Goal: Task Accomplishment & Management: Complete application form

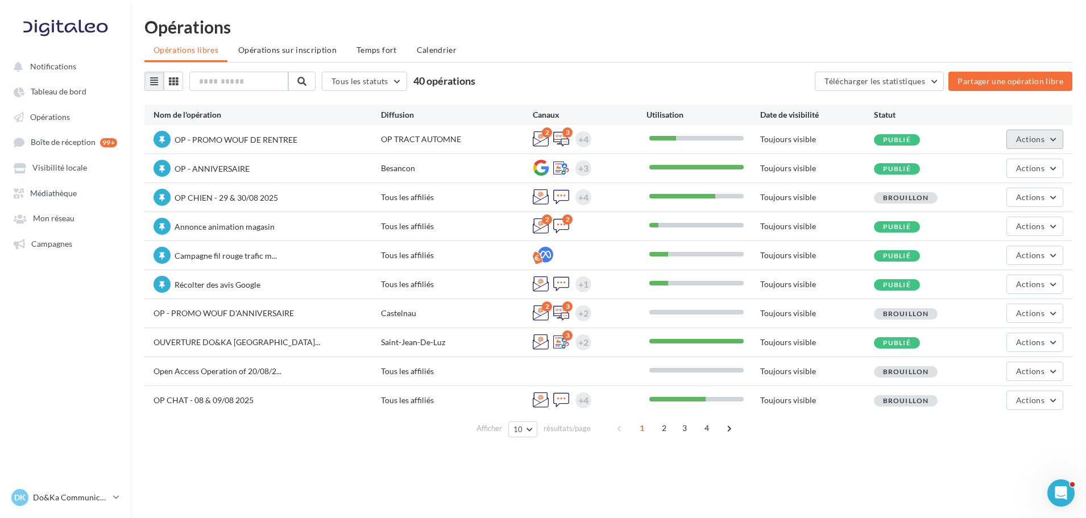
click at [1041, 131] on button "Actions" at bounding box center [1035, 139] width 57 height 19
click at [1003, 168] on button "Editer" at bounding box center [1003, 166] width 121 height 30
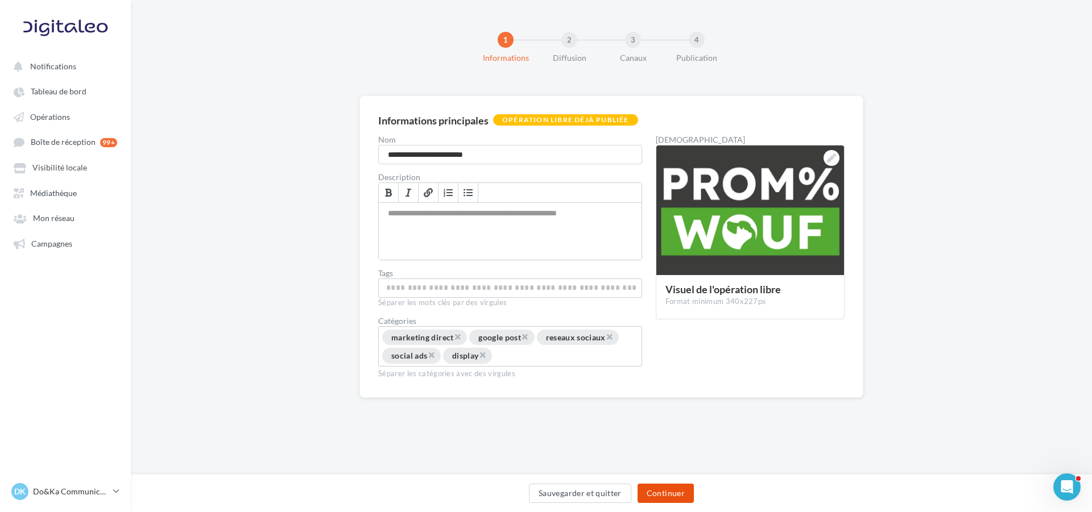
click at [651, 500] on button "Continuer" at bounding box center [666, 493] width 56 height 19
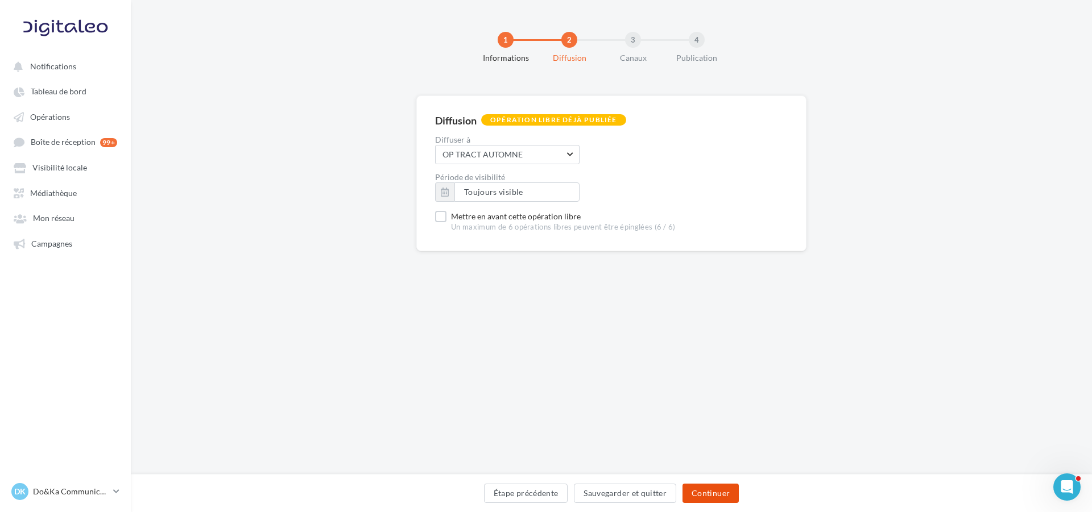
click at [708, 489] on button "Continuer" at bounding box center [711, 493] width 56 height 19
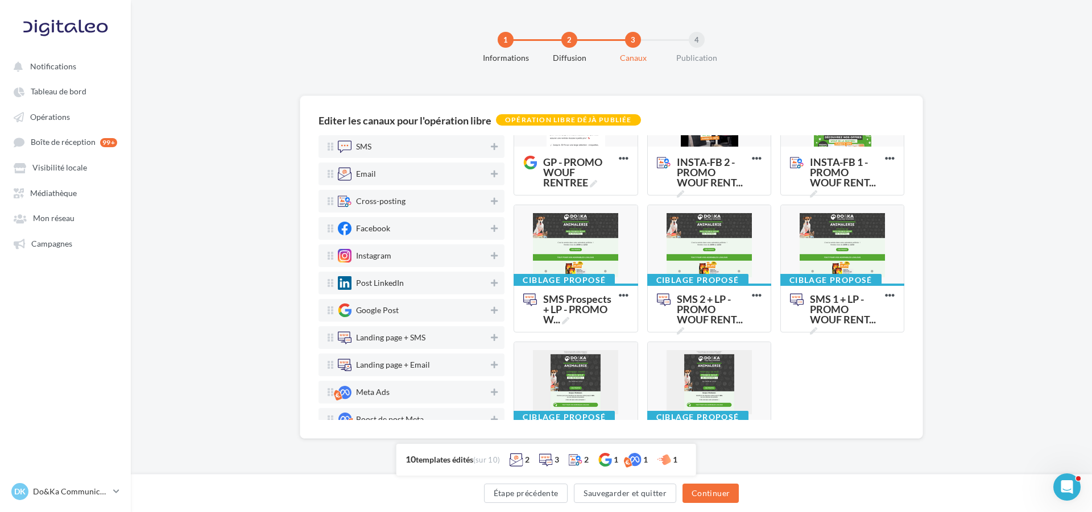
scroll to position [228, 0]
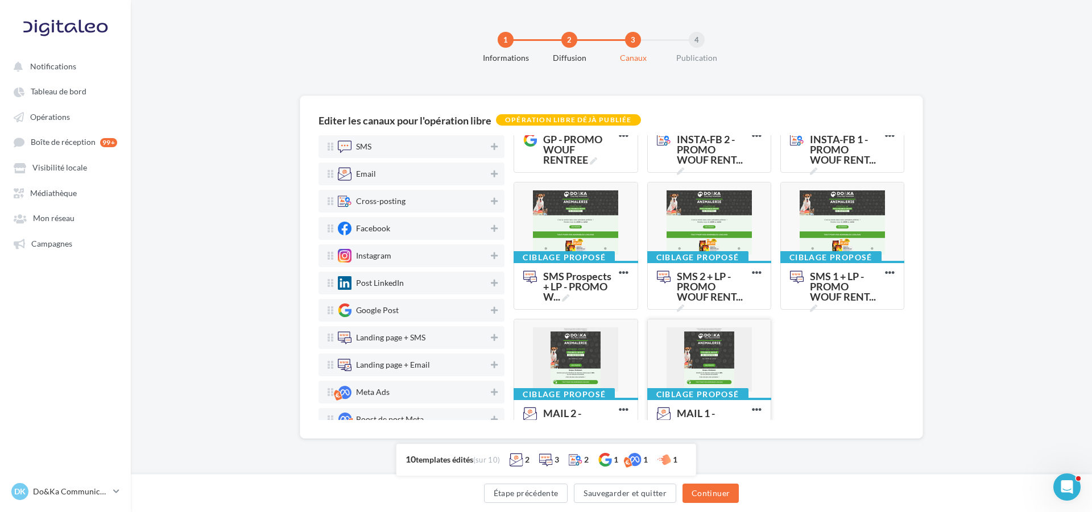
click at [692, 346] on div at bounding box center [709, 360] width 123 height 80
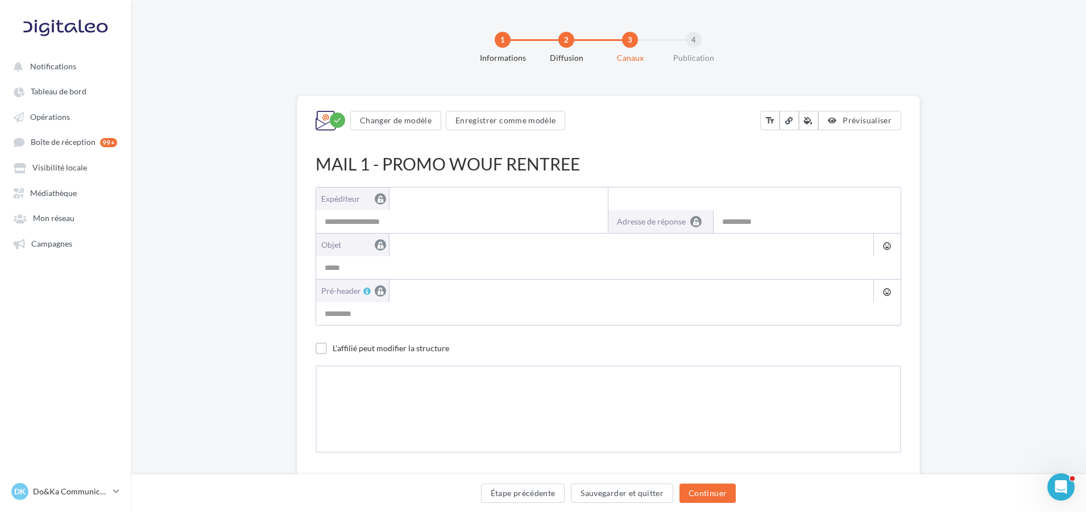
type input "**********"
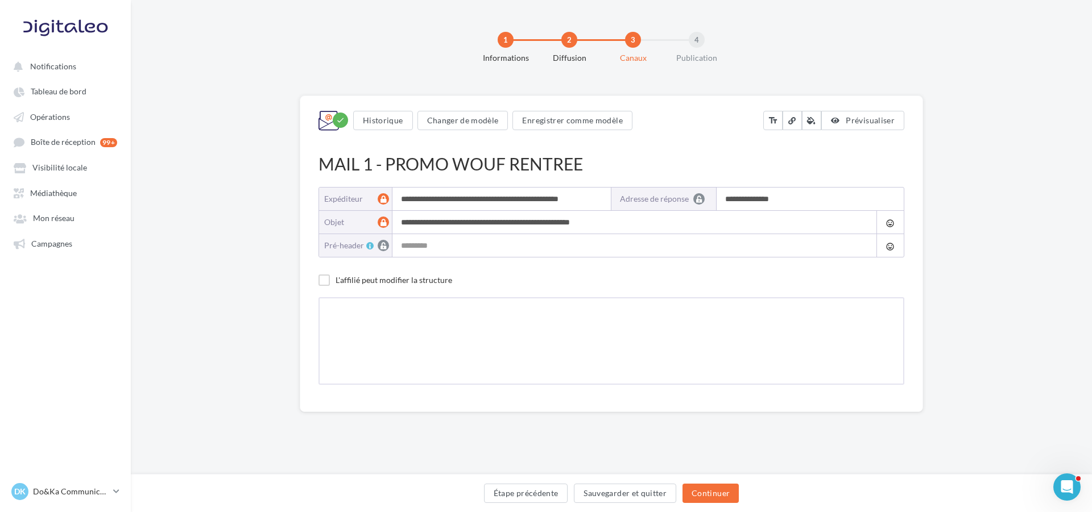
type input "**********"
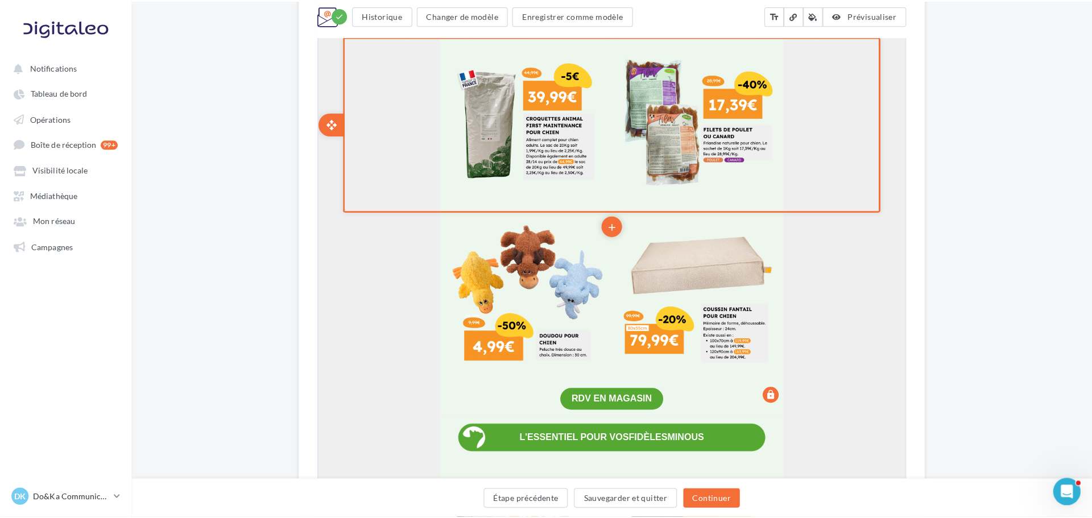
scroll to position [853, 0]
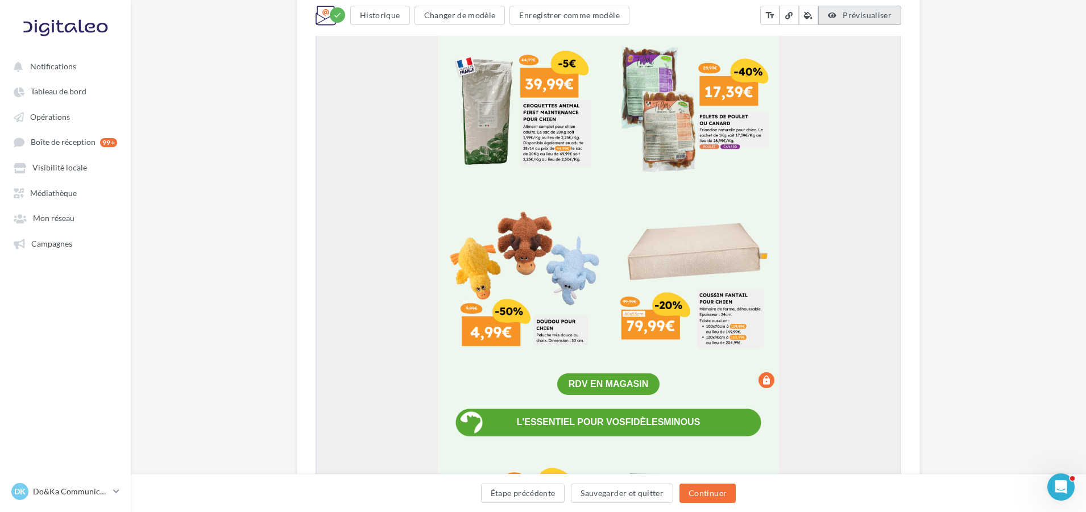
click at [845, 15] on span "Prévisualiser" at bounding box center [867, 15] width 49 height 10
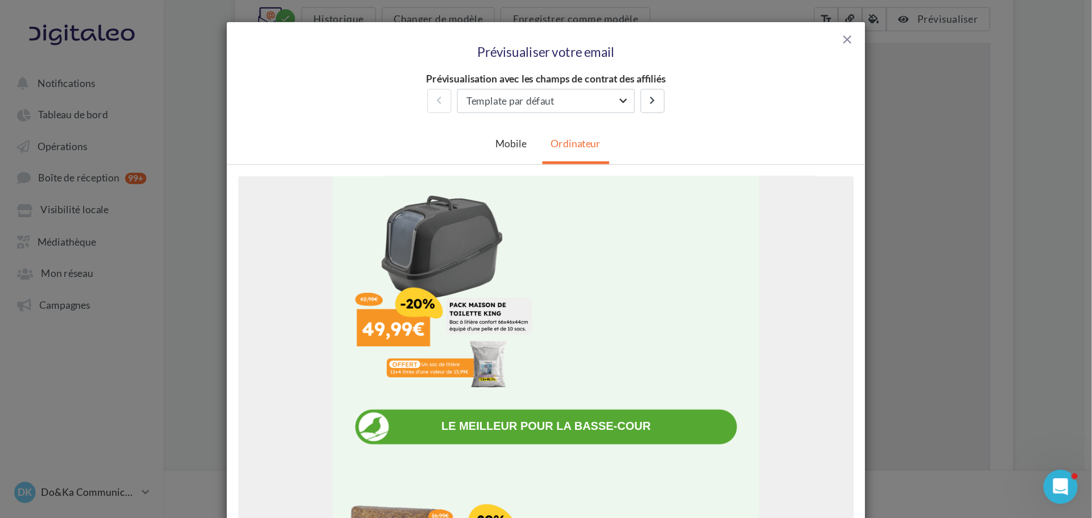
scroll to position [837, 0]
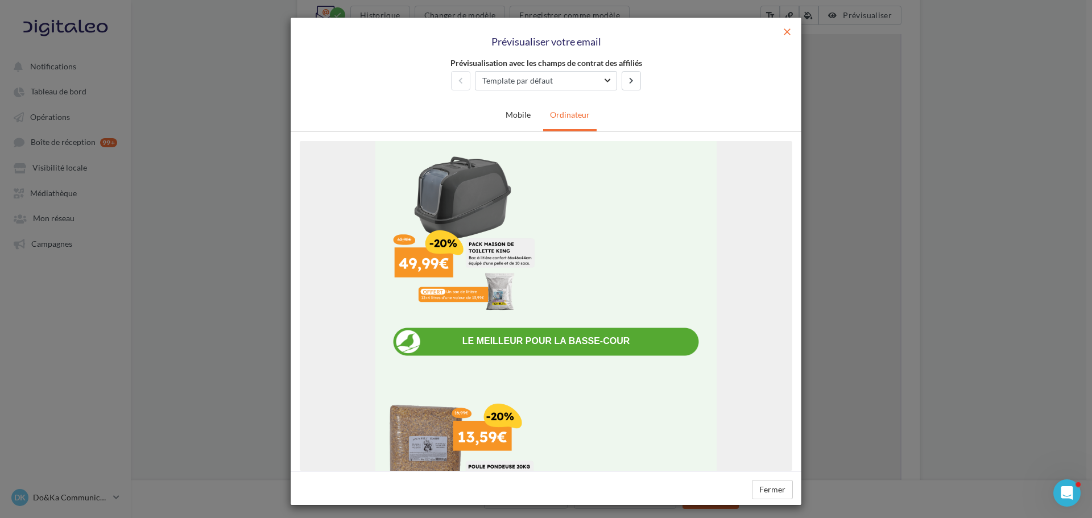
click at [788, 33] on span "close" at bounding box center [787, 31] width 11 height 11
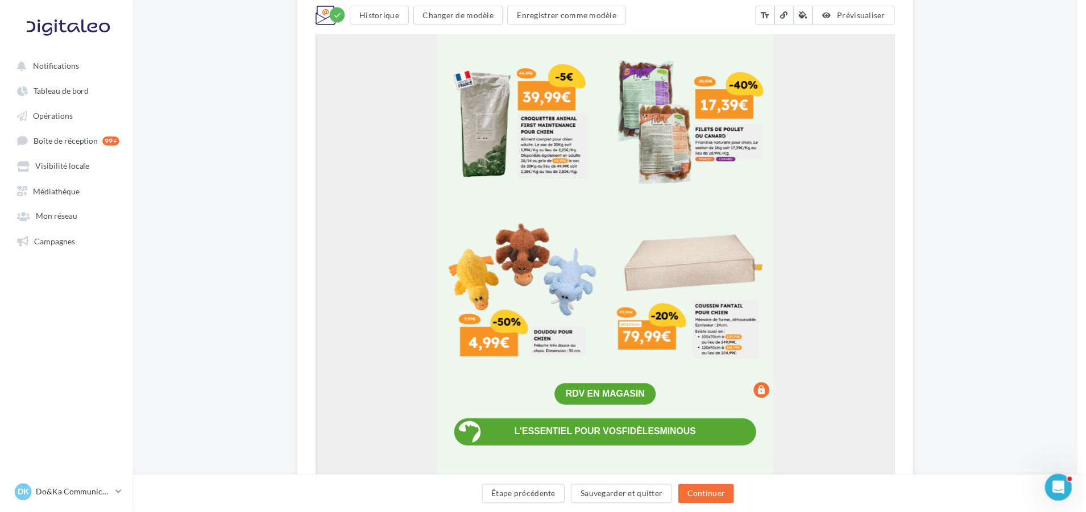
scroll to position [0, 0]
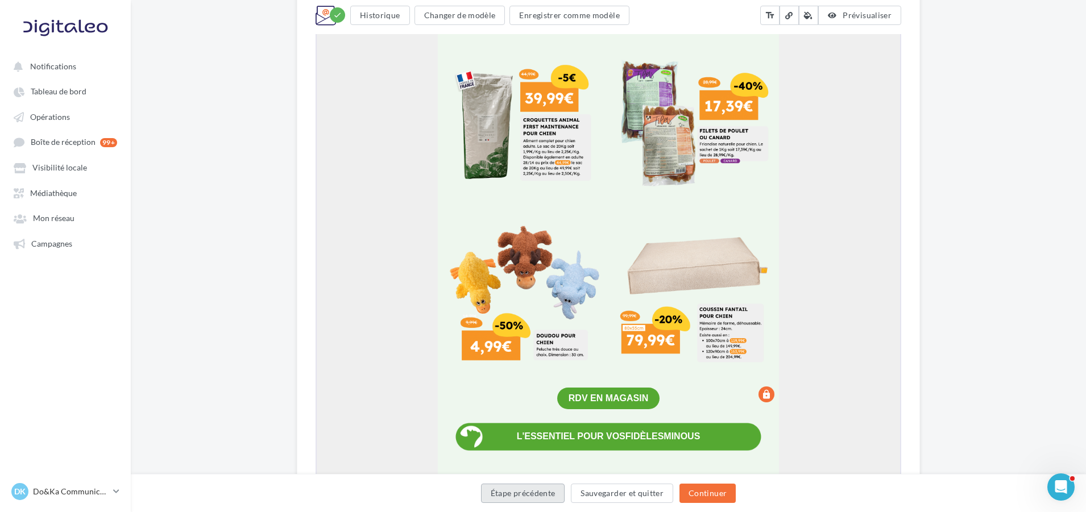
click at [520, 492] on button "Étape précédente" at bounding box center [523, 493] width 84 height 19
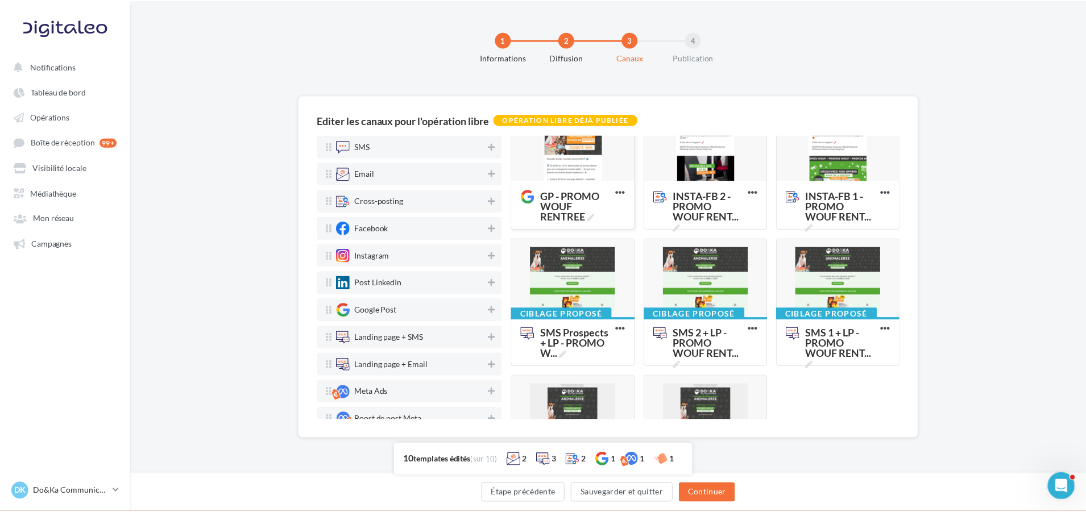
scroll to position [228, 0]
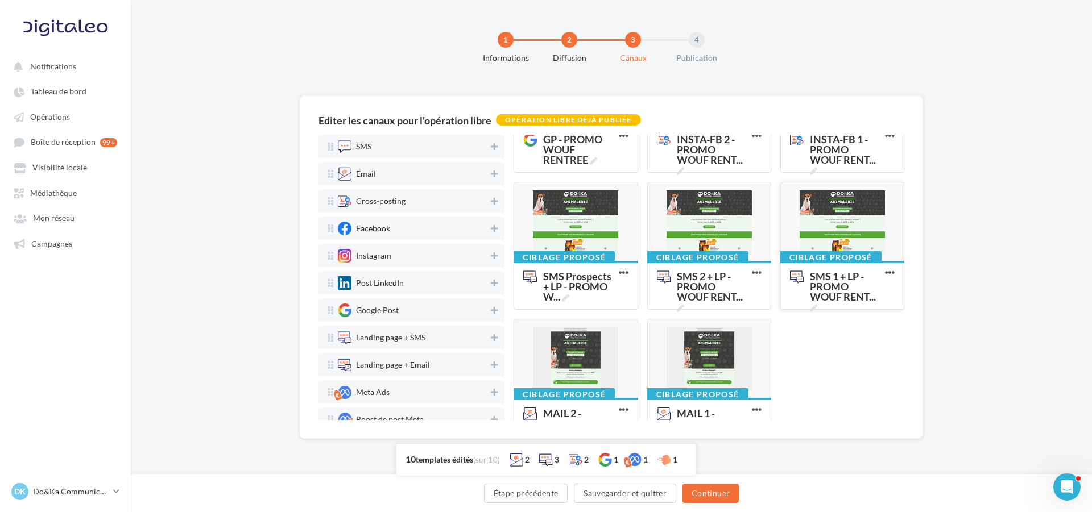
click at [799, 214] on div at bounding box center [842, 223] width 123 height 80
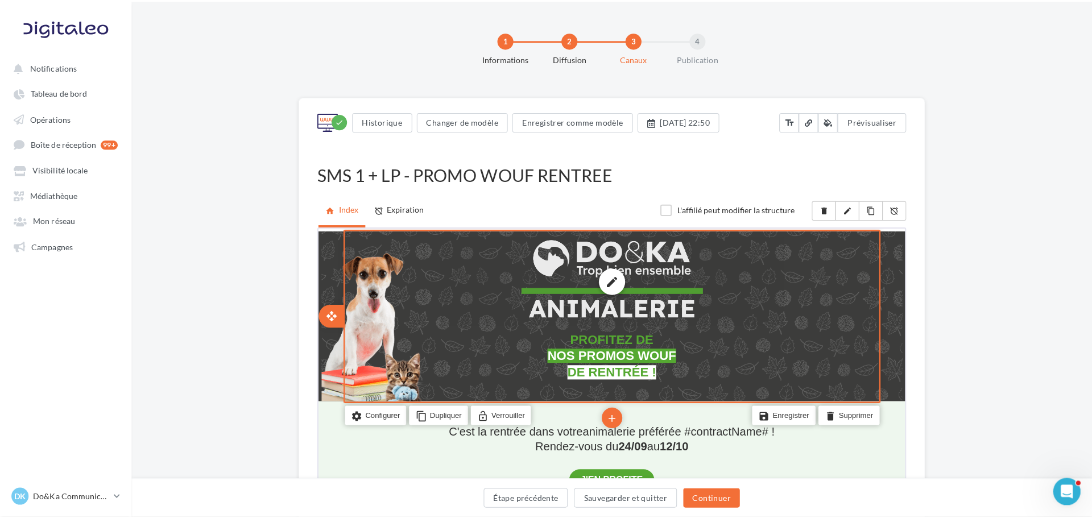
scroll to position [0, 0]
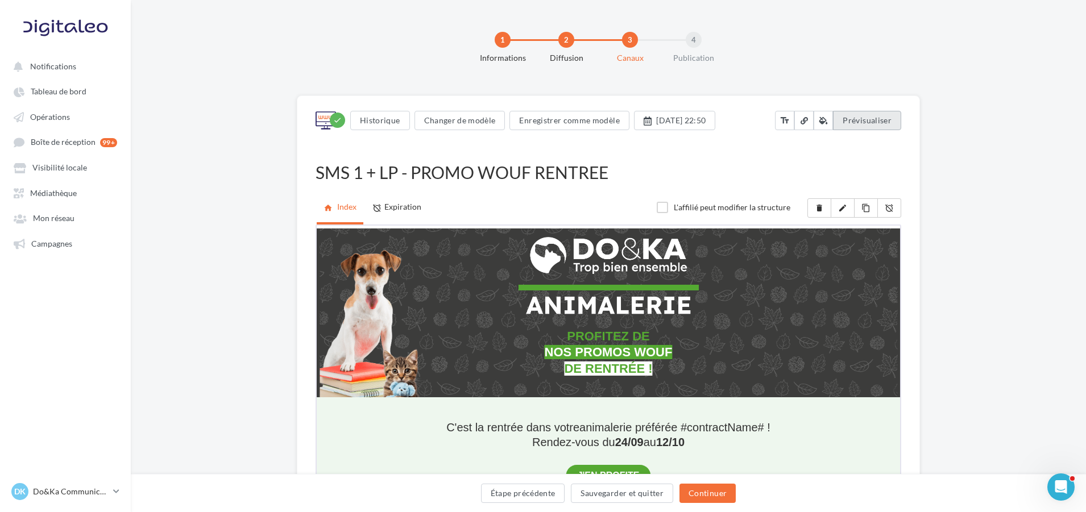
click at [839, 115] on button "Prévisualiser" at bounding box center [867, 120] width 68 height 19
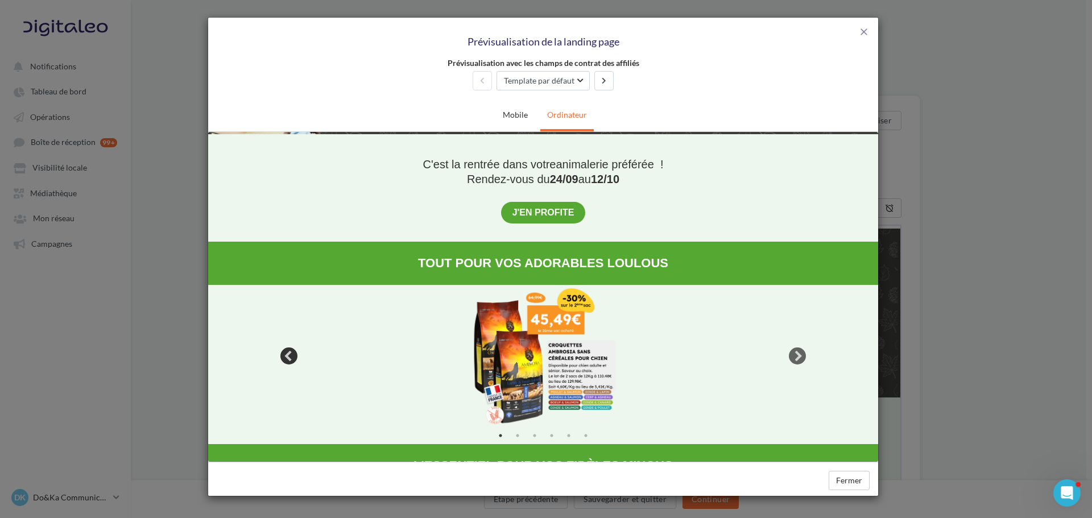
scroll to position [171, 0]
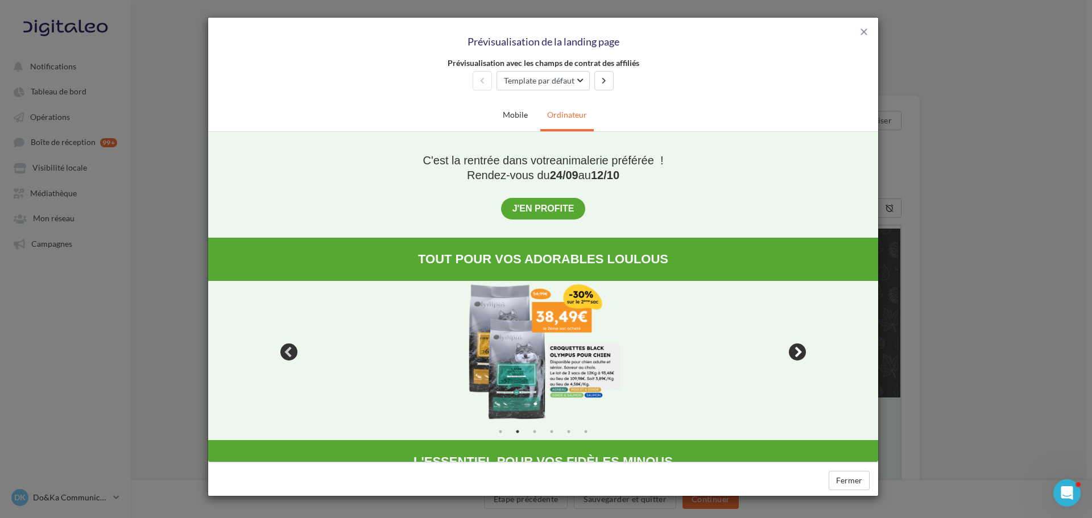
click at [800, 348] on button "Next" at bounding box center [797, 351] width 17 height 17
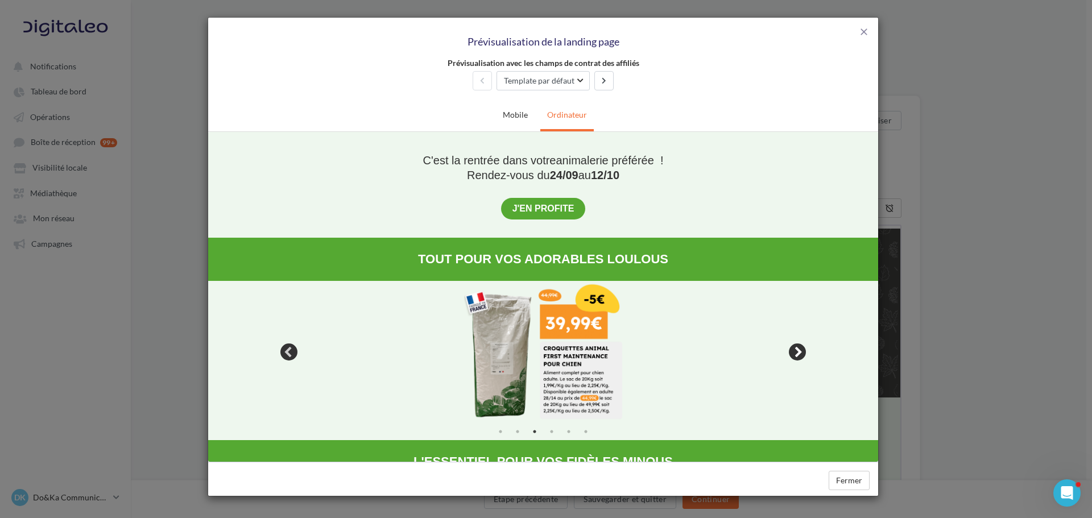
click at [800, 348] on button "Next" at bounding box center [797, 351] width 17 height 17
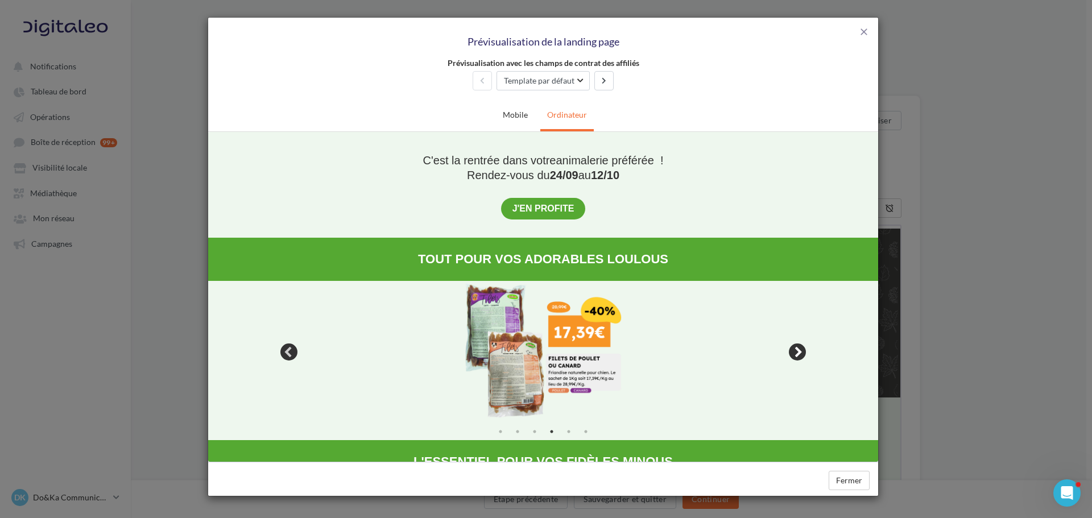
click at [800, 348] on button "Next" at bounding box center [797, 351] width 17 height 17
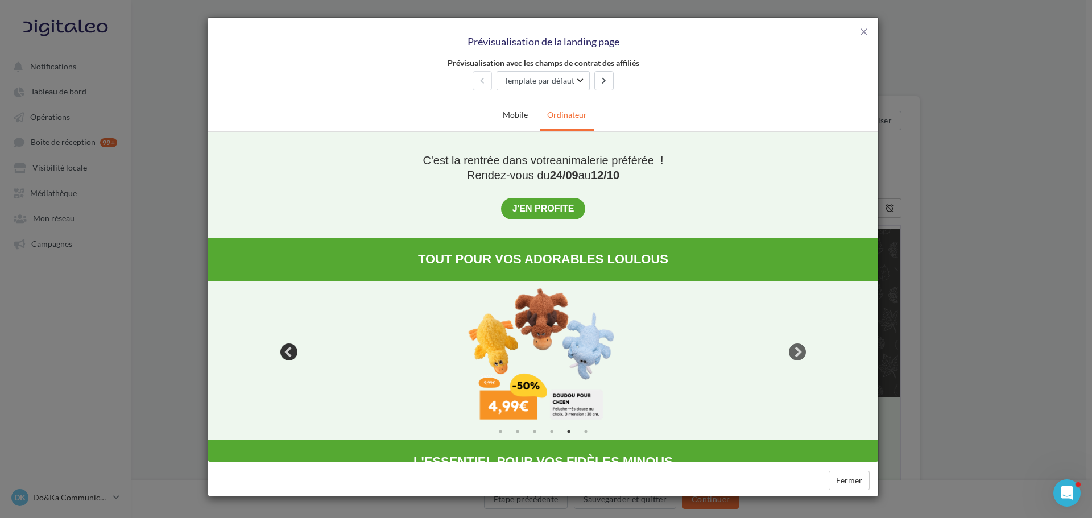
click at [971, 320] on div "close Prévisualisation de la landing page Prévisualisation avec les champs de c…" at bounding box center [546, 259] width 1092 height 518
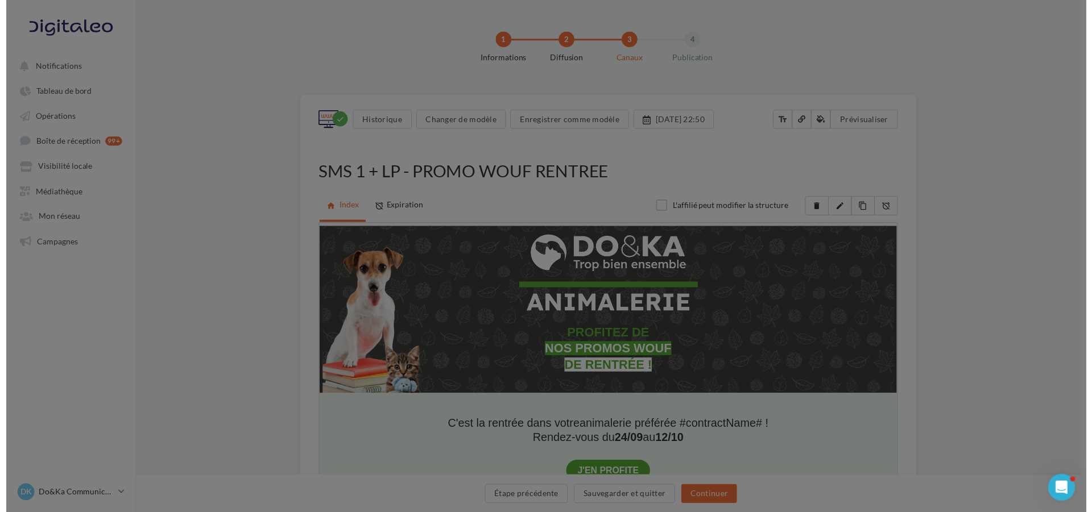
scroll to position [0, 0]
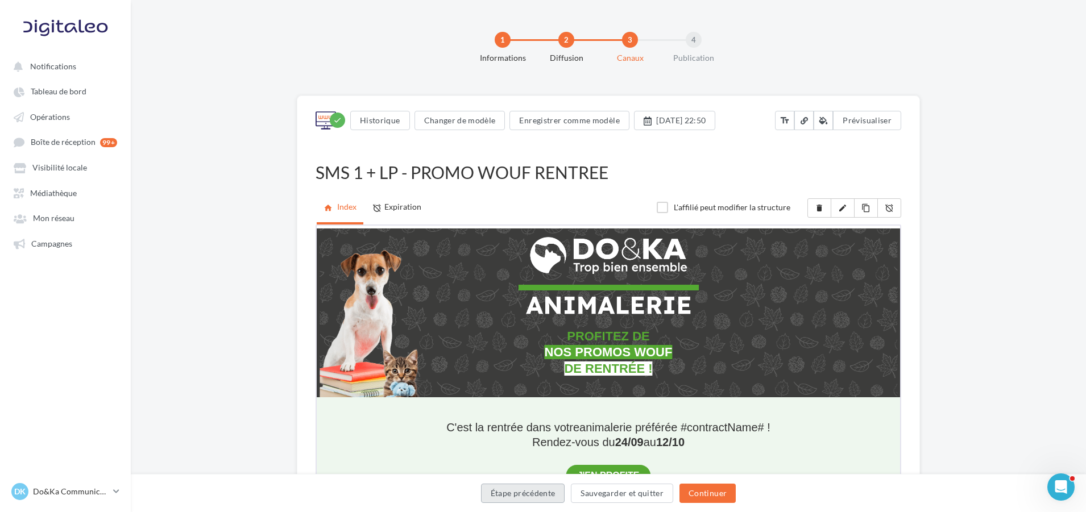
click at [558, 493] on button "Étape précédente" at bounding box center [523, 493] width 84 height 19
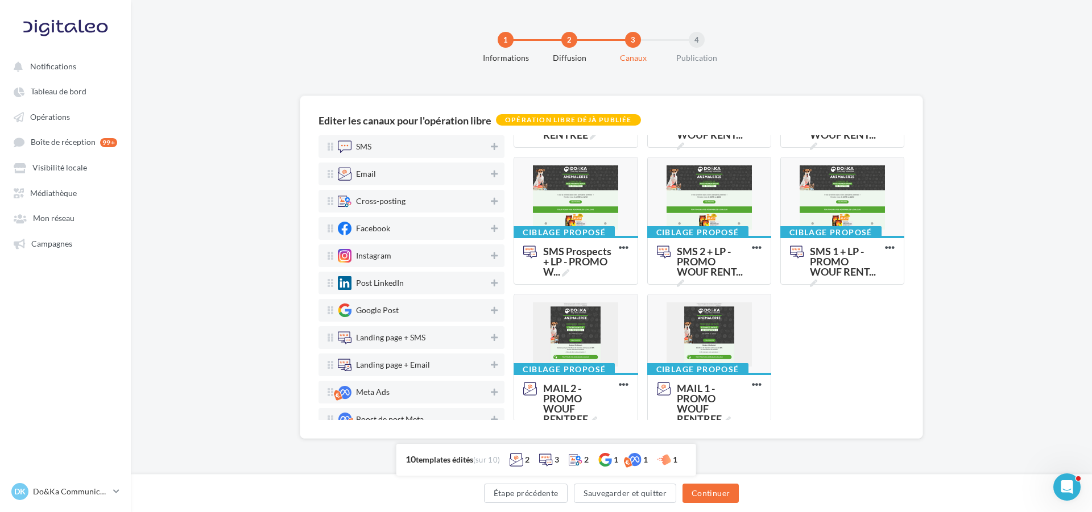
scroll to position [267, 0]
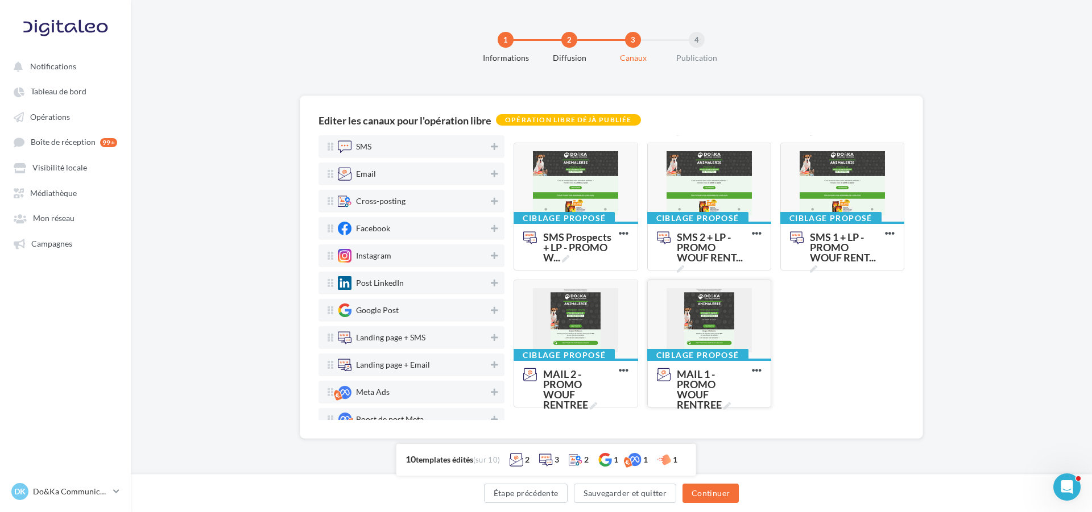
click at [691, 301] on div at bounding box center [709, 320] width 123 height 80
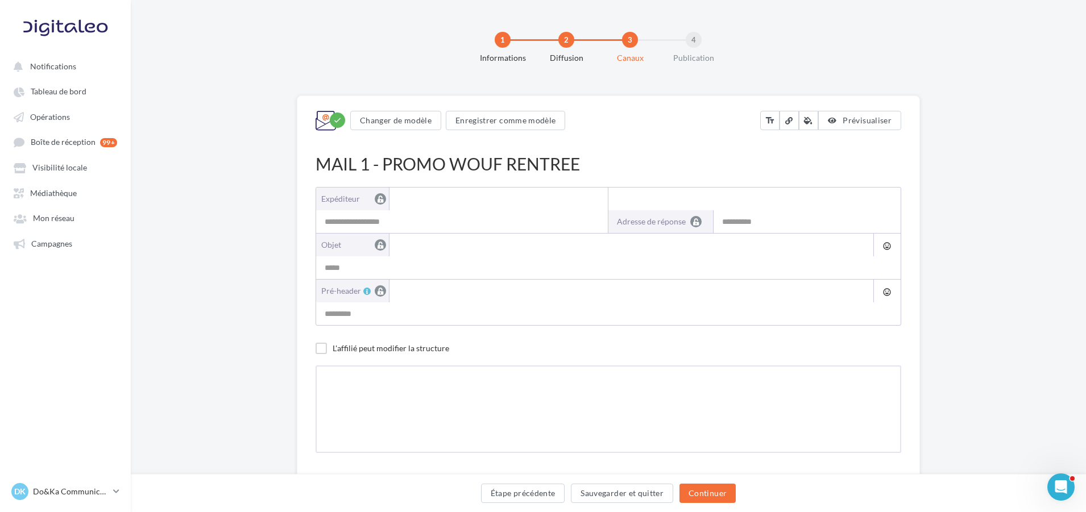
type input "**********"
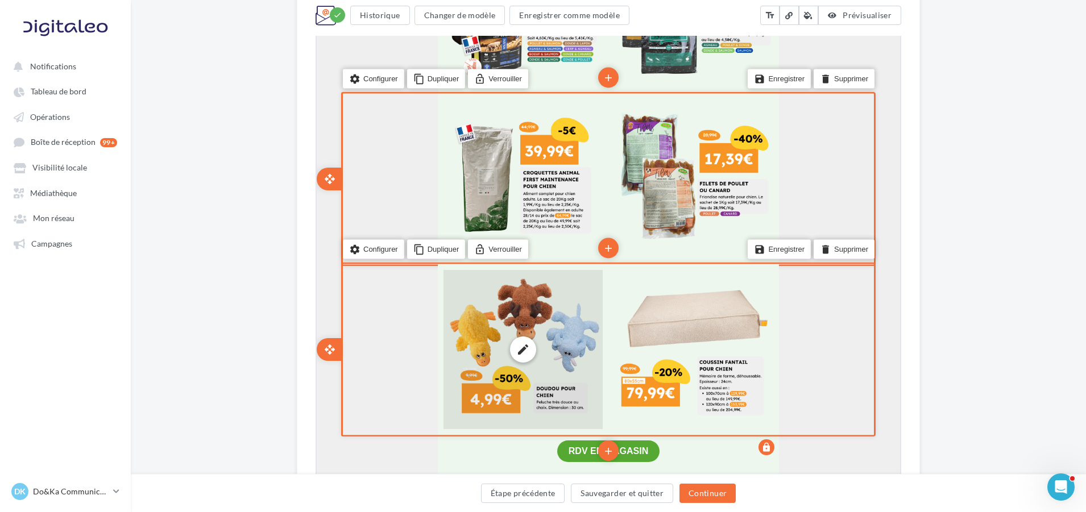
scroll to position [796, 0]
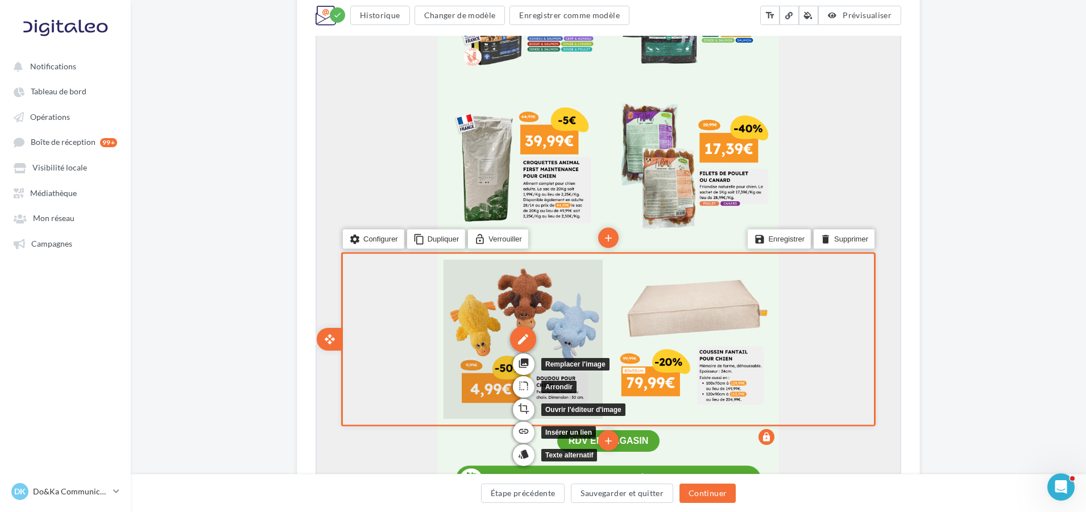
click at [533, 340] on div "edit" at bounding box center [522, 338] width 26 height 26
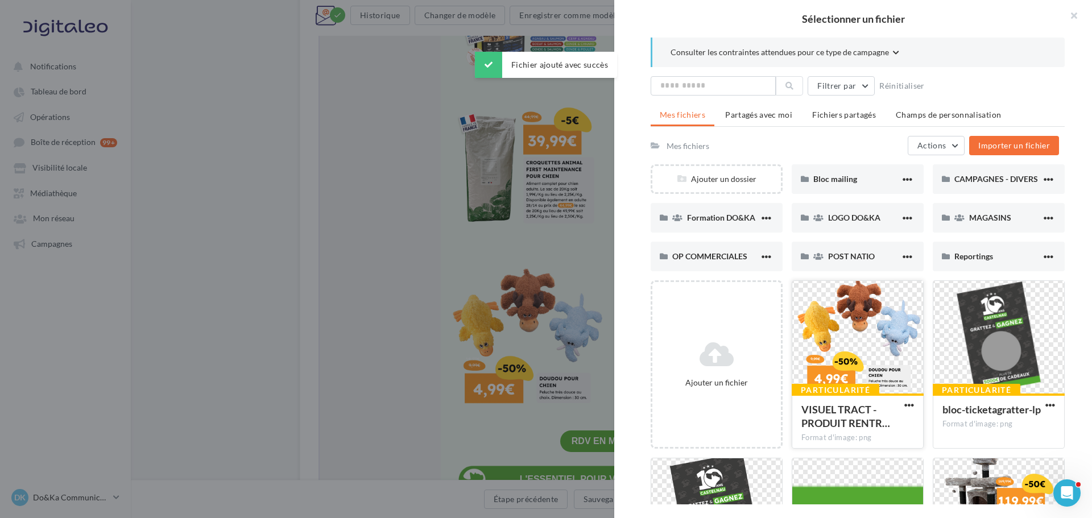
click at [824, 330] on div at bounding box center [857, 338] width 131 height 114
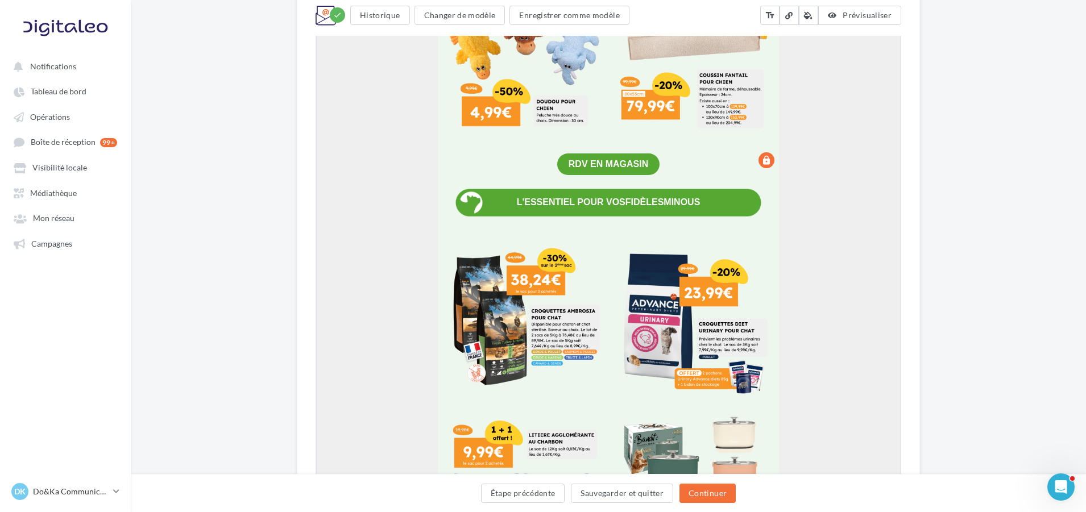
scroll to position [1194, 0]
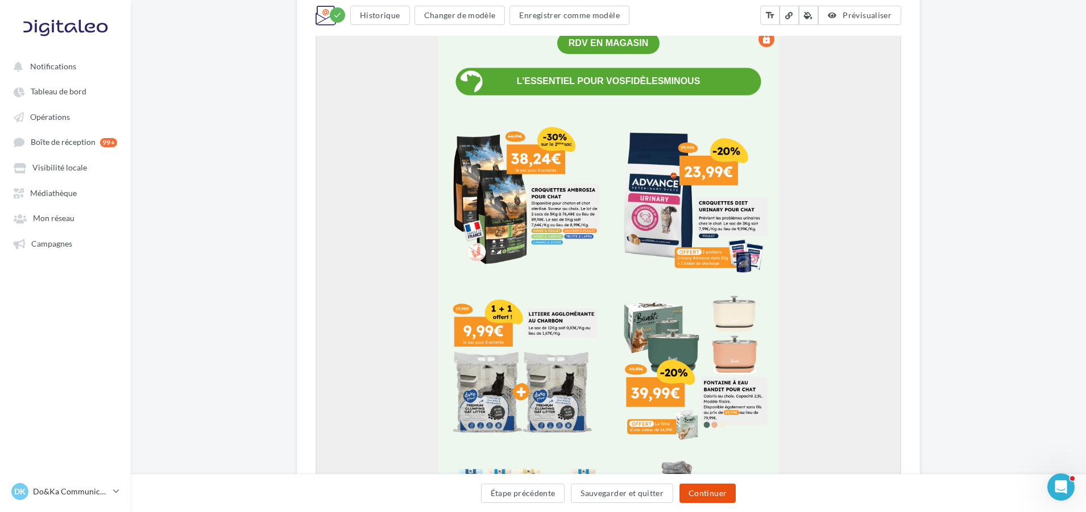
click at [722, 495] on button "Continuer" at bounding box center [708, 493] width 56 height 19
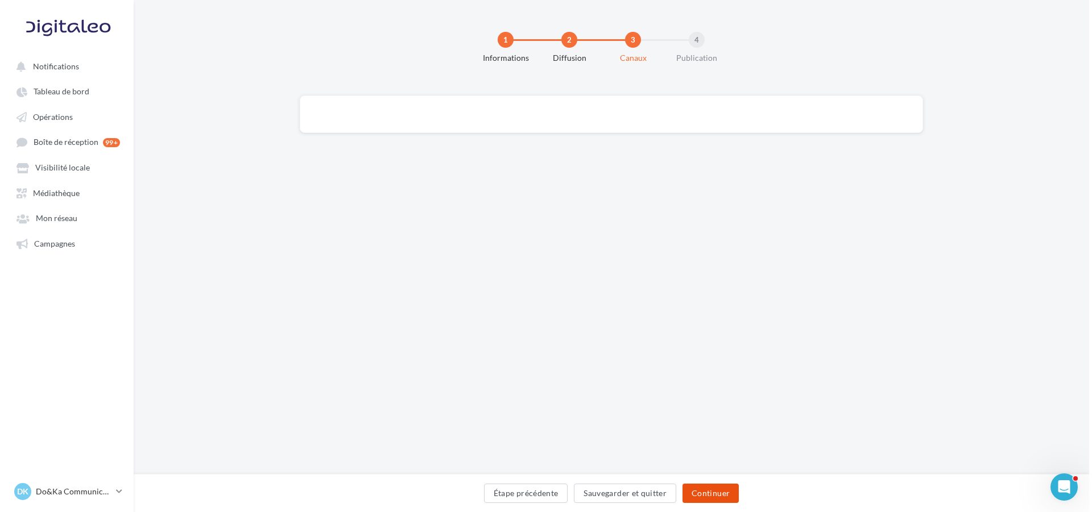
scroll to position [0, 0]
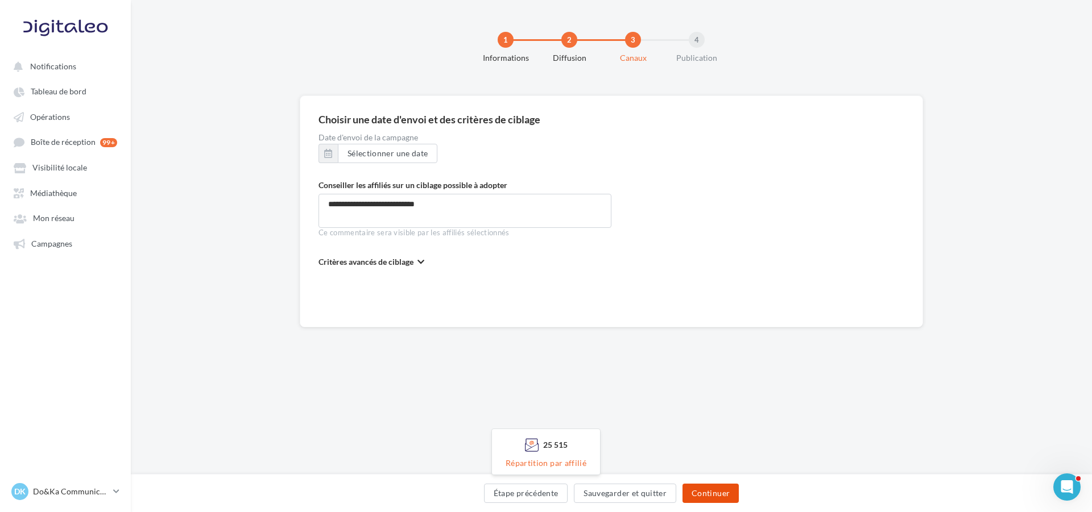
click at [723, 496] on button "Continuer" at bounding box center [711, 493] width 56 height 19
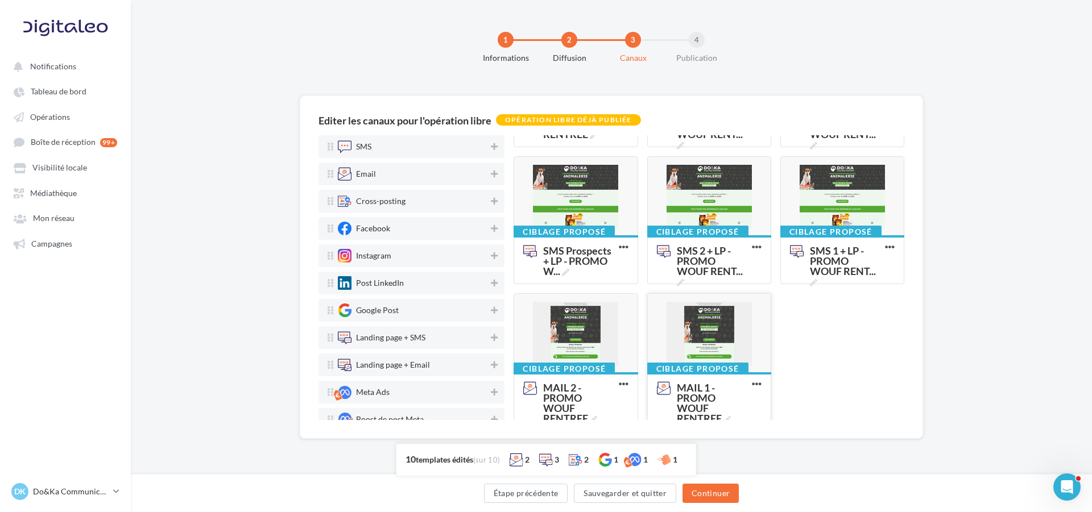
scroll to position [267, 0]
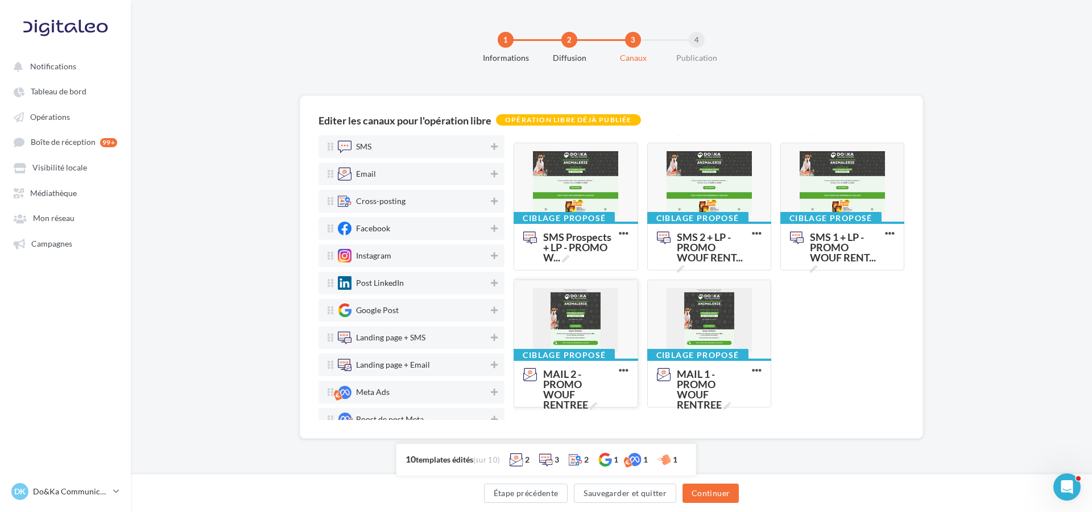
click at [572, 328] on div at bounding box center [575, 320] width 123 height 80
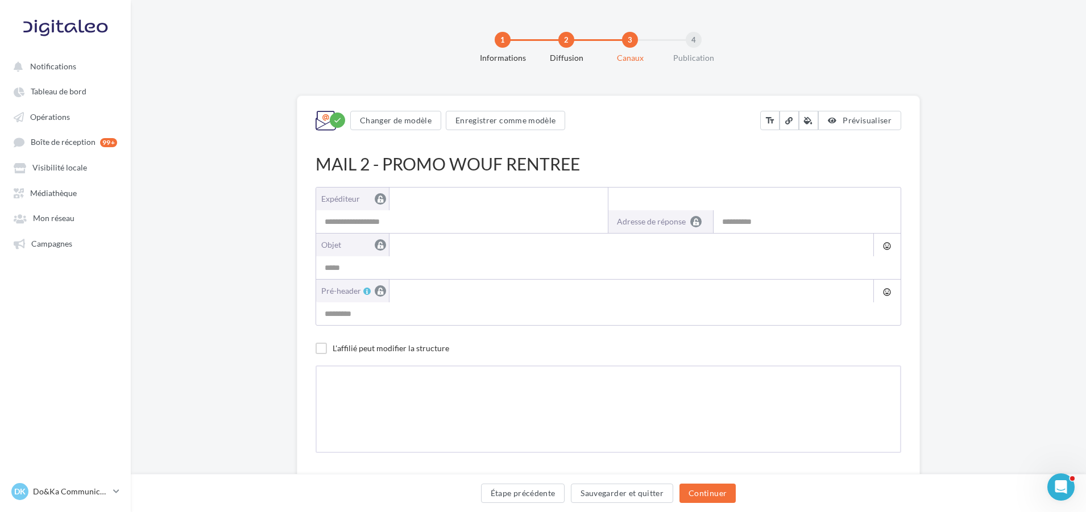
type input "**********"
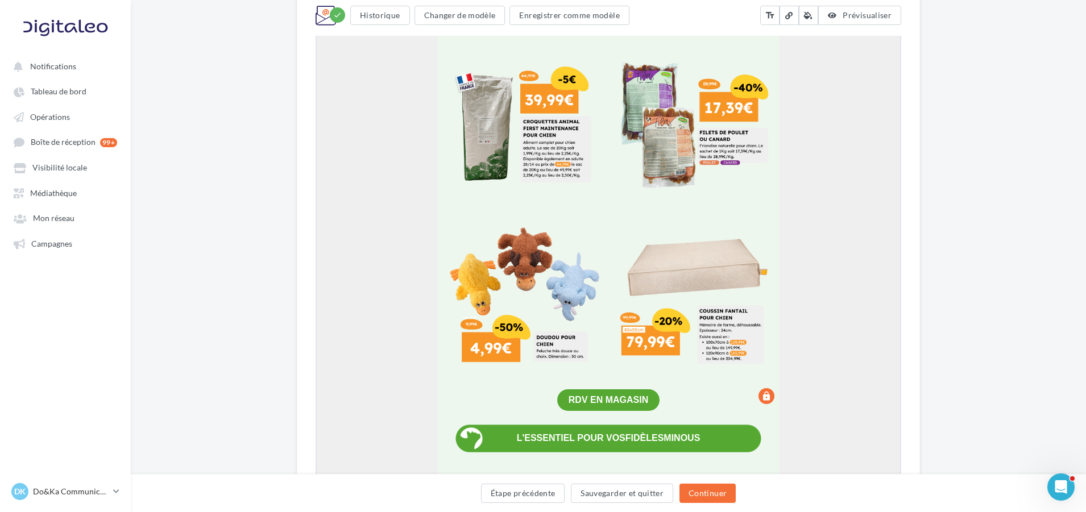
scroll to position [853, 0]
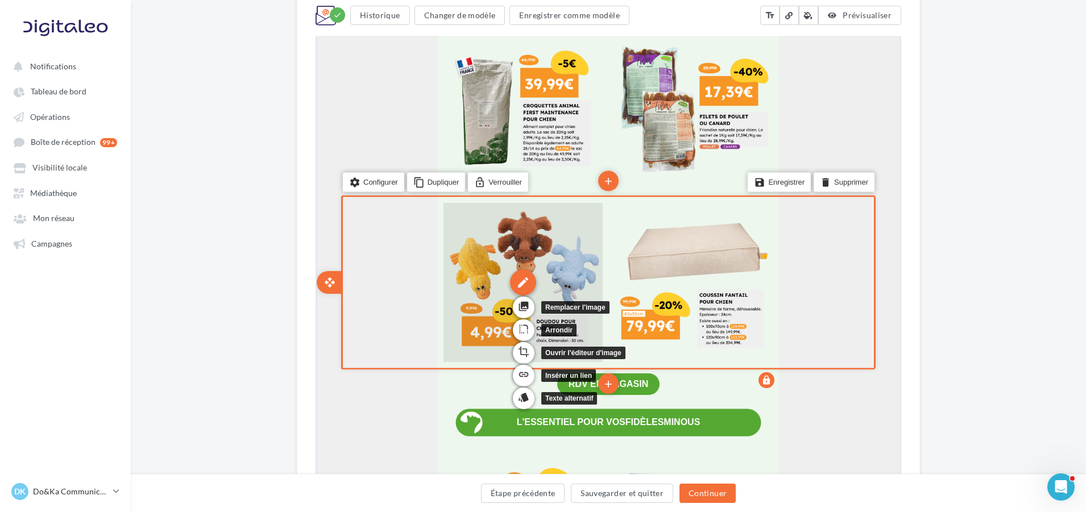
click at [523, 295] on div "edit" at bounding box center [522, 281] width 26 height 26
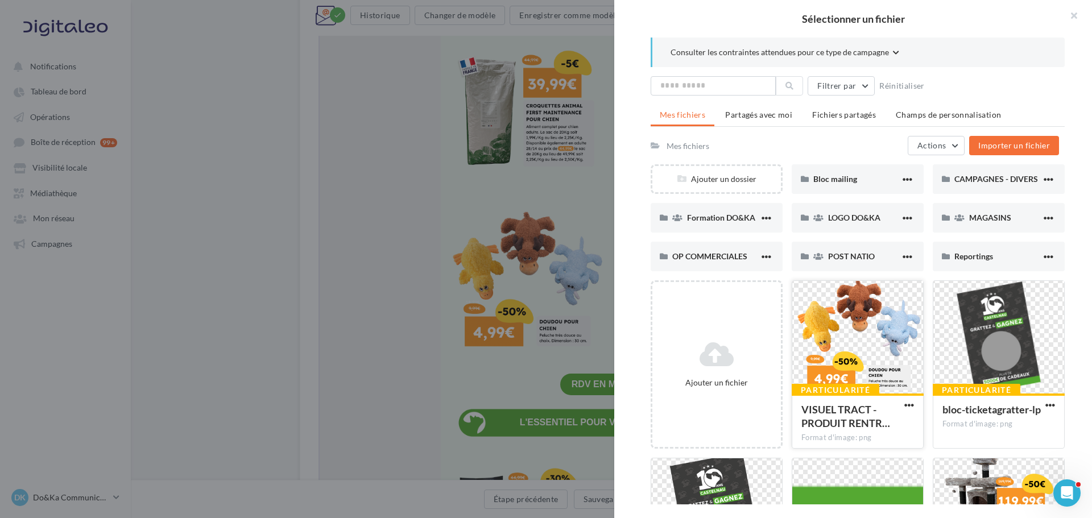
click at [815, 316] on div at bounding box center [857, 338] width 131 height 114
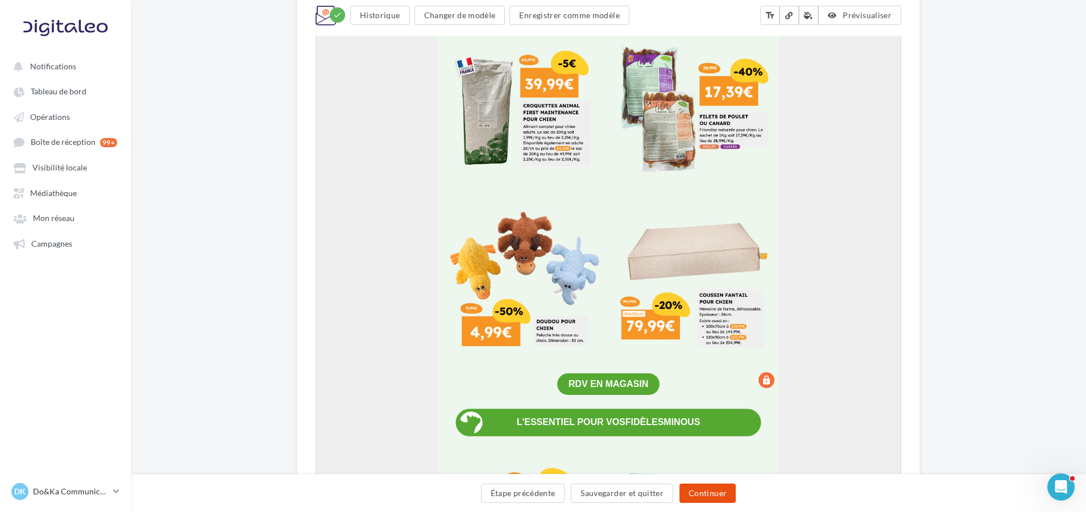
click at [710, 497] on button "Continuer" at bounding box center [708, 493] width 56 height 19
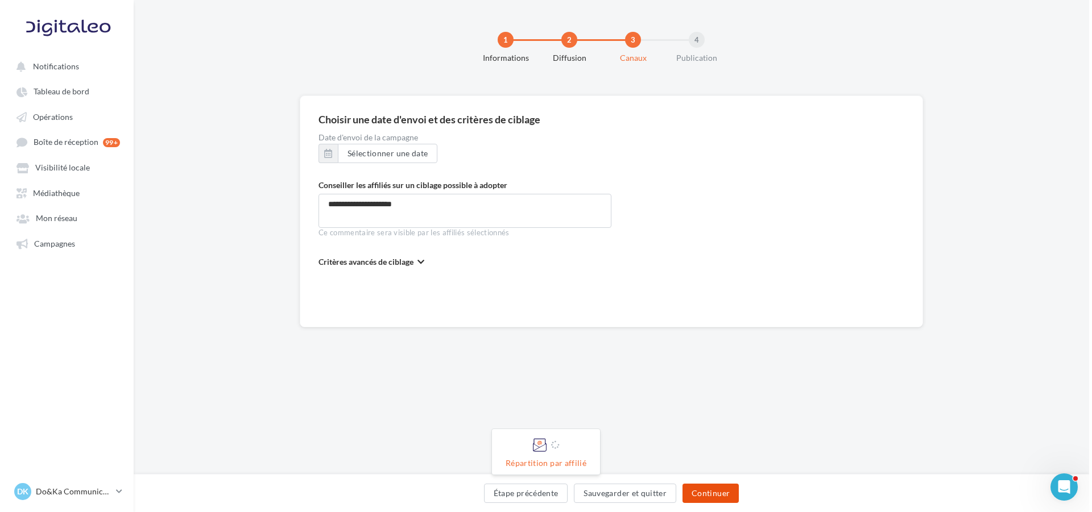
scroll to position [0, 0]
click at [731, 492] on button "Continuer" at bounding box center [711, 493] width 56 height 19
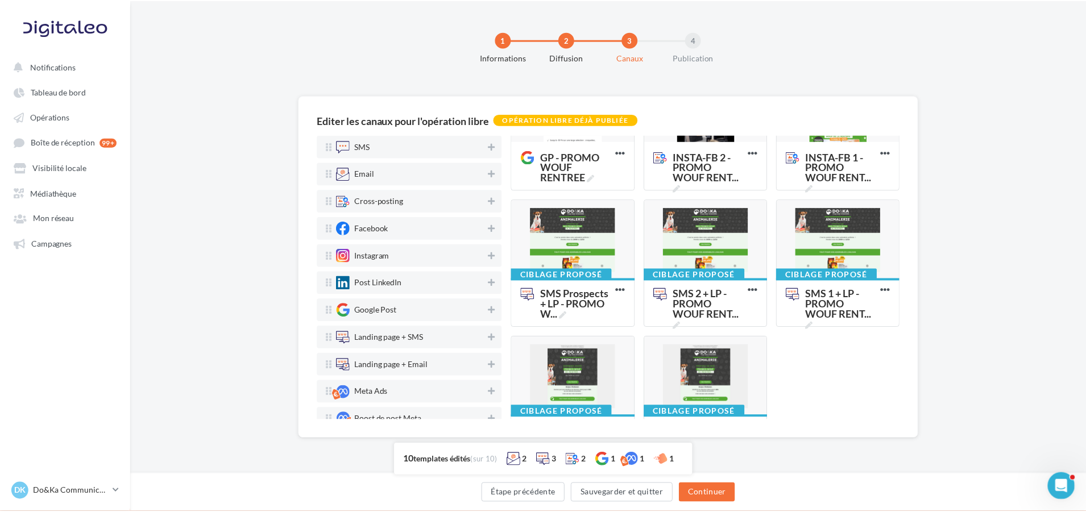
scroll to position [153, 0]
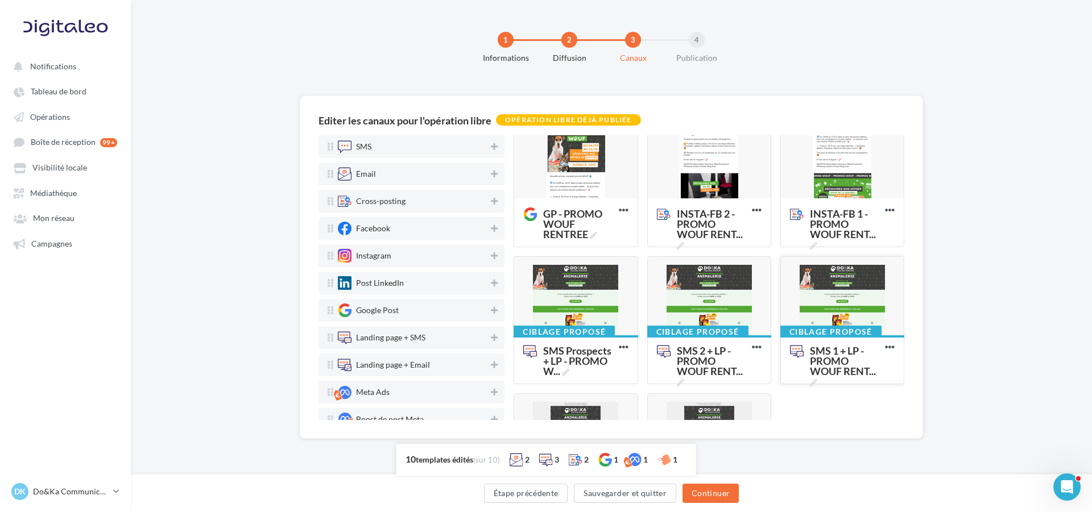
click at [833, 296] on div at bounding box center [842, 297] width 123 height 80
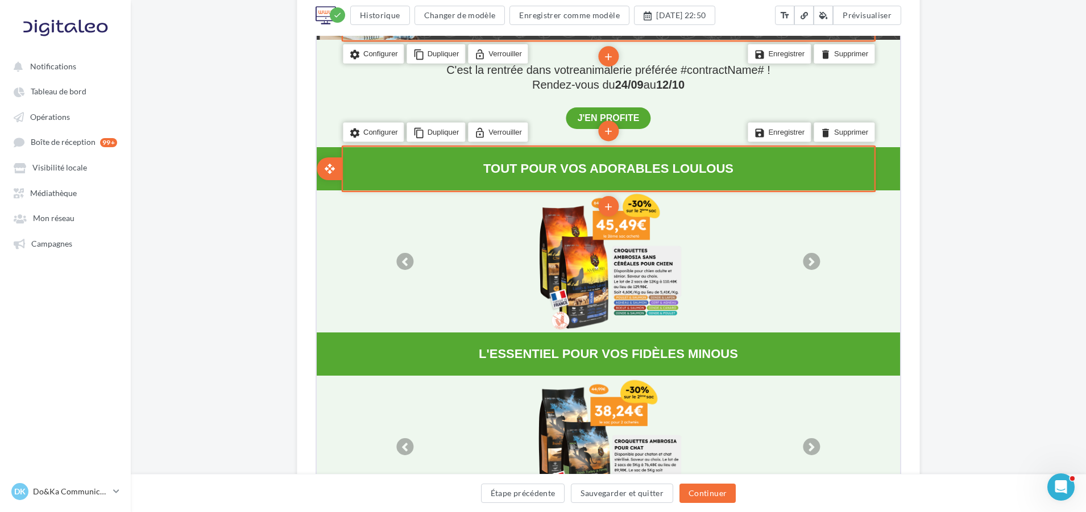
scroll to position [398, 0]
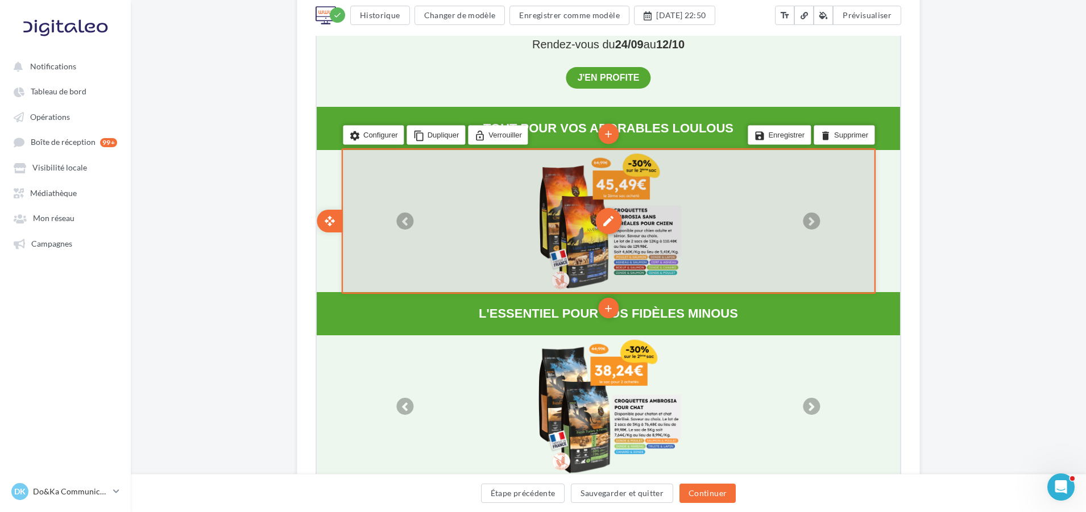
click at [602, 233] on div "edit" at bounding box center [607, 220] width 26 height 26
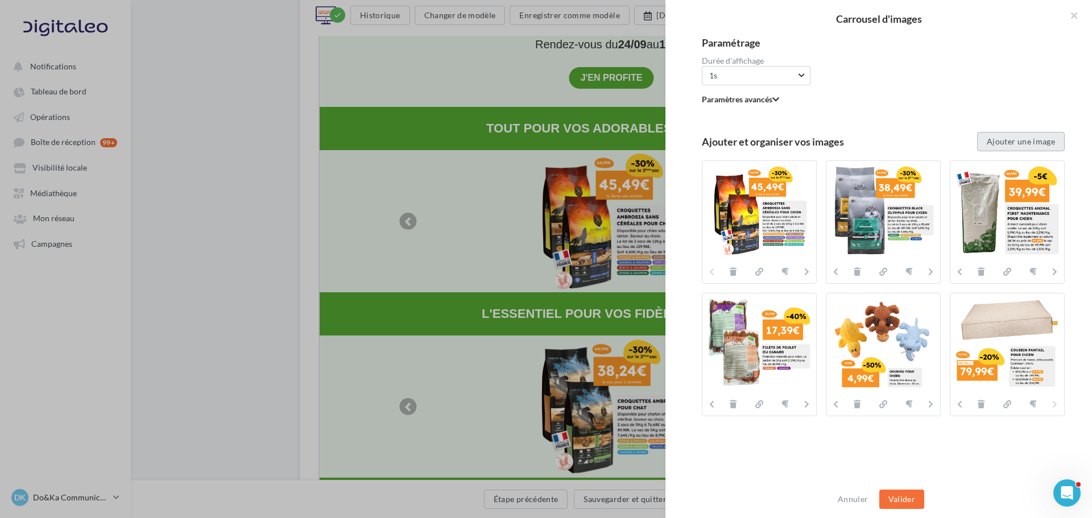
click at [987, 144] on button "Ajouter une image" at bounding box center [1021, 141] width 88 height 19
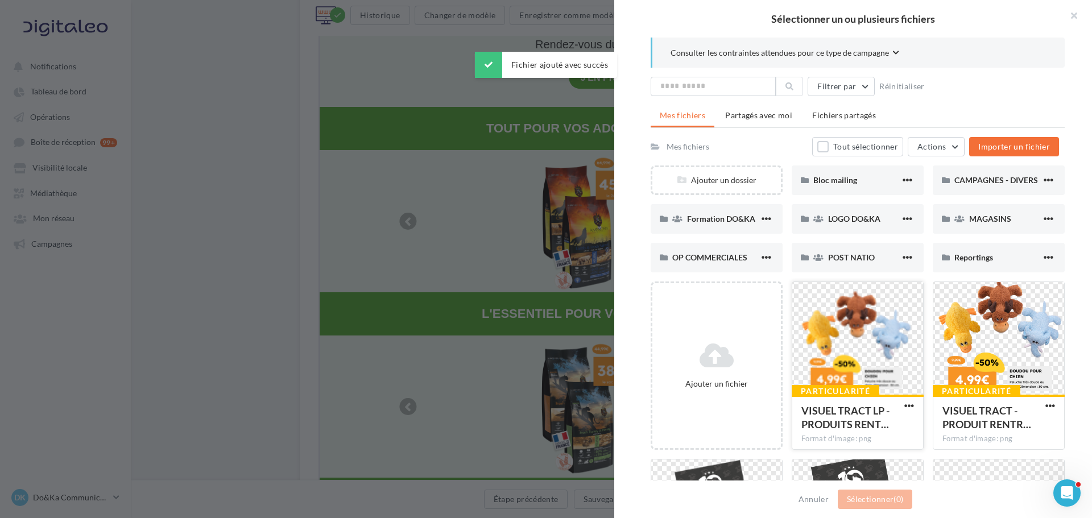
click at [841, 352] on div at bounding box center [857, 339] width 131 height 114
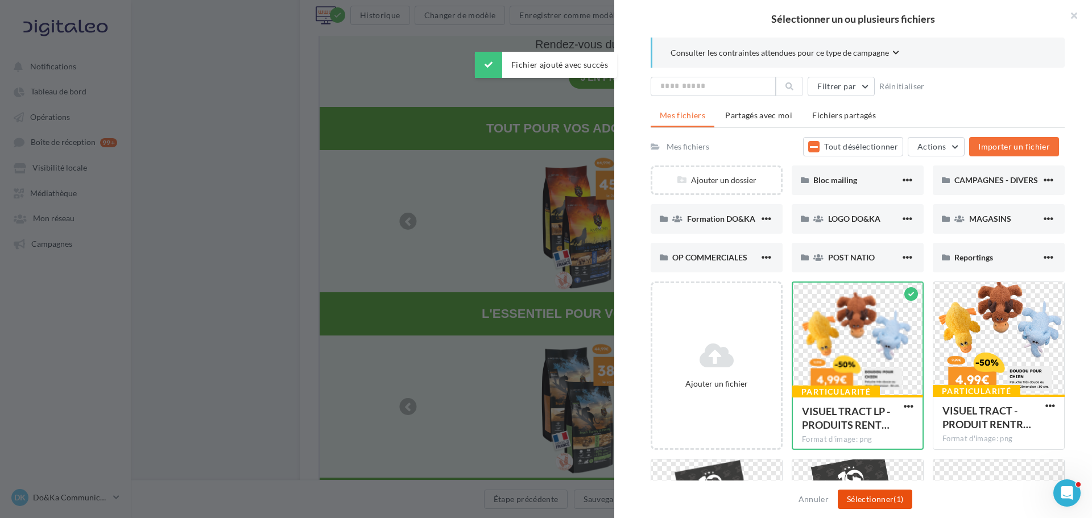
click at [878, 507] on button "Sélectionner (1)" at bounding box center [875, 499] width 75 height 19
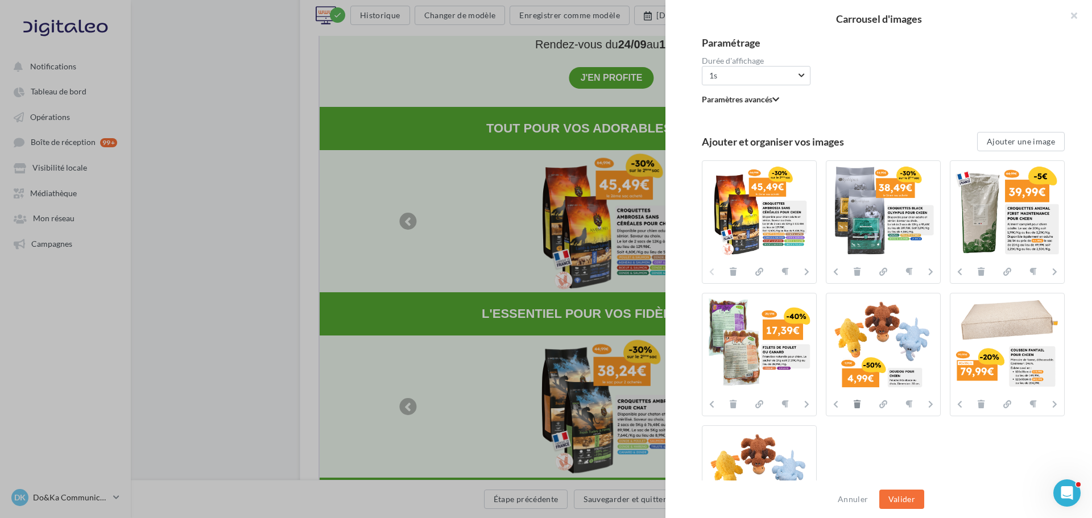
click at [858, 406] on icon at bounding box center [857, 404] width 7 height 8
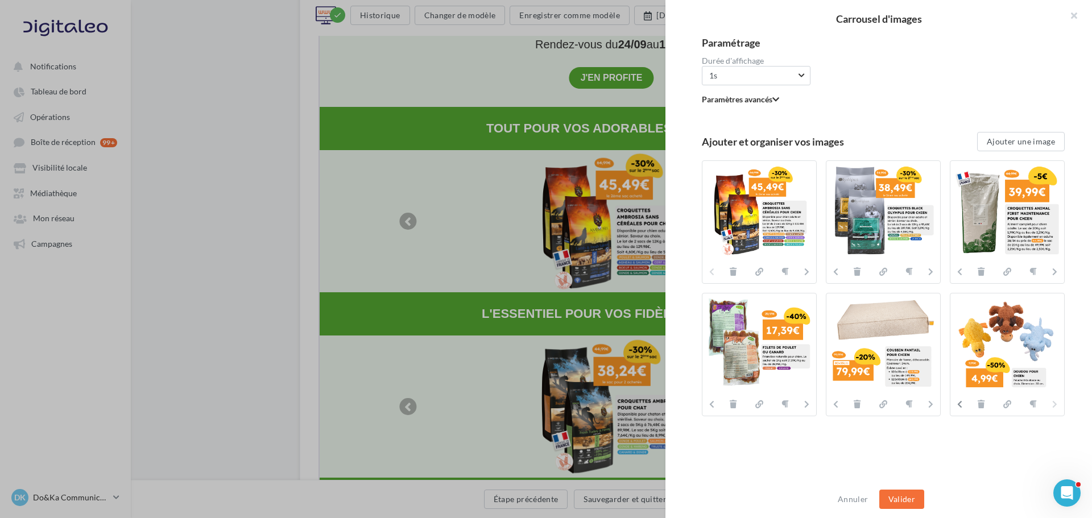
click at [957, 401] on icon at bounding box center [959, 404] width 5 height 8
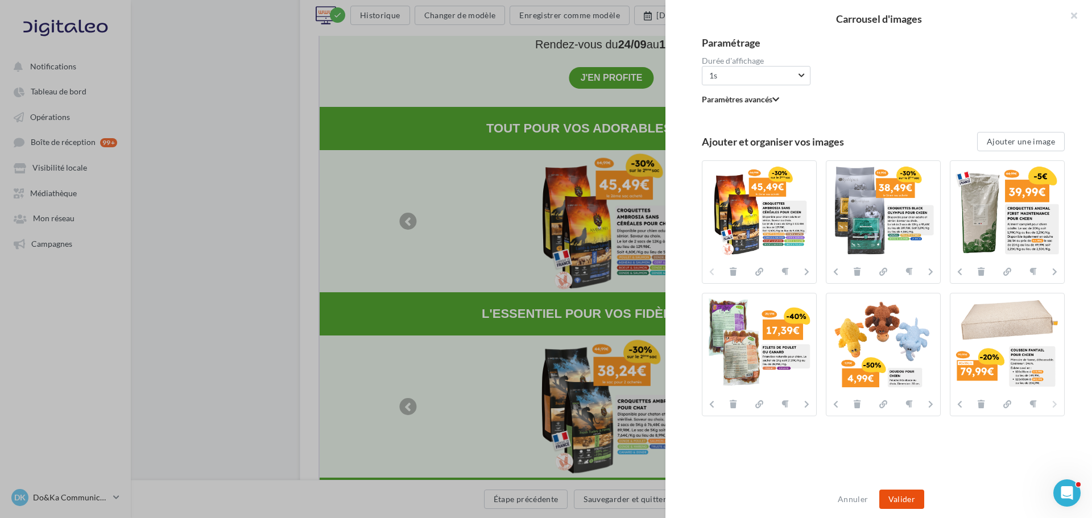
click at [917, 496] on button "Valider" at bounding box center [901, 499] width 45 height 19
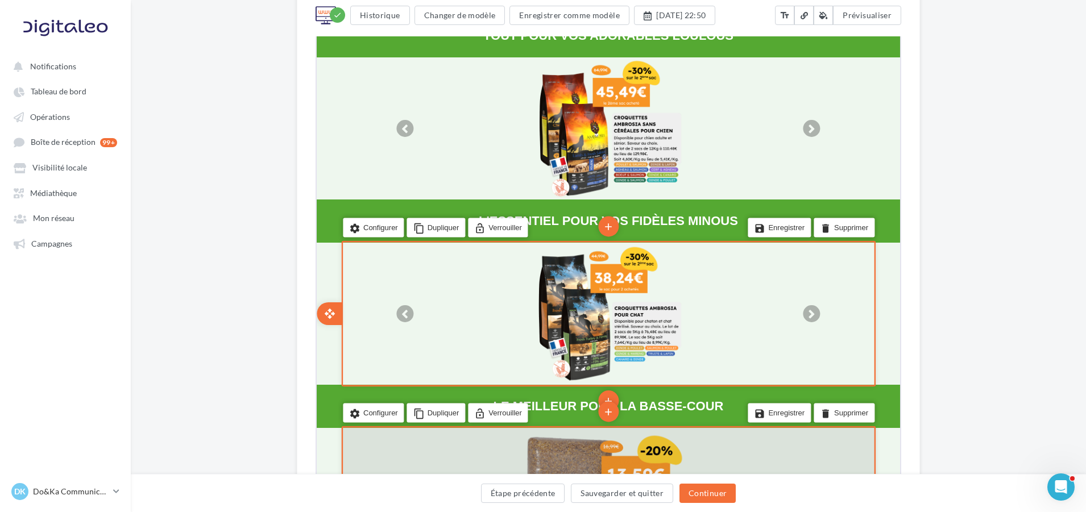
scroll to position [569, 0]
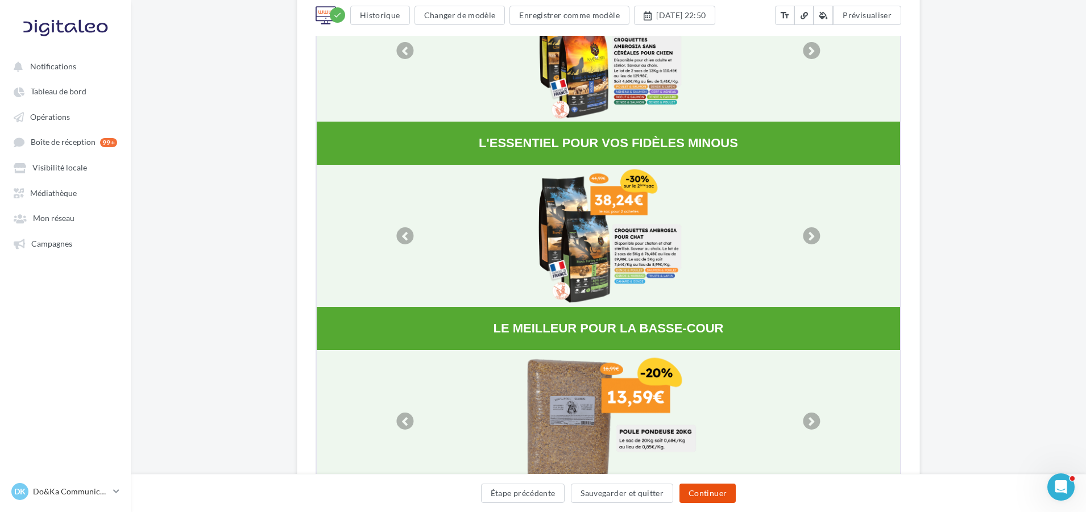
click at [732, 493] on button "Continuer" at bounding box center [708, 493] width 56 height 19
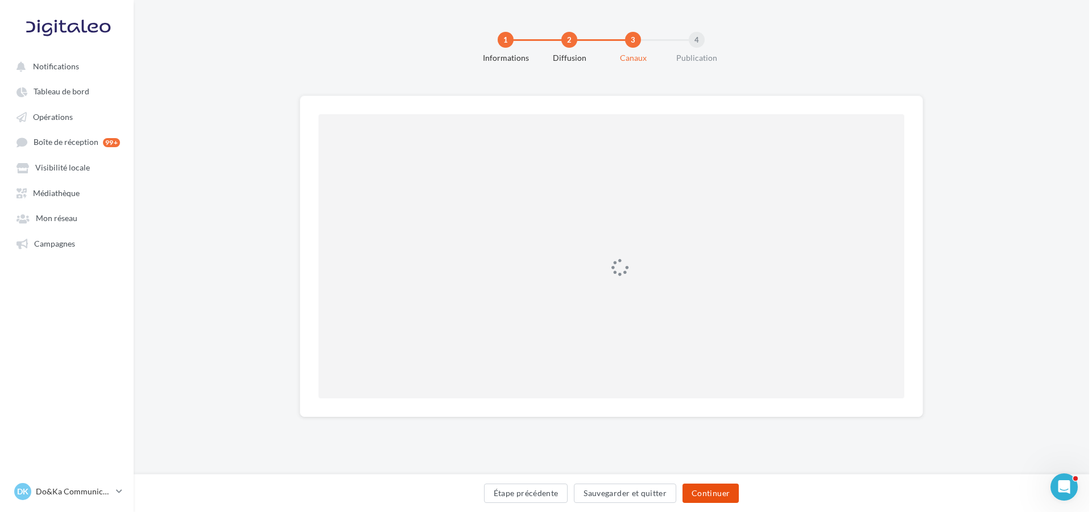
scroll to position [0, 0]
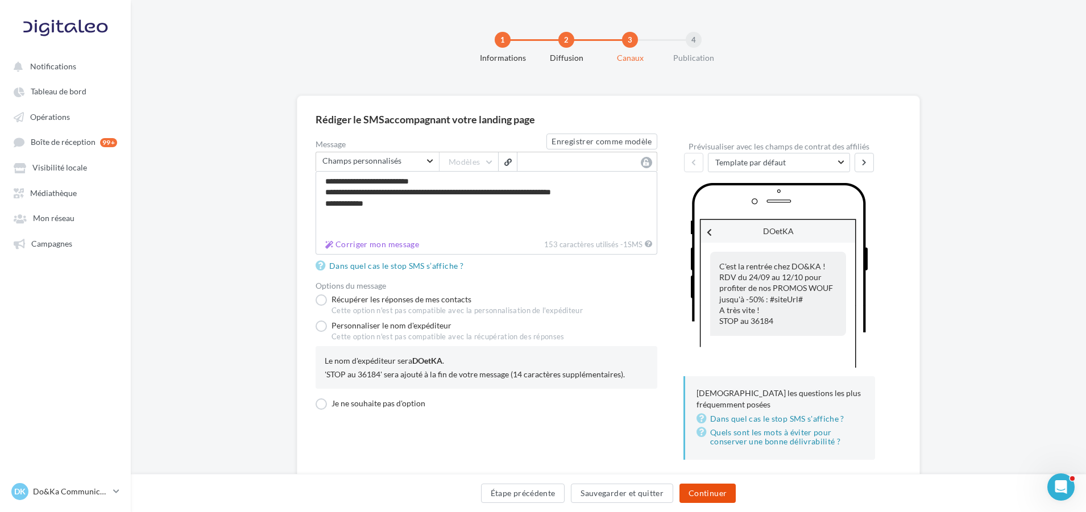
click at [725, 496] on button "Continuer" at bounding box center [708, 493] width 56 height 19
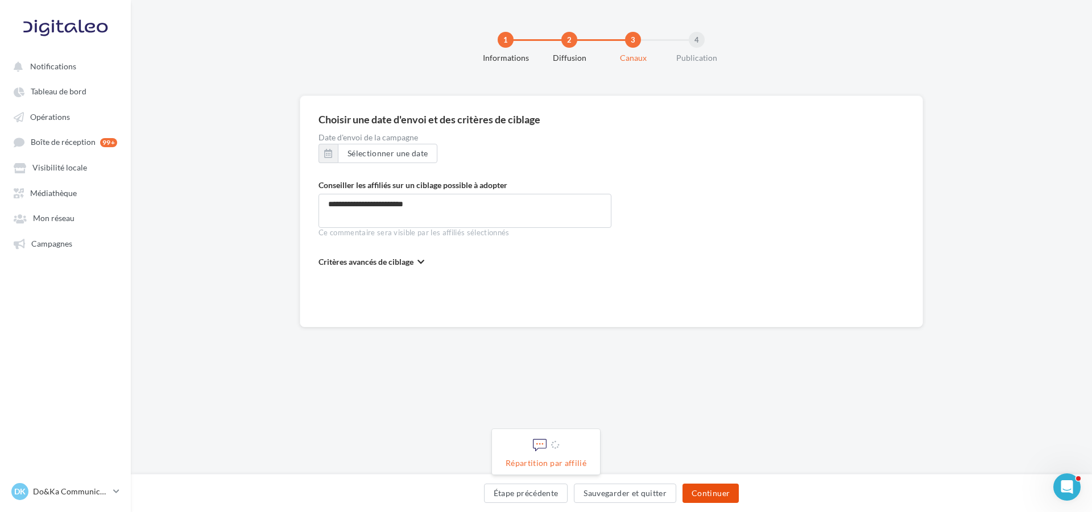
click at [725, 496] on button "Continuer" at bounding box center [711, 493] width 56 height 19
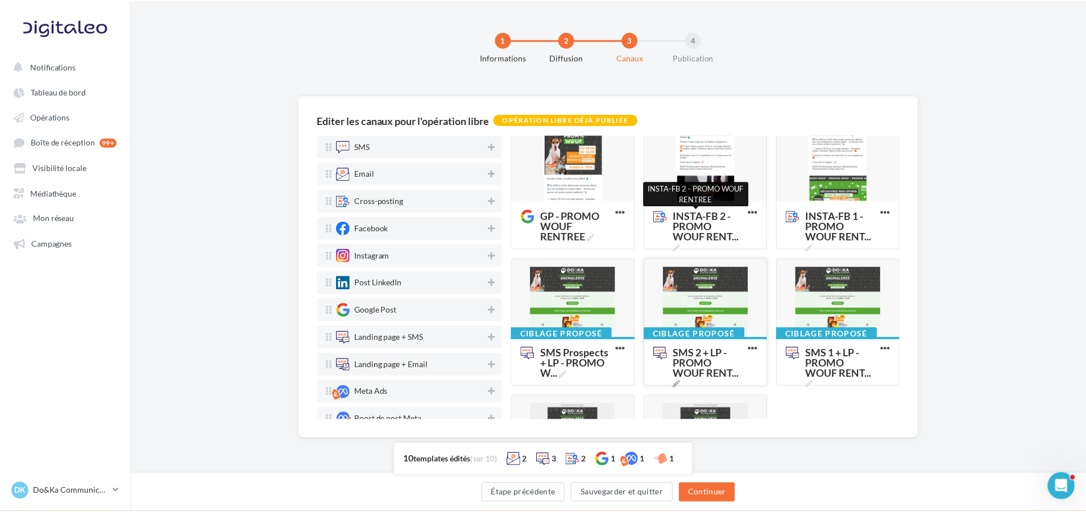
scroll to position [171, 0]
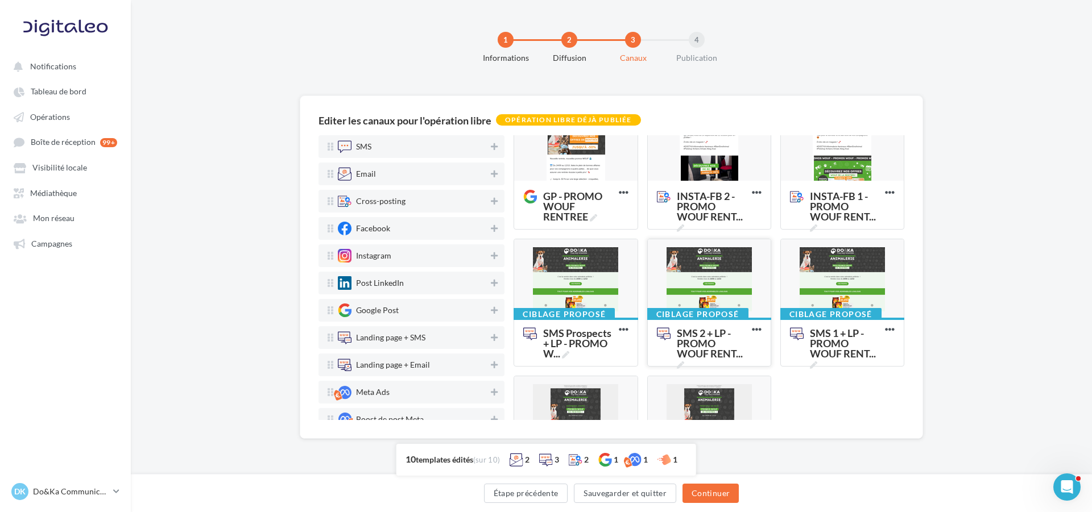
click at [681, 275] on div at bounding box center [709, 279] width 123 height 80
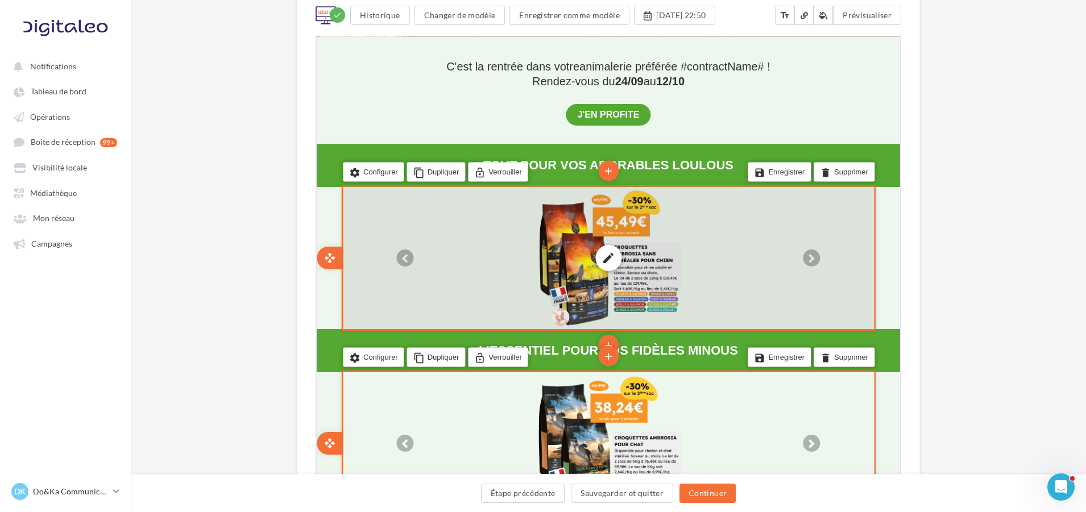
scroll to position [341, 0]
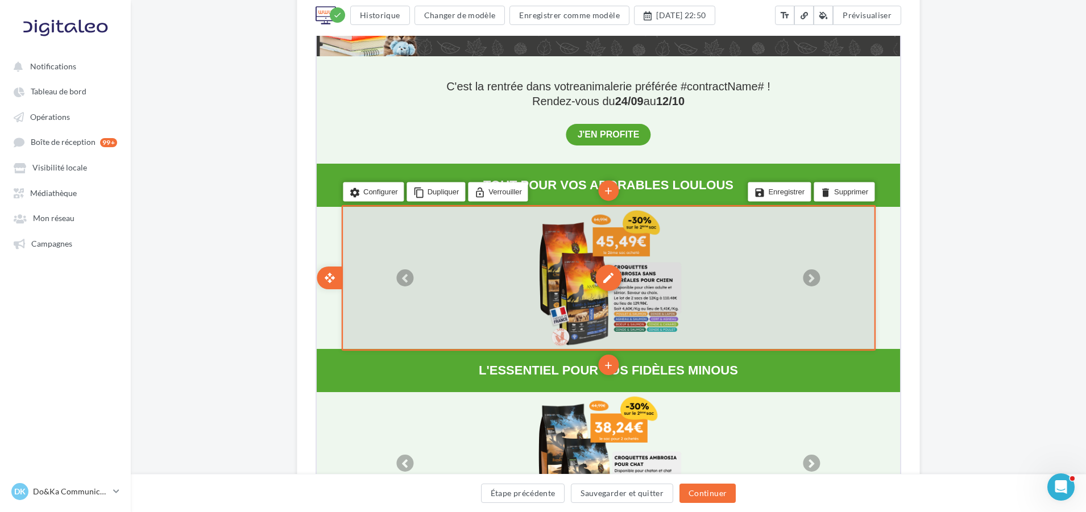
click at [613, 290] on div "edit" at bounding box center [607, 277] width 26 height 26
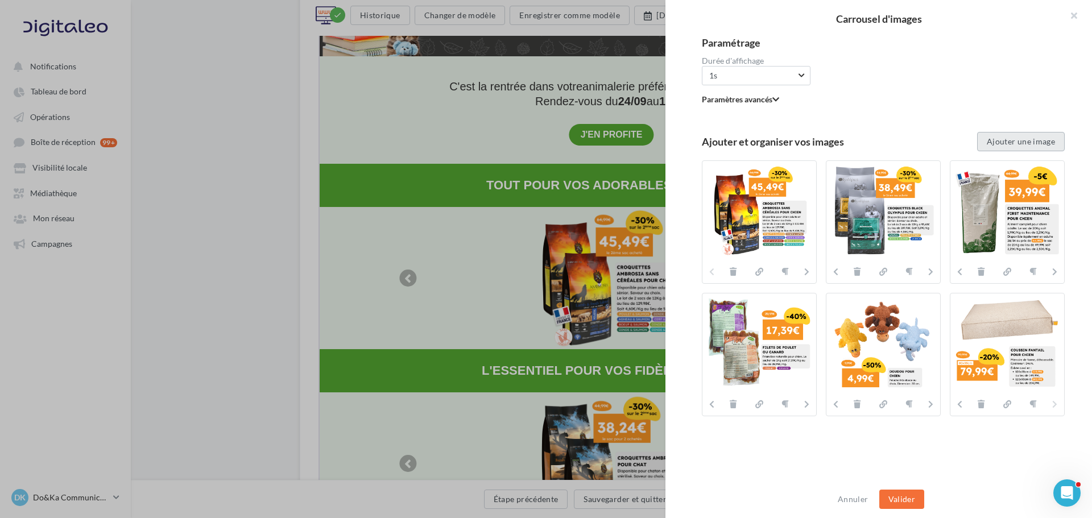
click at [1039, 138] on button "Ajouter une image" at bounding box center [1021, 141] width 88 height 19
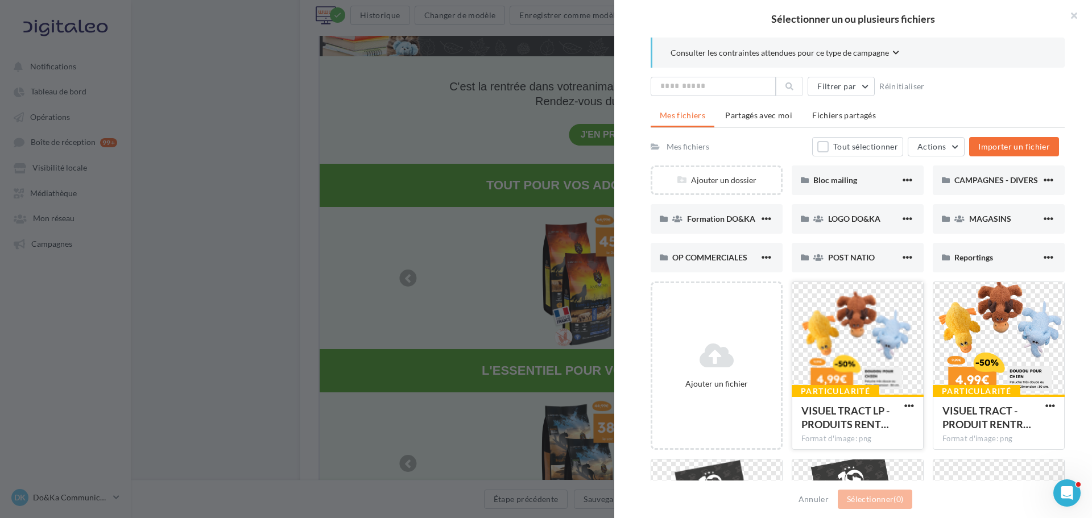
click at [869, 329] on div at bounding box center [857, 339] width 131 height 114
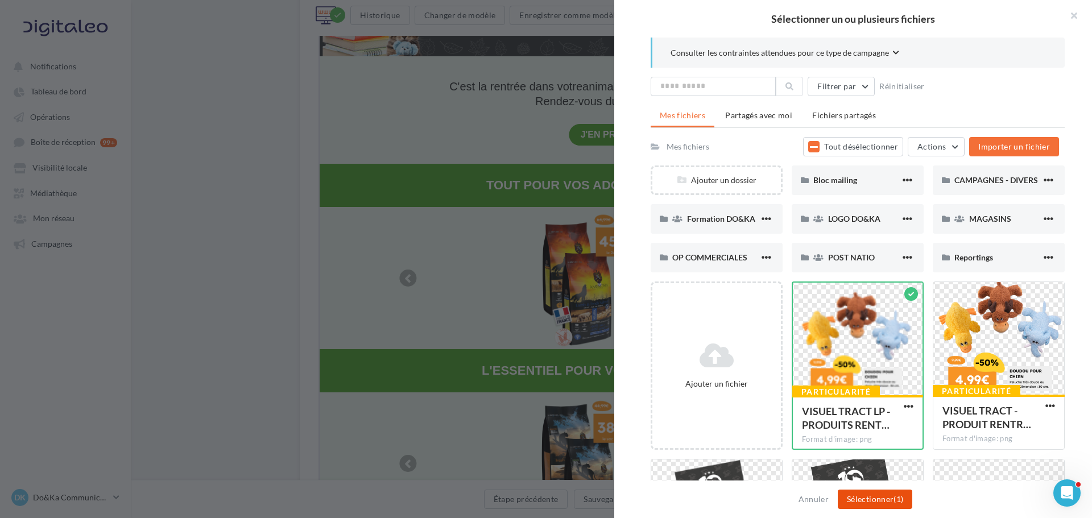
click at [883, 506] on button "Sélectionner (1)" at bounding box center [875, 499] width 75 height 19
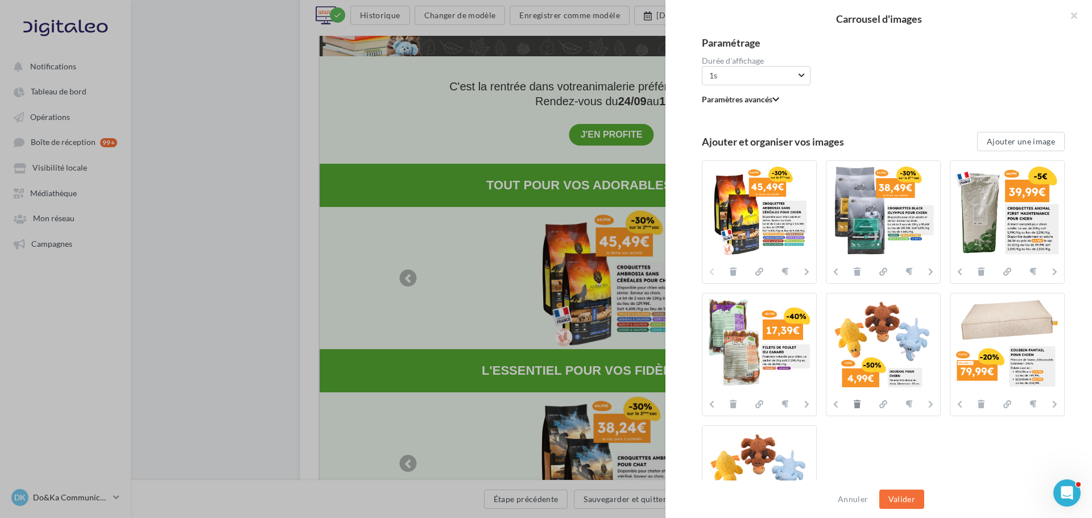
click at [854, 406] on icon at bounding box center [857, 404] width 7 height 8
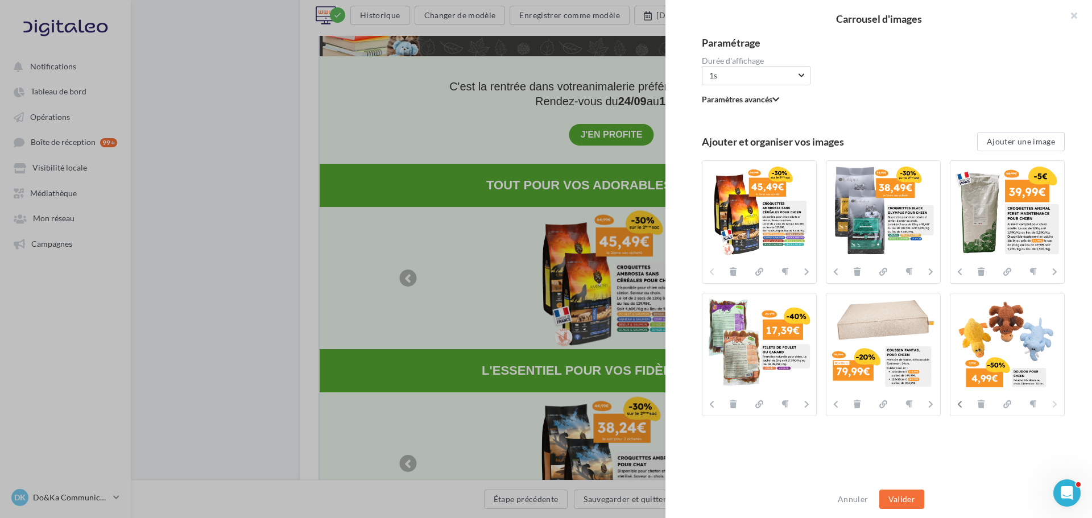
click at [957, 403] on icon at bounding box center [959, 404] width 5 height 8
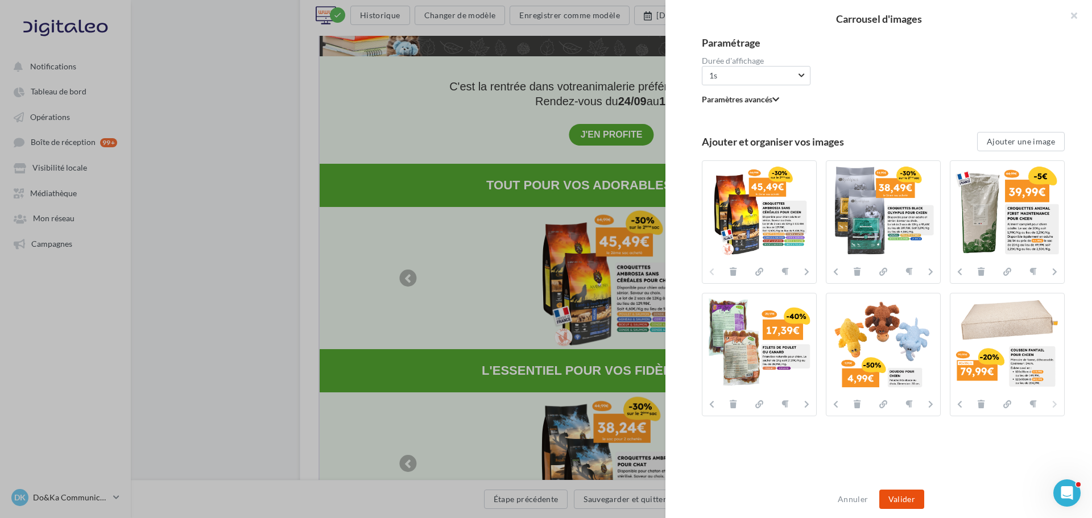
click at [915, 502] on button "Valider" at bounding box center [901, 499] width 45 height 19
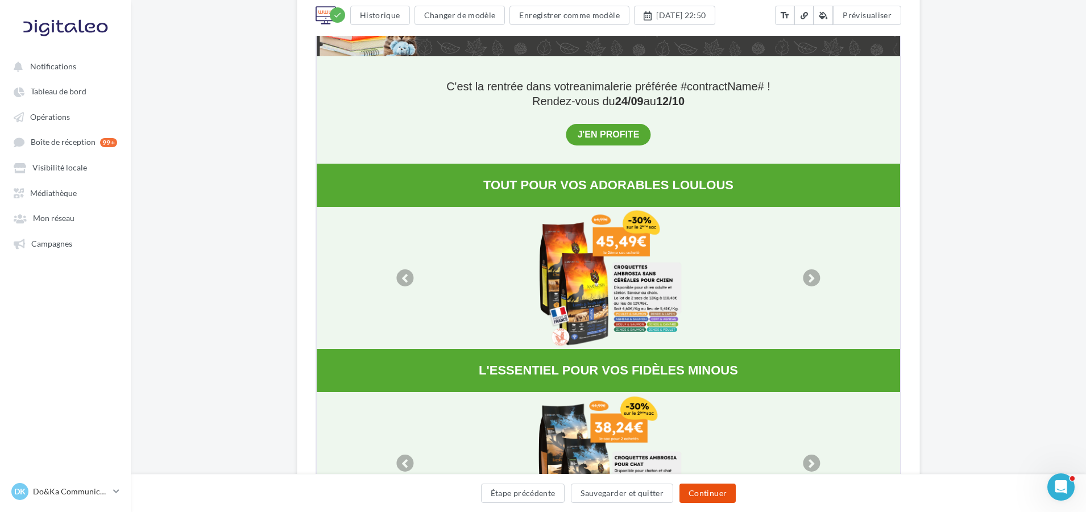
click at [724, 495] on button "Continuer" at bounding box center [708, 493] width 56 height 19
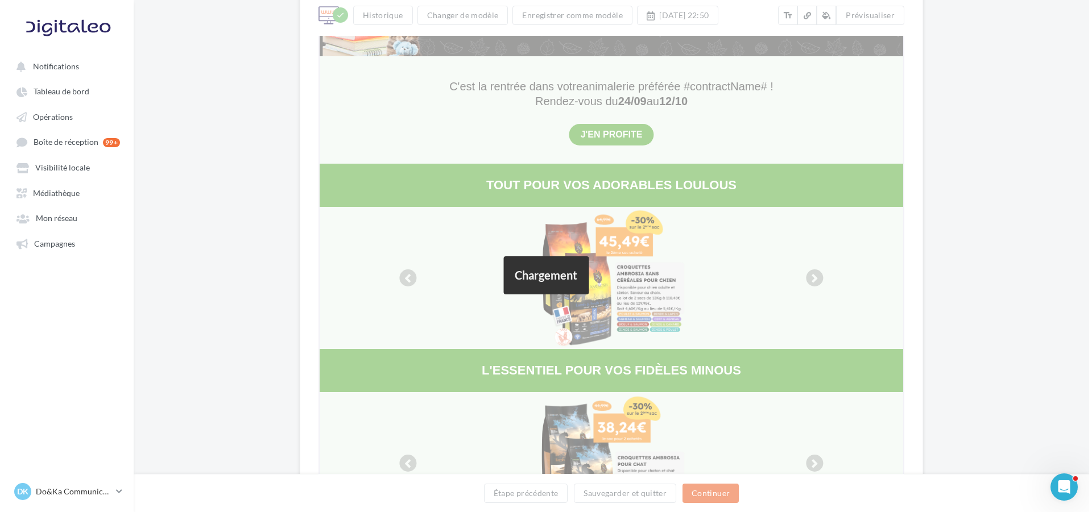
scroll to position [0, 0]
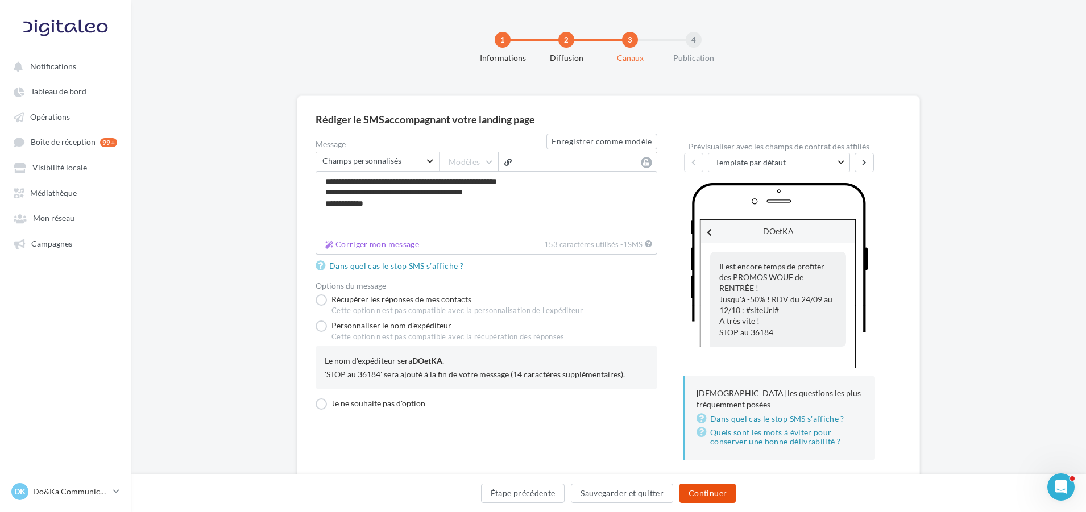
click at [722, 500] on button "Continuer" at bounding box center [708, 493] width 56 height 19
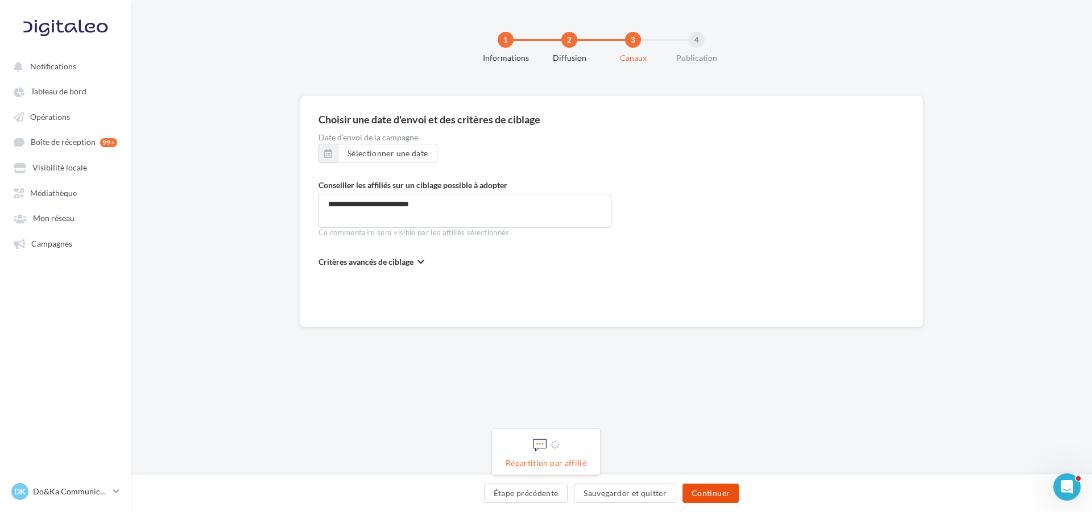
click at [710, 489] on button "Continuer" at bounding box center [711, 493] width 56 height 19
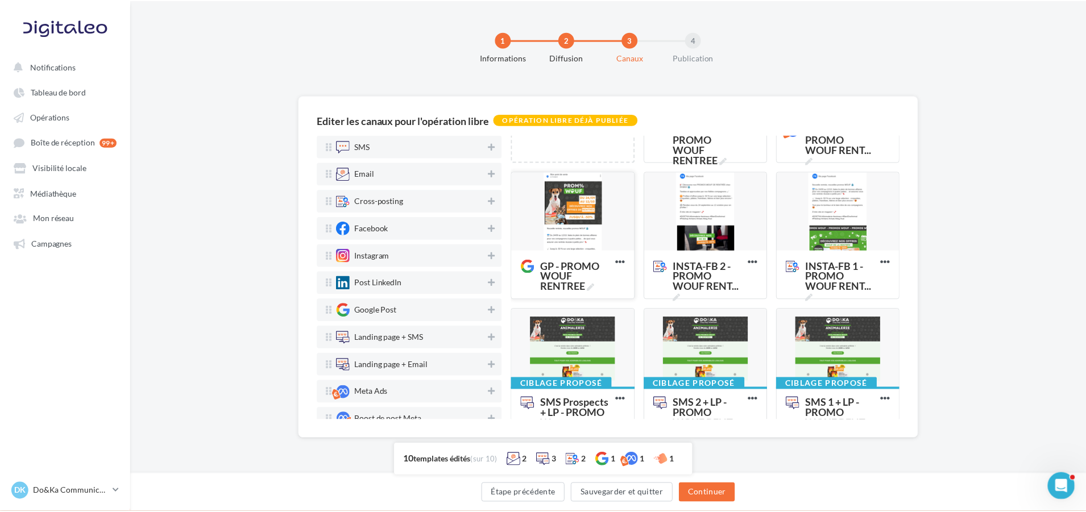
scroll to position [114, 0]
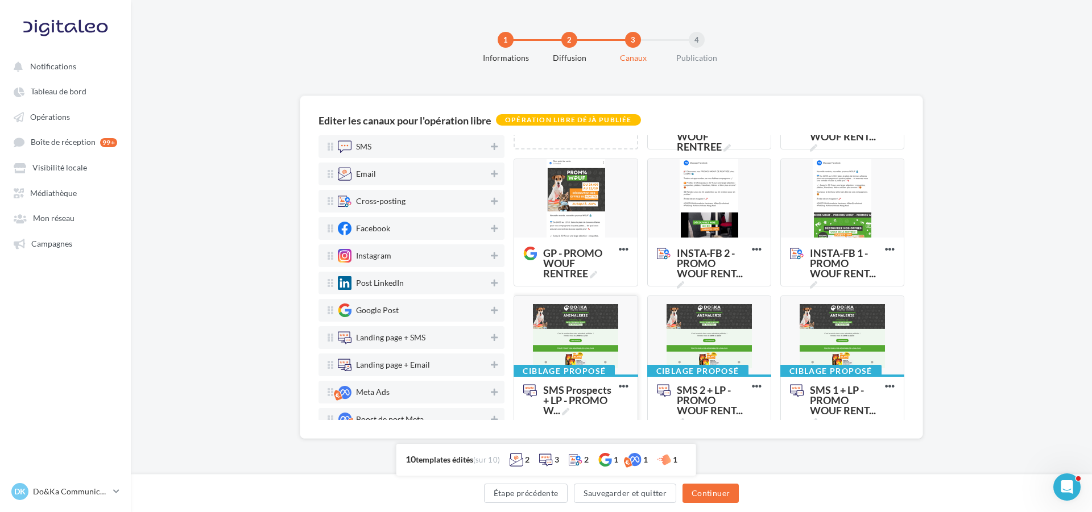
click at [570, 336] on div at bounding box center [575, 336] width 123 height 80
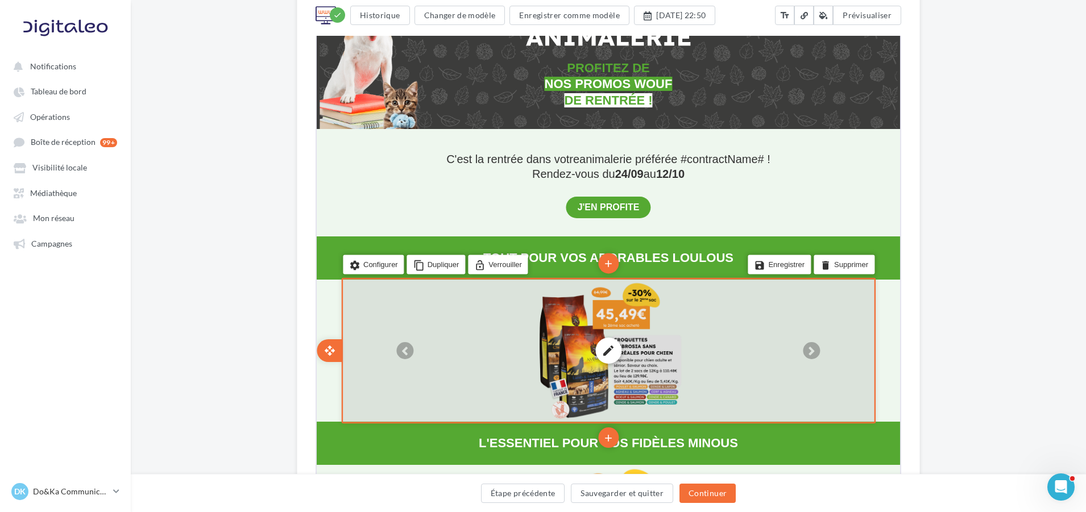
scroll to position [284, 0]
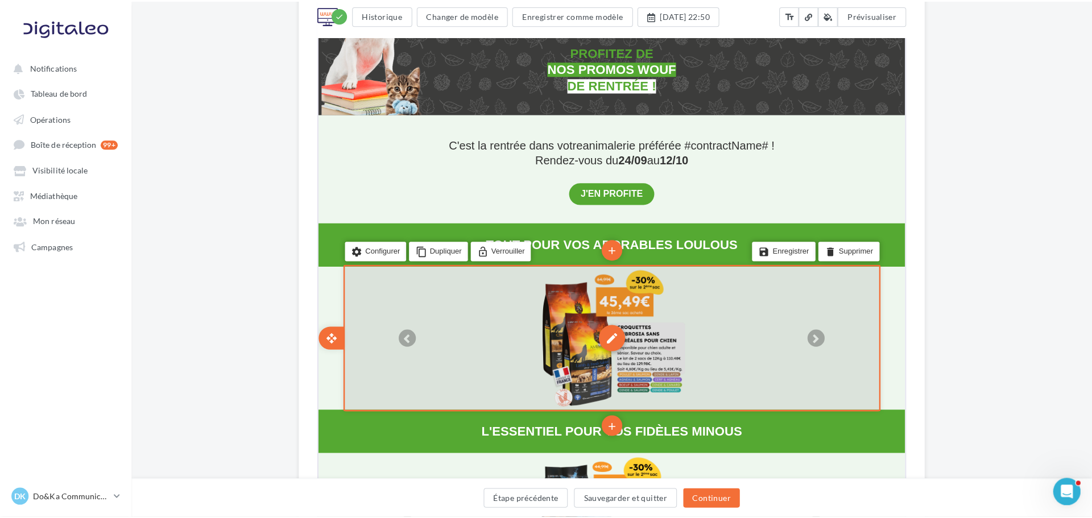
click at [613, 348] on div "edit" at bounding box center [609, 335] width 26 height 26
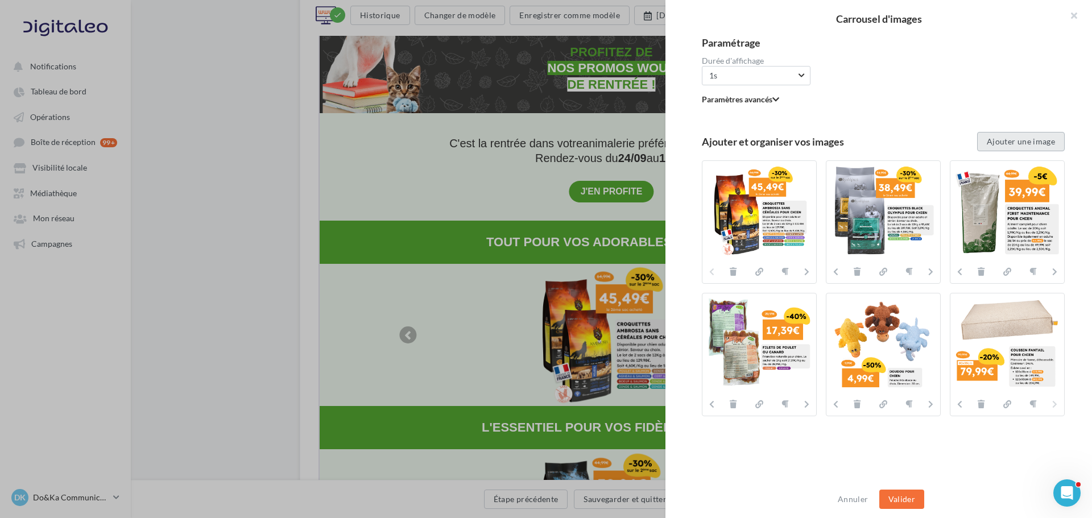
click at [1021, 143] on button "Ajouter une image" at bounding box center [1021, 141] width 88 height 19
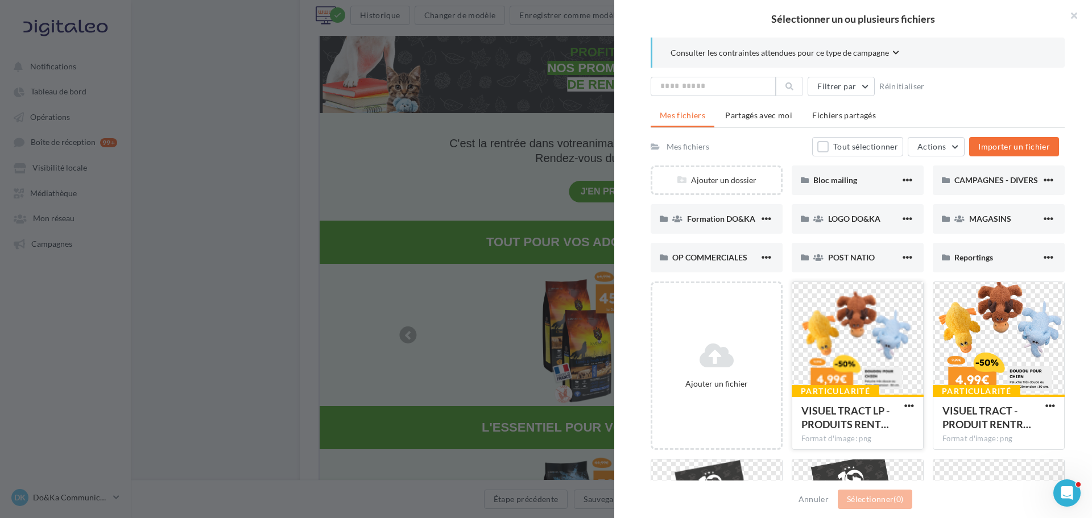
click at [829, 367] on div at bounding box center [857, 339] width 131 height 114
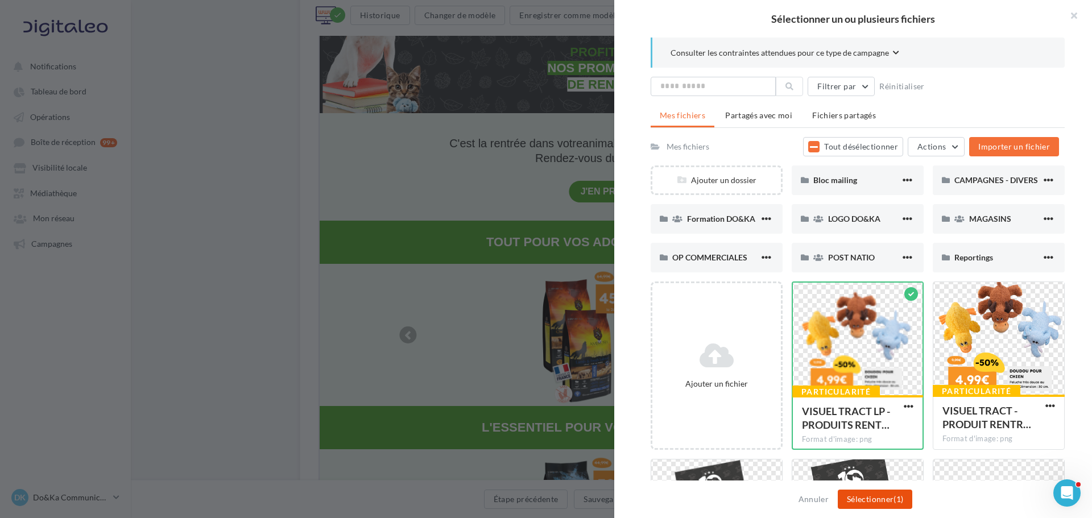
click at [878, 494] on button "Sélectionner (1)" at bounding box center [875, 499] width 75 height 19
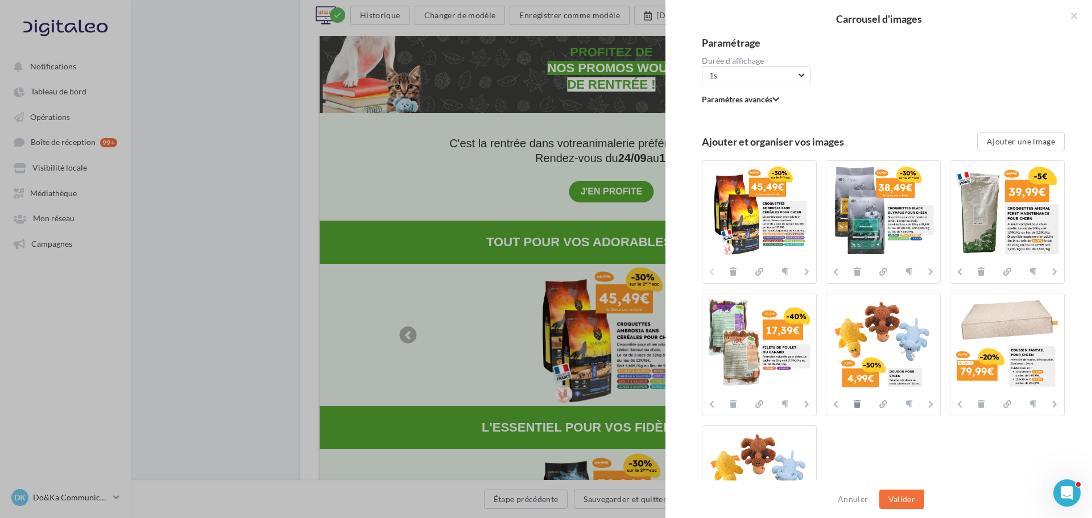
click at [855, 403] on icon at bounding box center [857, 404] width 7 height 8
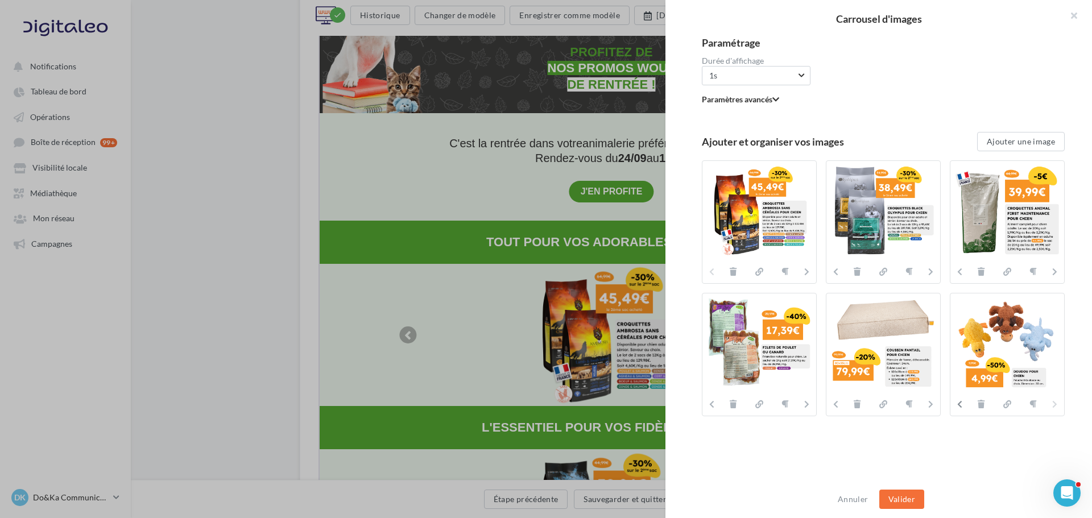
click at [952, 406] on button at bounding box center [957, 405] width 14 height 14
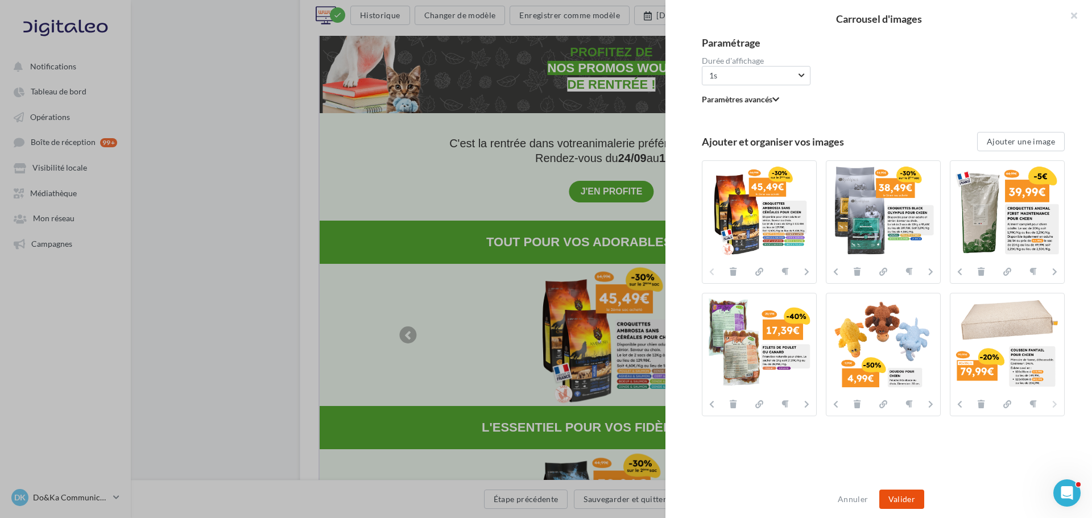
click at [903, 498] on button "Valider" at bounding box center [901, 499] width 45 height 19
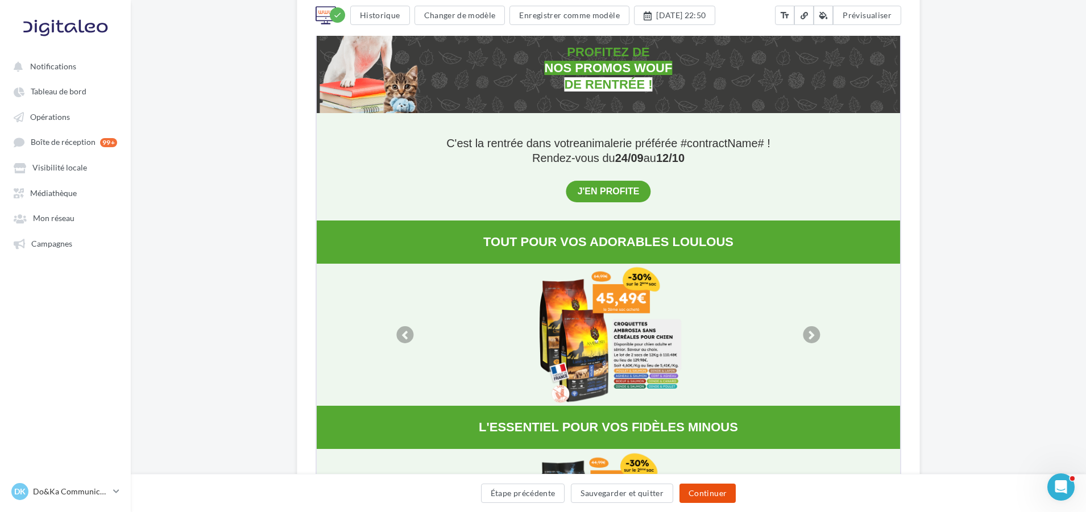
click at [718, 494] on button "Continuer" at bounding box center [708, 493] width 56 height 19
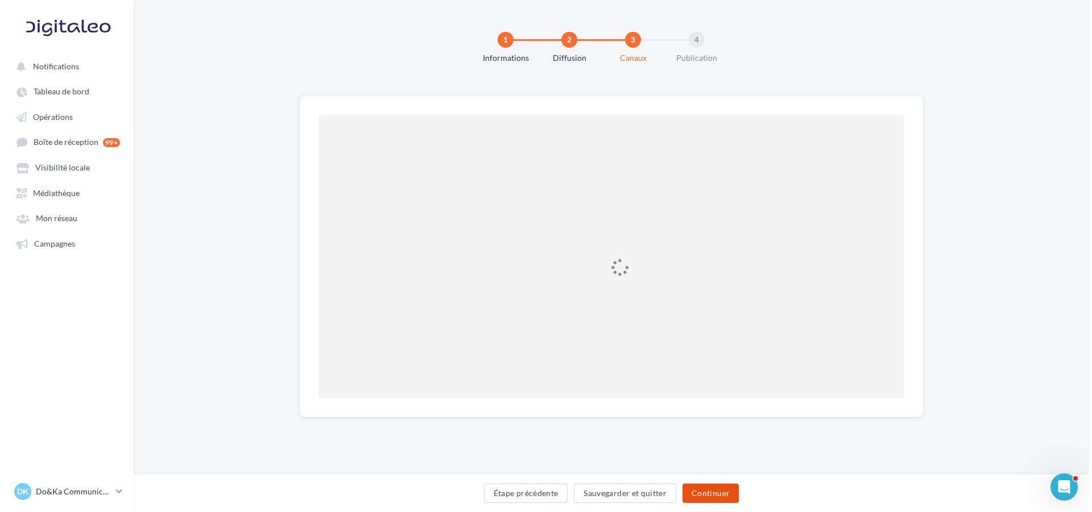
scroll to position [0, 0]
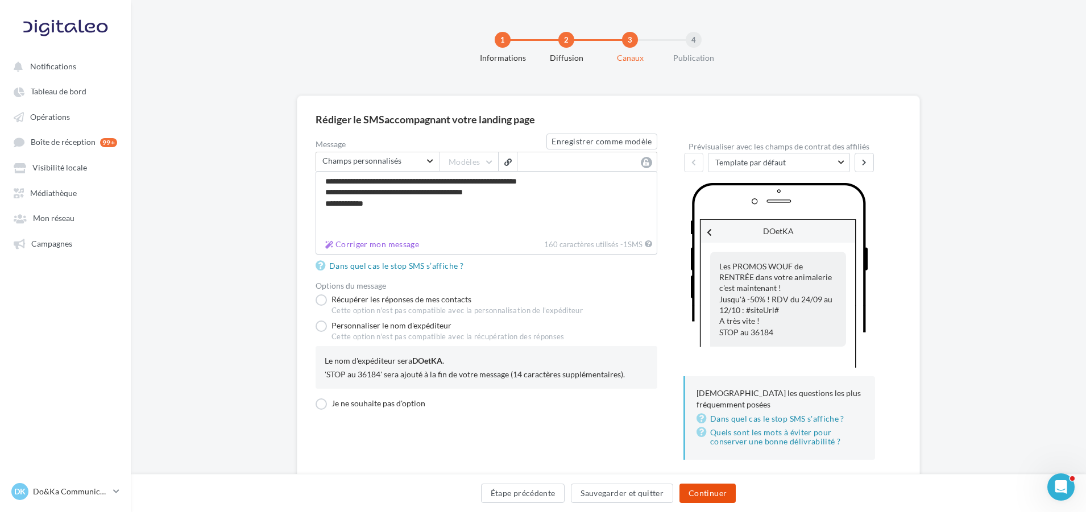
click at [712, 502] on button "Continuer" at bounding box center [708, 493] width 56 height 19
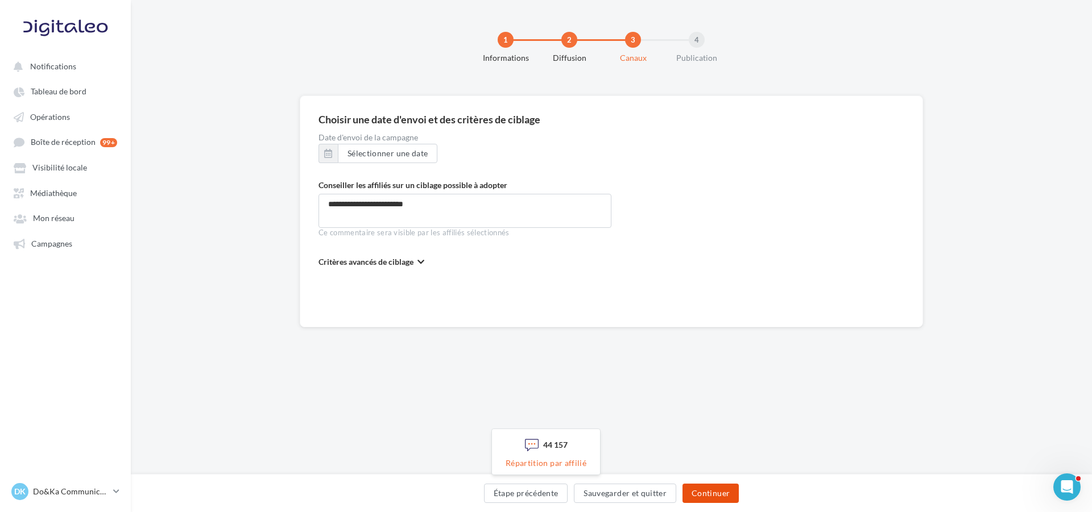
click at [721, 491] on button "Continuer" at bounding box center [711, 493] width 56 height 19
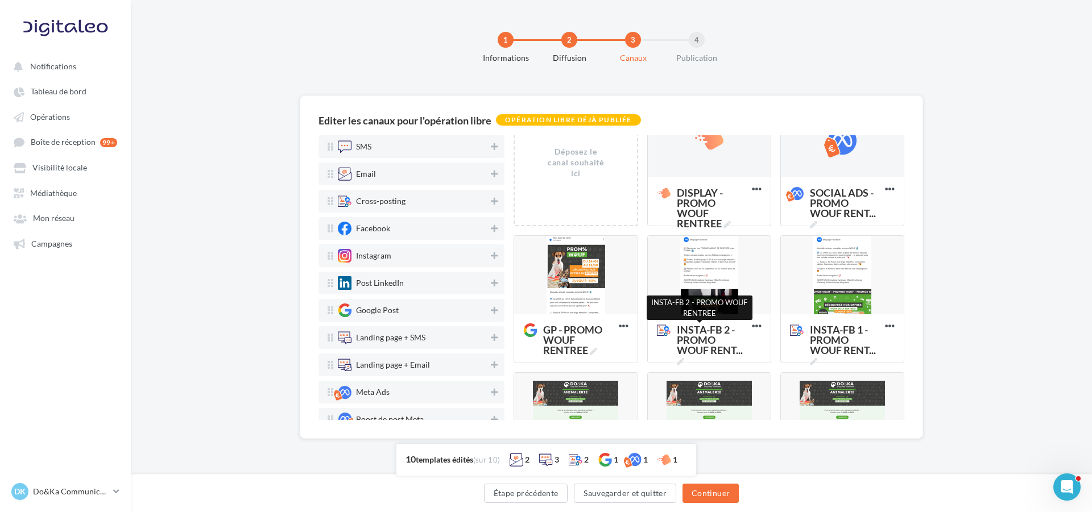
scroll to position [57, 0]
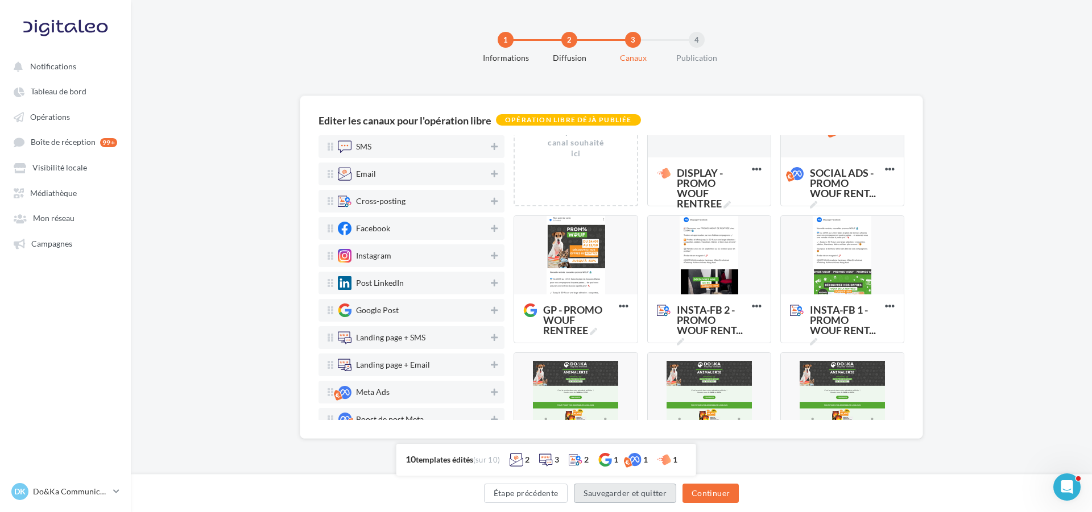
click at [631, 503] on div "Étape précédente Sauvegarder et quitter Continuer" at bounding box center [611, 496] width 943 height 24
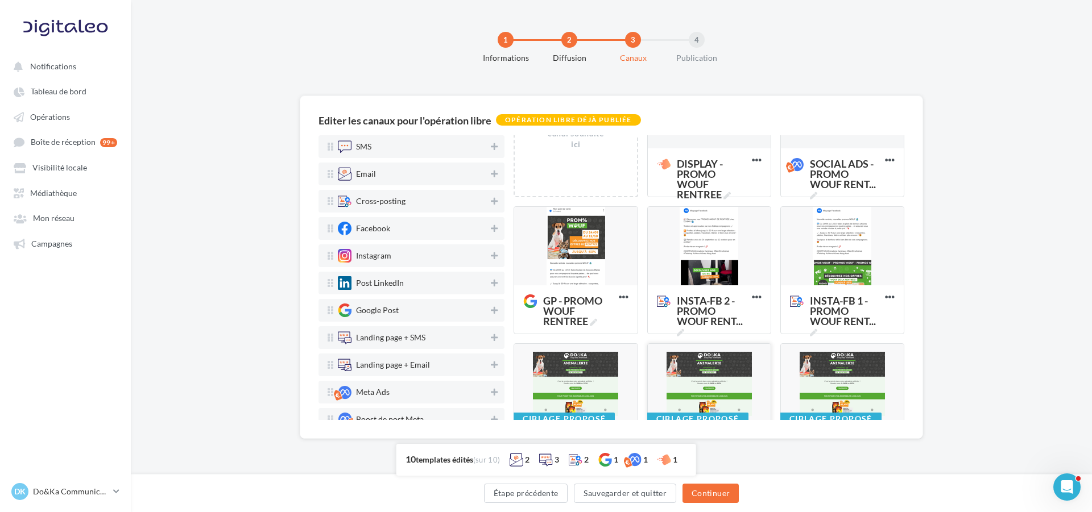
scroll to position [0, 0]
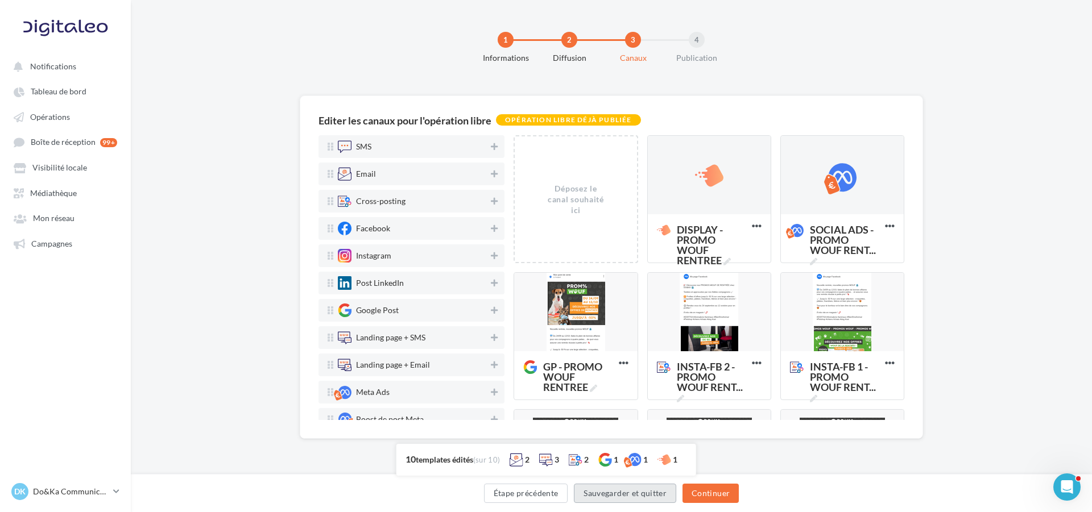
click at [640, 495] on button "Sauvegarder et quitter" at bounding box center [625, 493] width 102 height 19
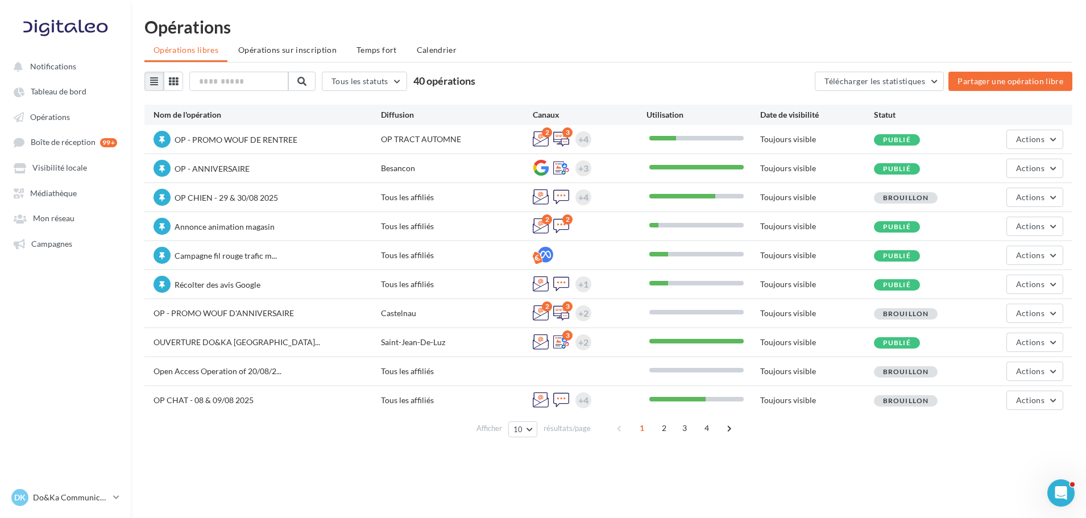
click at [1031, 129] on div "OP - PROMO WOUF DE RENTREE OP TRACT AUTOMNE 2 3 +4 Toujours visible Publié Acti…" at bounding box center [608, 139] width 928 height 28
click at [1036, 136] on span "Actions" at bounding box center [1030, 139] width 28 height 10
click at [1020, 159] on button "Editer" at bounding box center [1003, 166] width 121 height 30
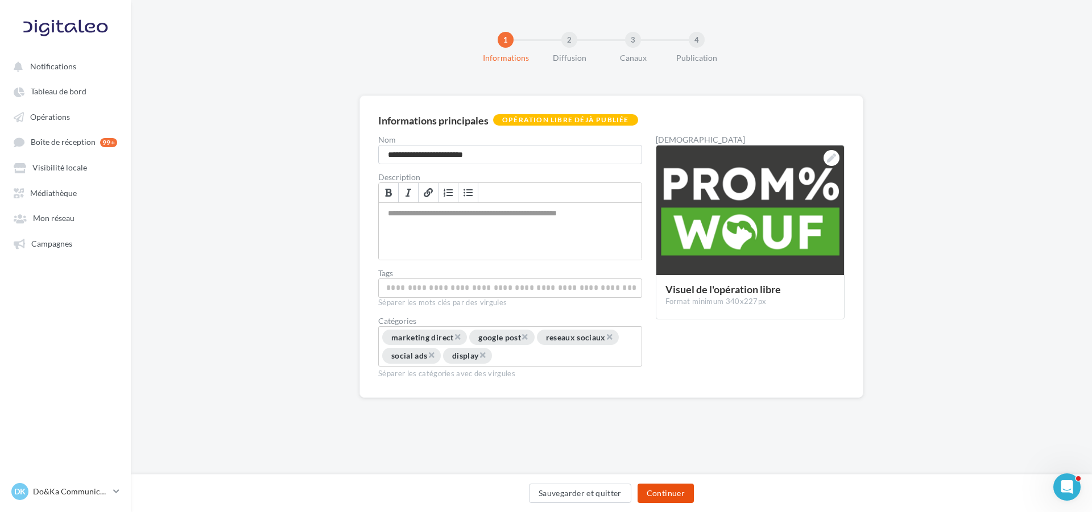
click at [662, 486] on button "Continuer" at bounding box center [666, 493] width 56 height 19
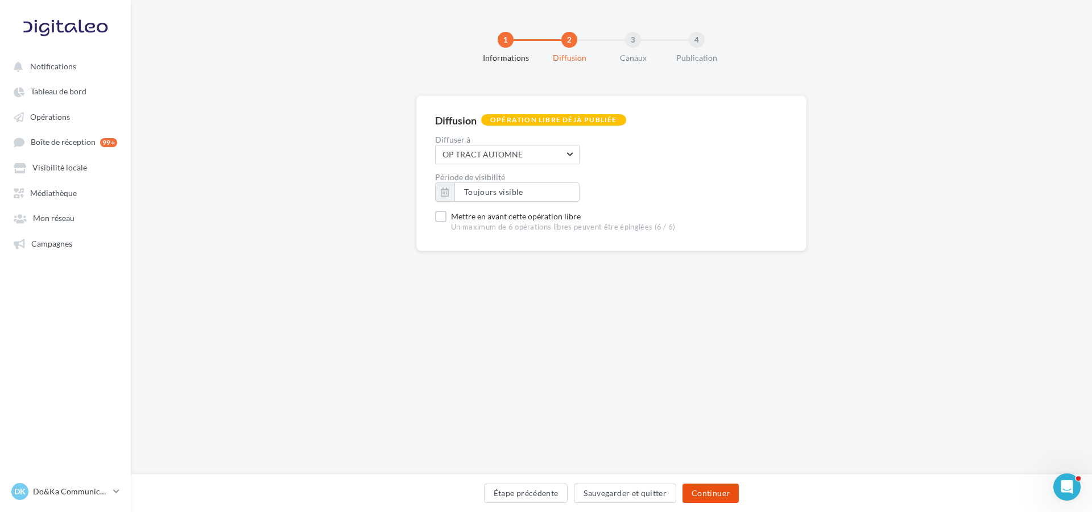
click at [718, 490] on button "Continuer" at bounding box center [711, 493] width 56 height 19
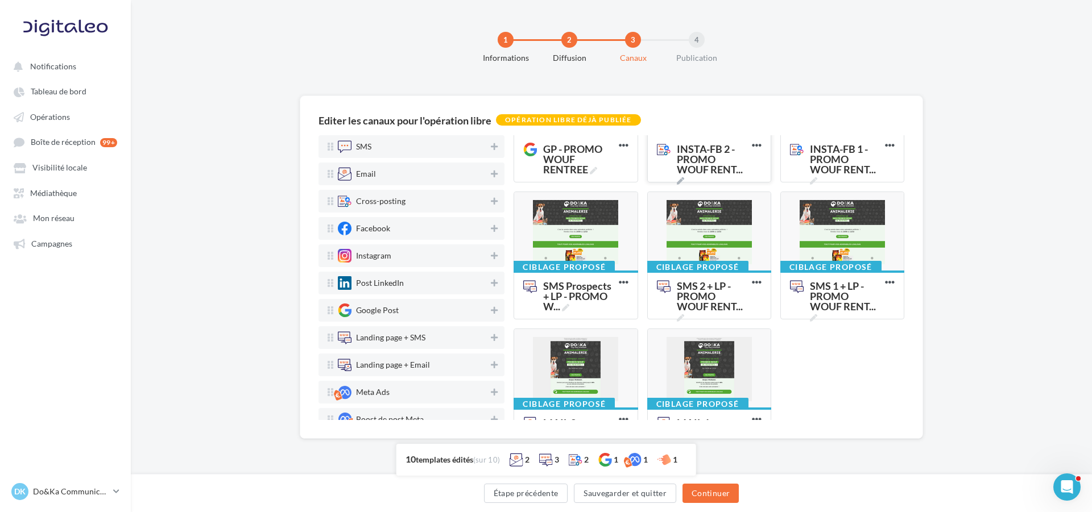
scroll to position [267, 0]
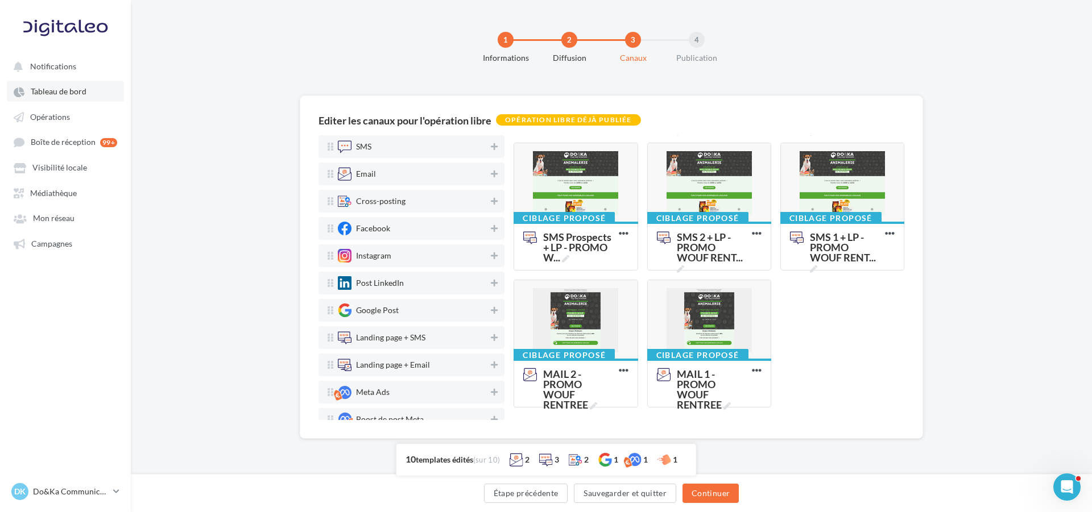
click at [86, 88] on link "Tableau de bord" at bounding box center [65, 91] width 117 height 20
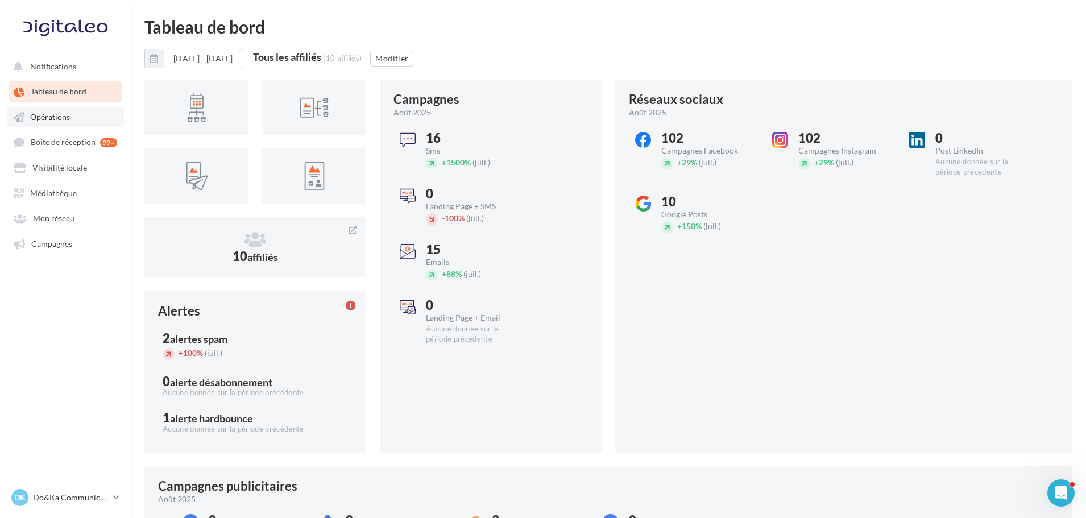
click at [88, 123] on link "Opérations" at bounding box center [65, 116] width 117 height 20
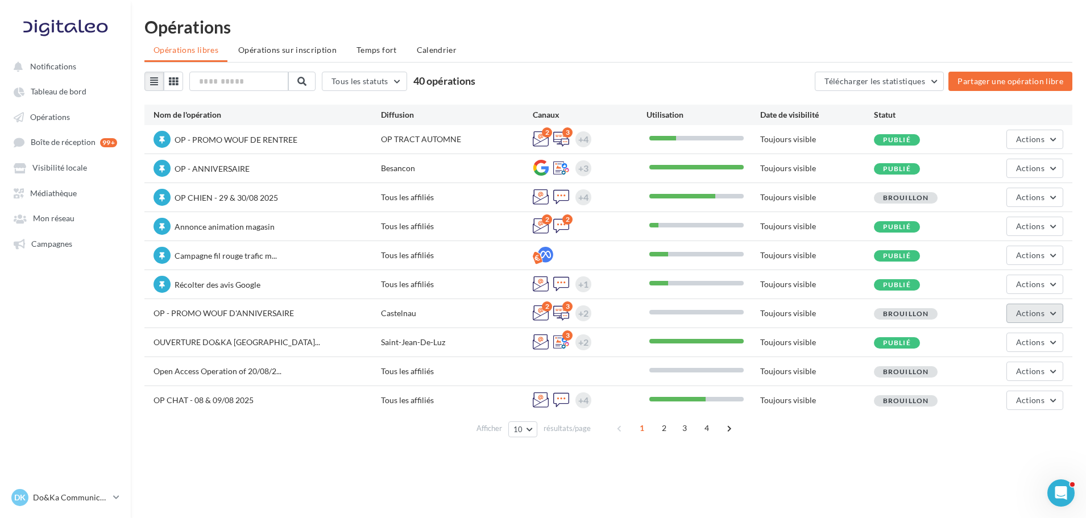
click at [1027, 312] on span "Actions" at bounding box center [1030, 313] width 28 height 10
click at [992, 345] on button "Editer" at bounding box center [1007, 340] width 114 height 30
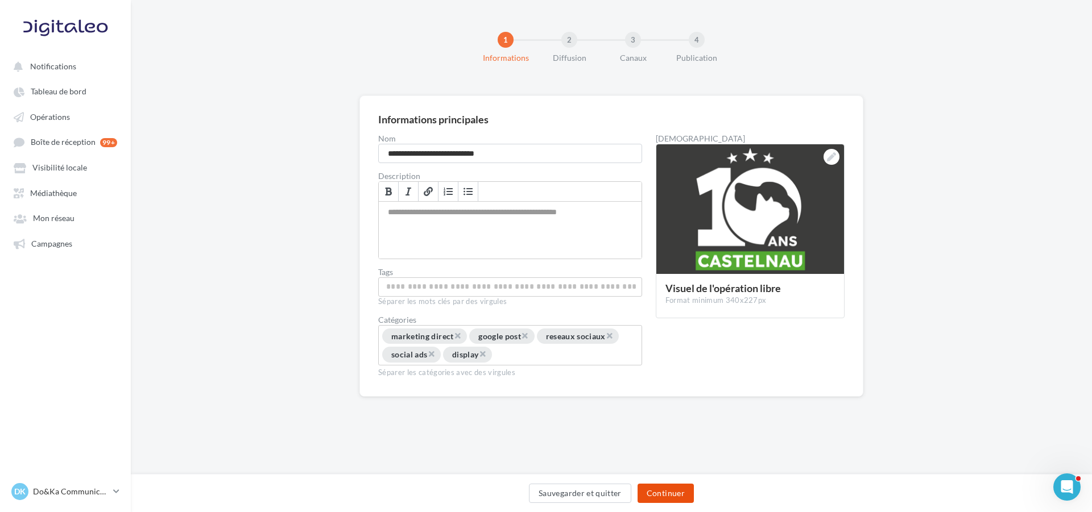
click at [677, 490] on button "Continuer" at bounding box center [666, 493] width 56 height 19
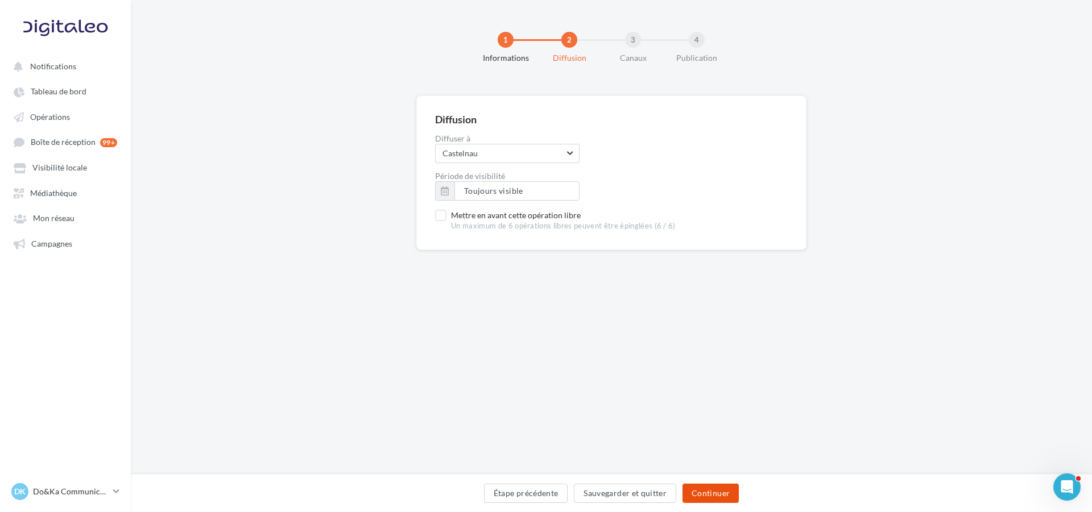
click at [688, 487] on button "Continuer" at bounding box center [711, 493] width 56 height 19
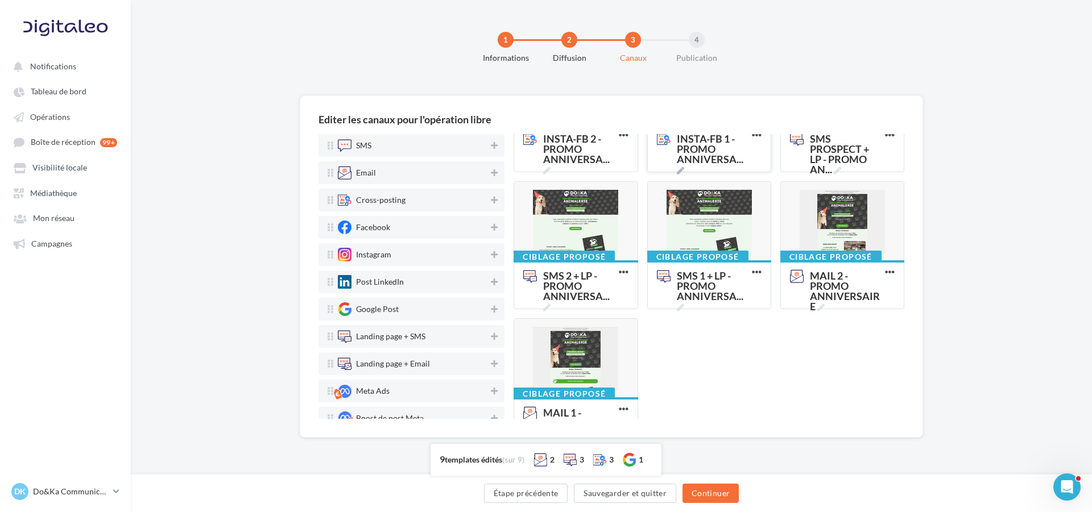
scroll to position [228, 0]
click at [625, 367] on div at bounding box center [575, 359] width 123 height 80
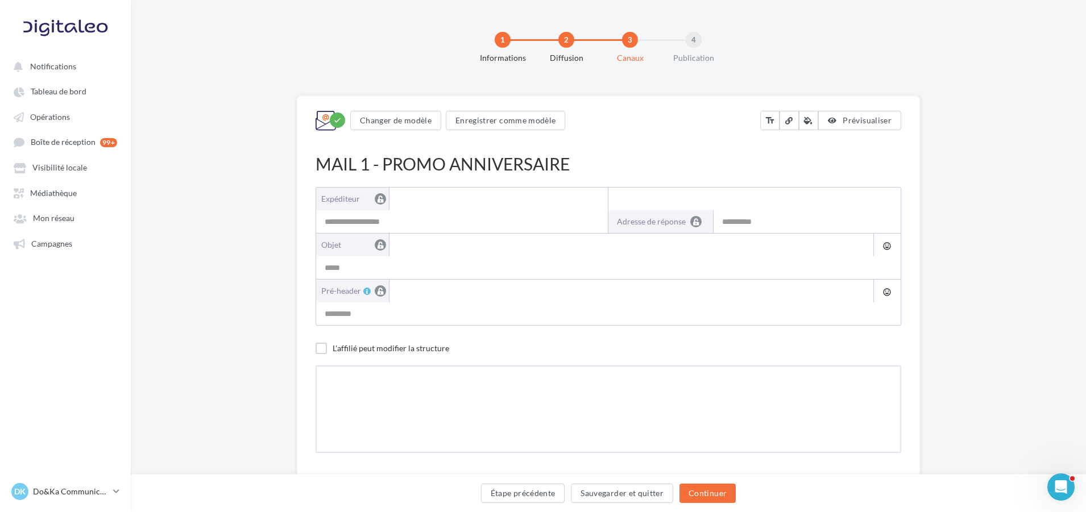
type input "**********"
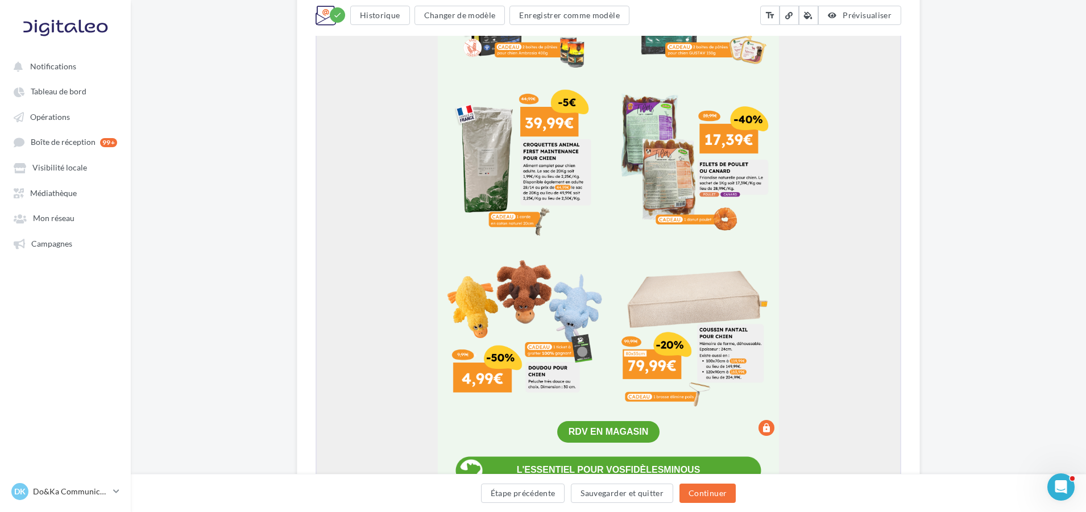
scroll to position [1081, 0]
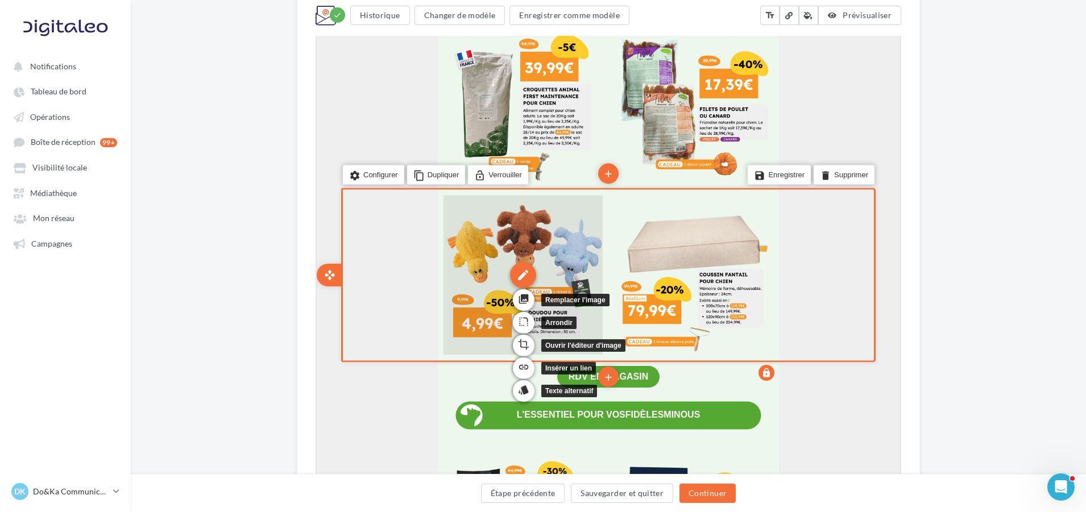
click at [527, 275] on div "edit" at bounding box center [522, 274] width 26 height 26
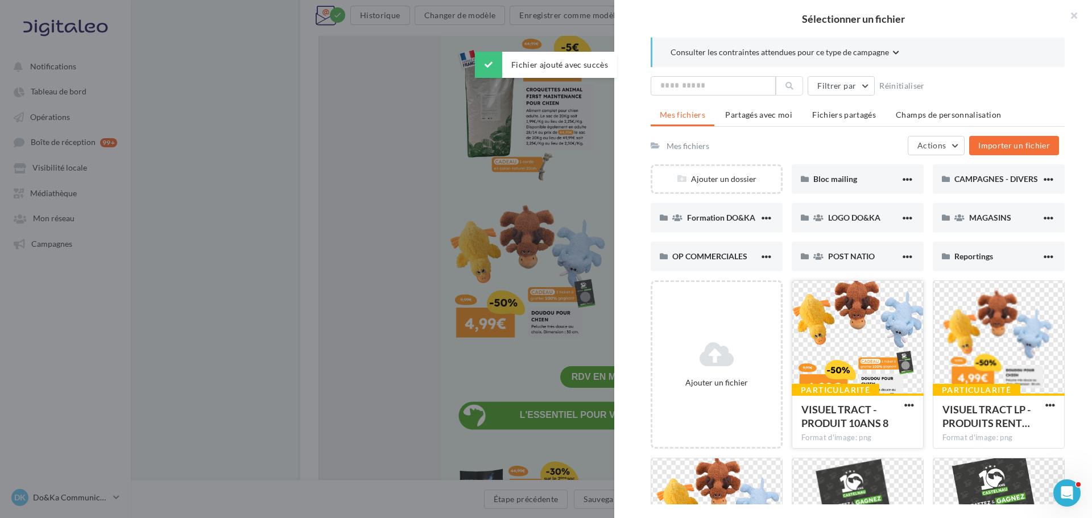
click at [862, 342] on div at bounding box center [857, 338] width 131 height 114
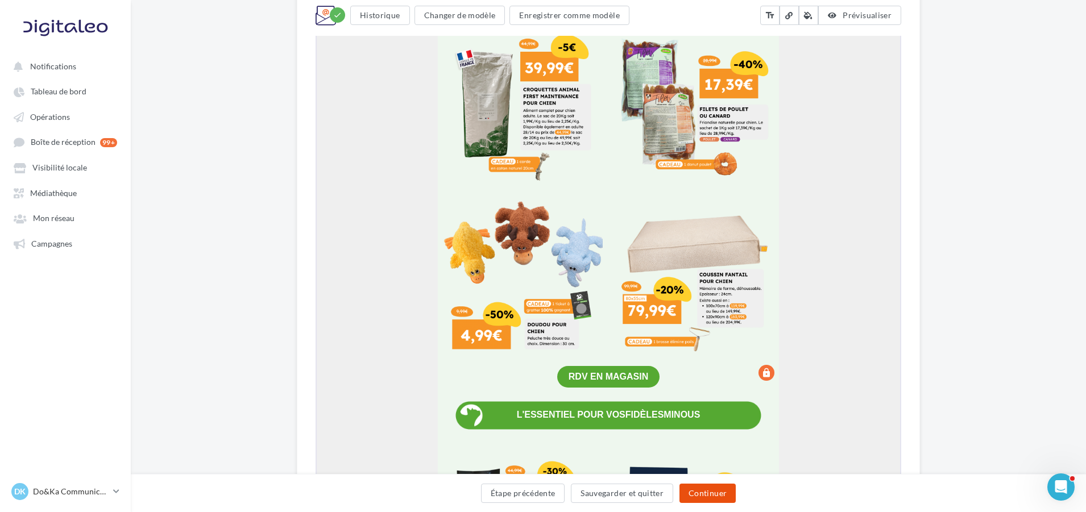
click at [731, 489] on button "Continuer" at bounding box center [708, 493] width 56 height 19
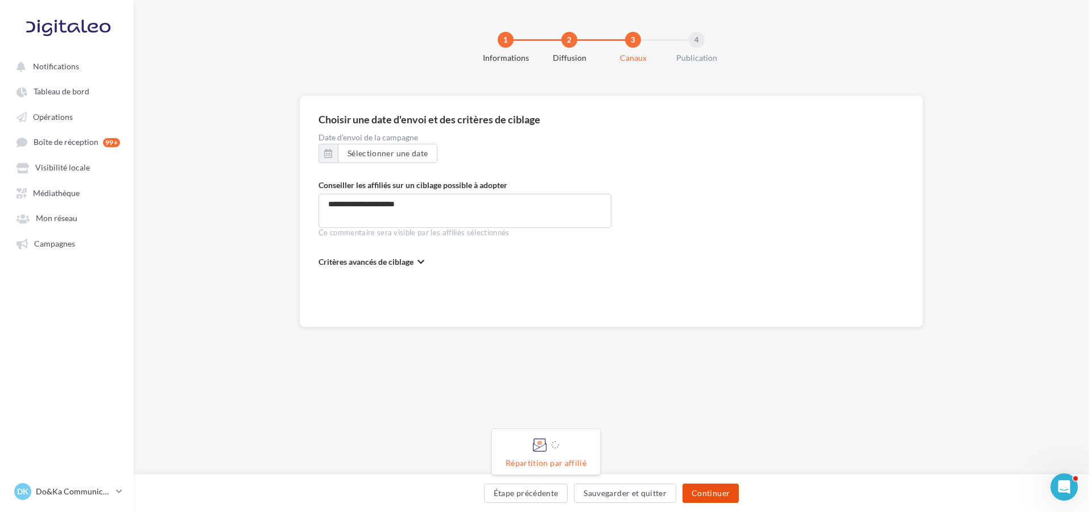
scroll to position [0, 0]
click at [733, 488] on button "Continuer" at bounding box center [711, 493] width 56 height 19
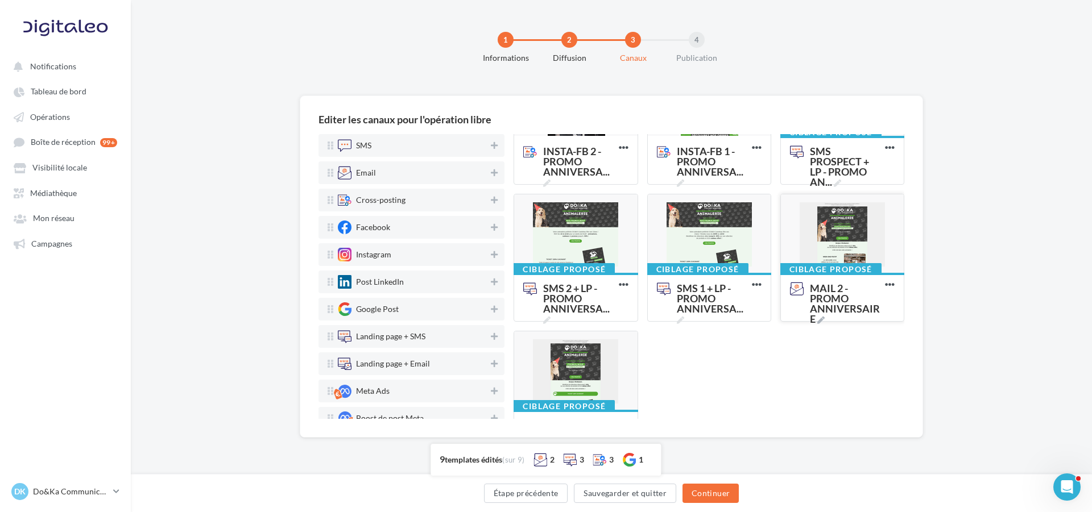
scroll to position [228, 0]
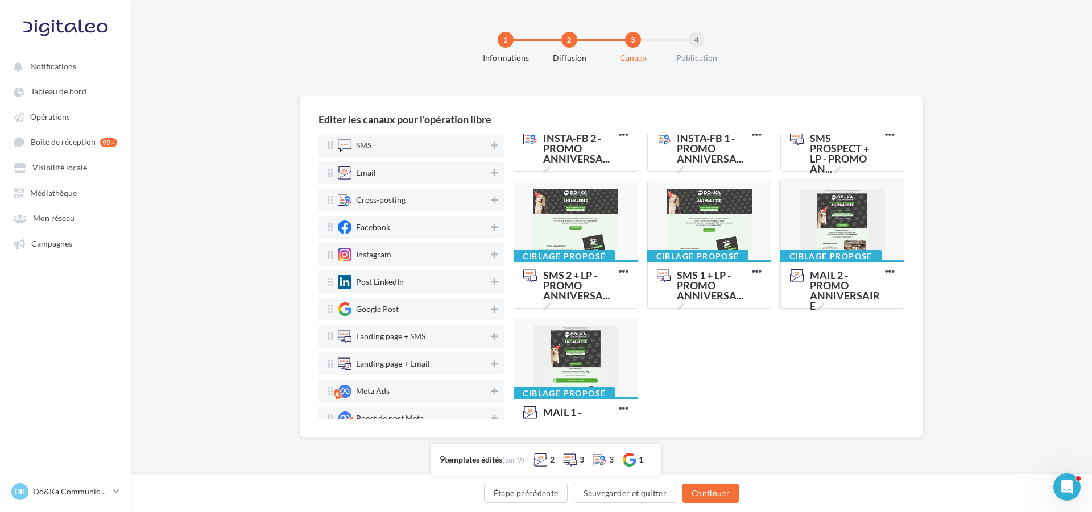
click at [812, 245] on div at bounding box center [842, 221] width 123 height 80
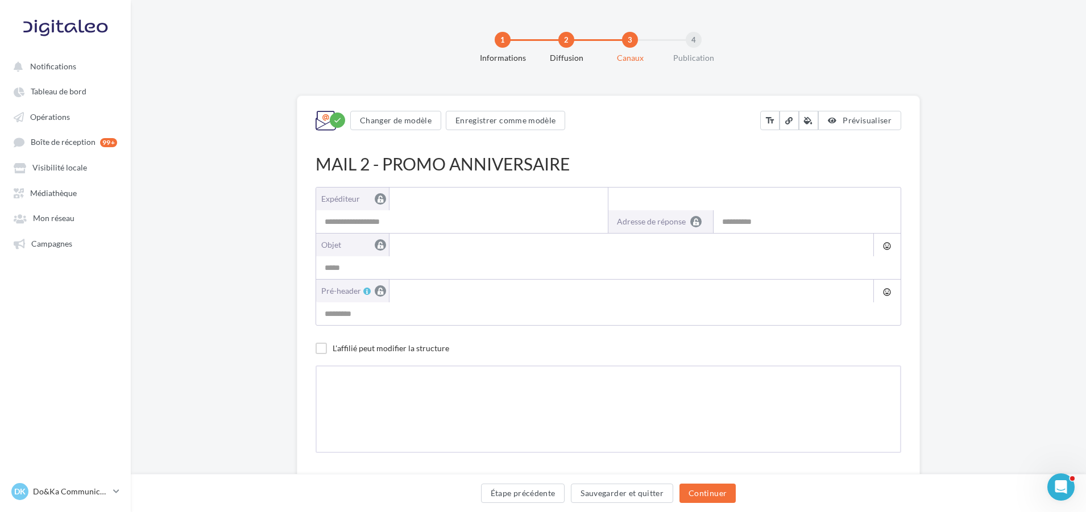
type input "**********"
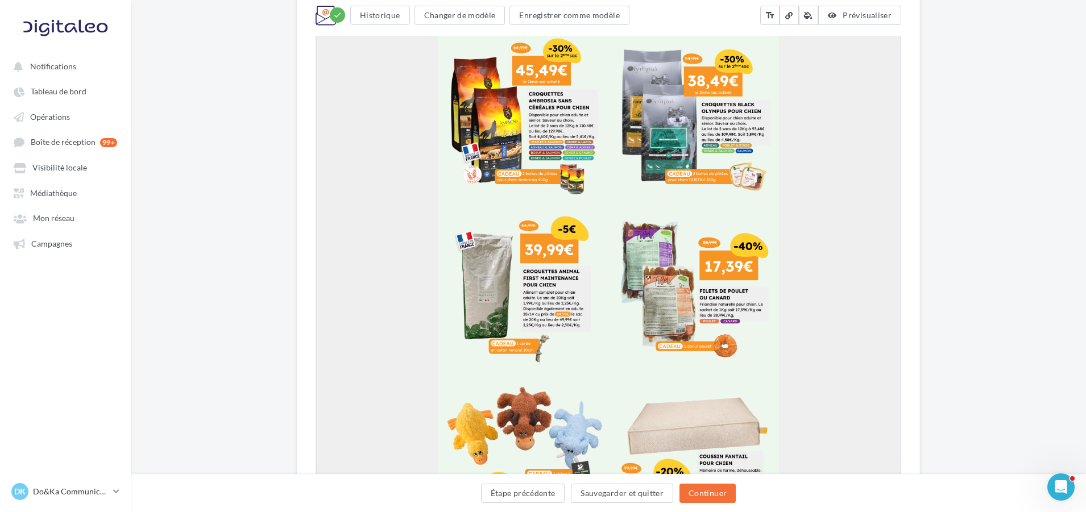
scroll to position [1251, 0]
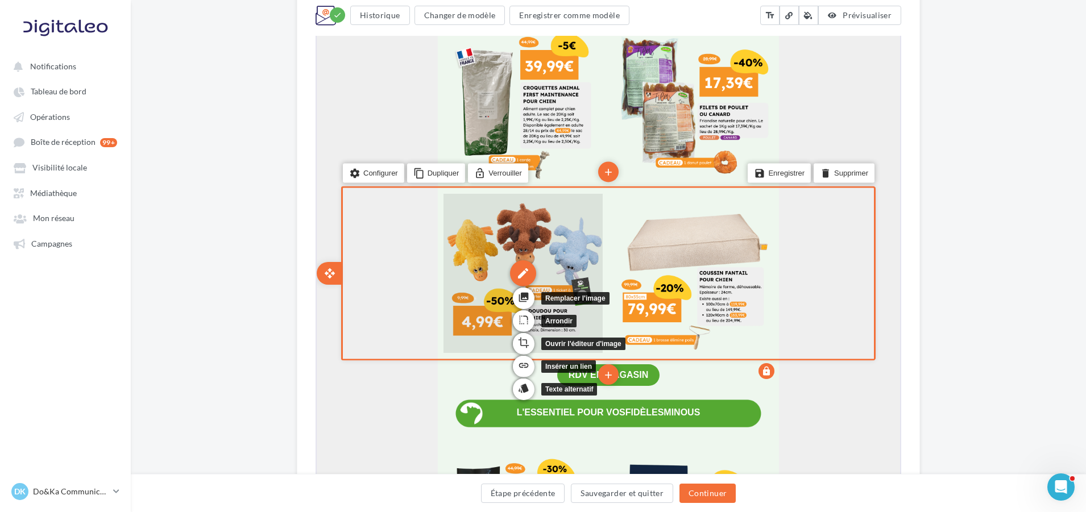
click at [516, 266] on div "edit" at bounding box center [522, 272] width 26 height 26
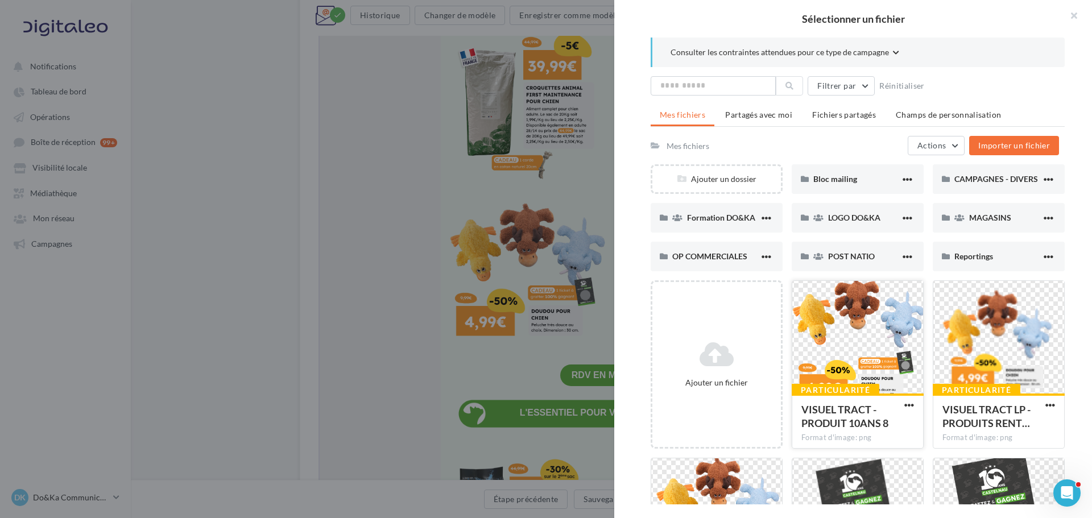
click at [877, 354] on div at bounding box center [857, 338] width 131 height 114
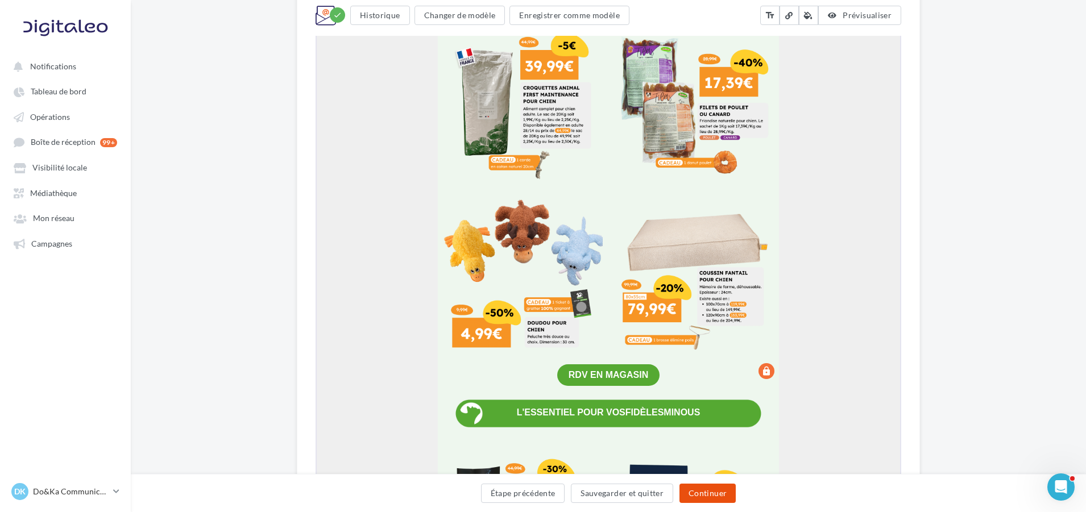
click at [725, 495] on button "Continuer" at bounding box center [708, 493] width 56 height 19
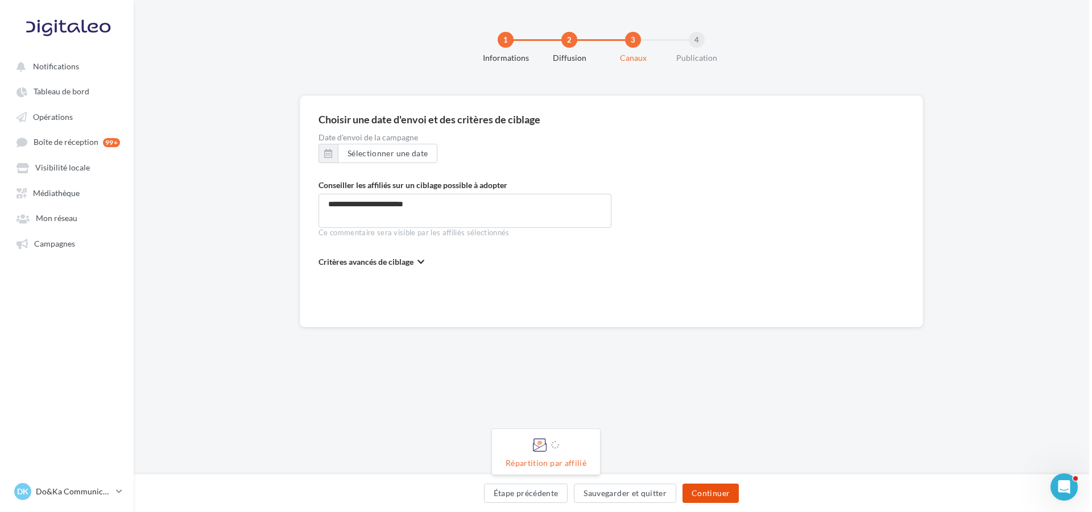
scroll to position [0, 0]
click at [727, 501] on button "Continuer" at bounding box center [711, 493] width 56 height 19
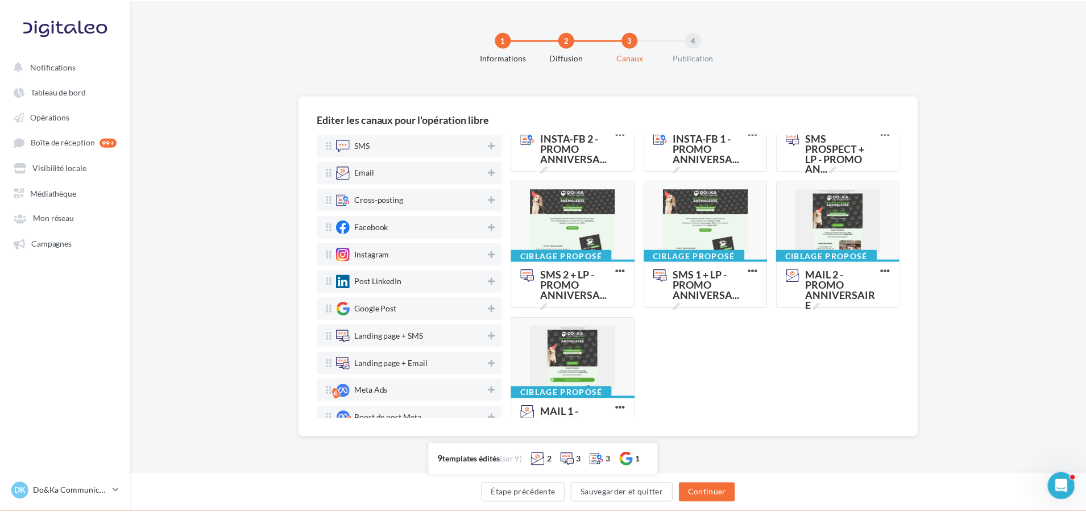
scroll to position [171, 0]
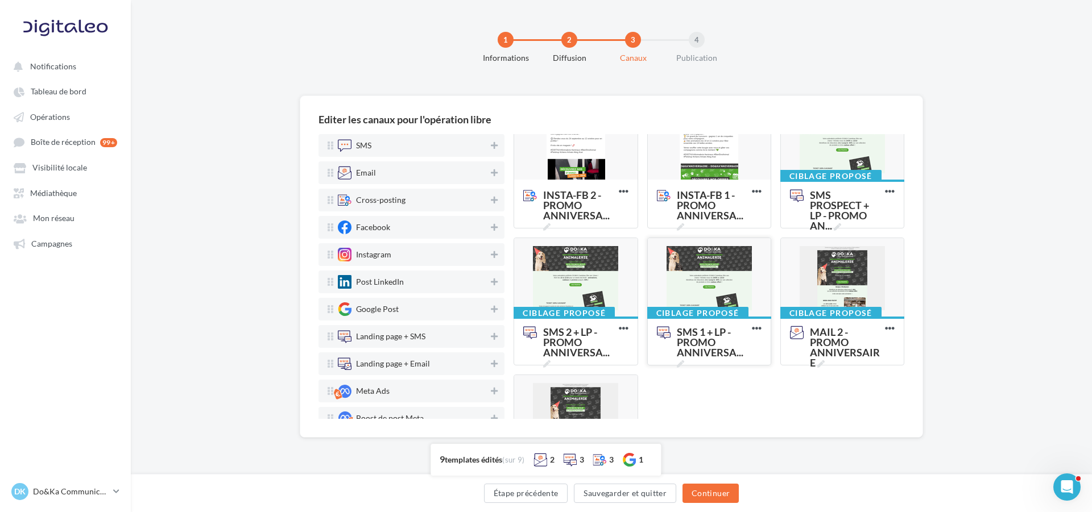
click at [722, 280] on div at bounding box center [709, 278] width 123 height 80
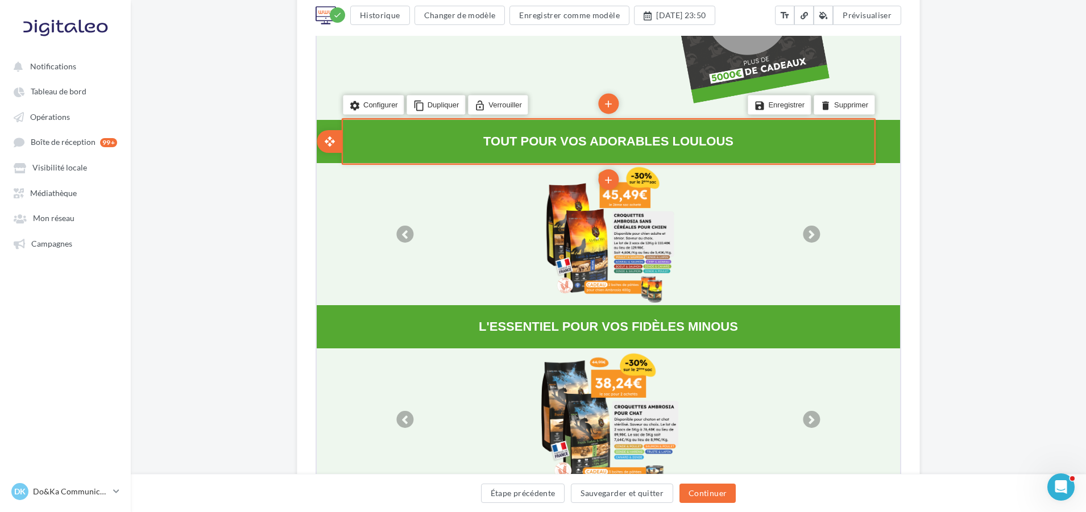
scroll to position [683, 0]
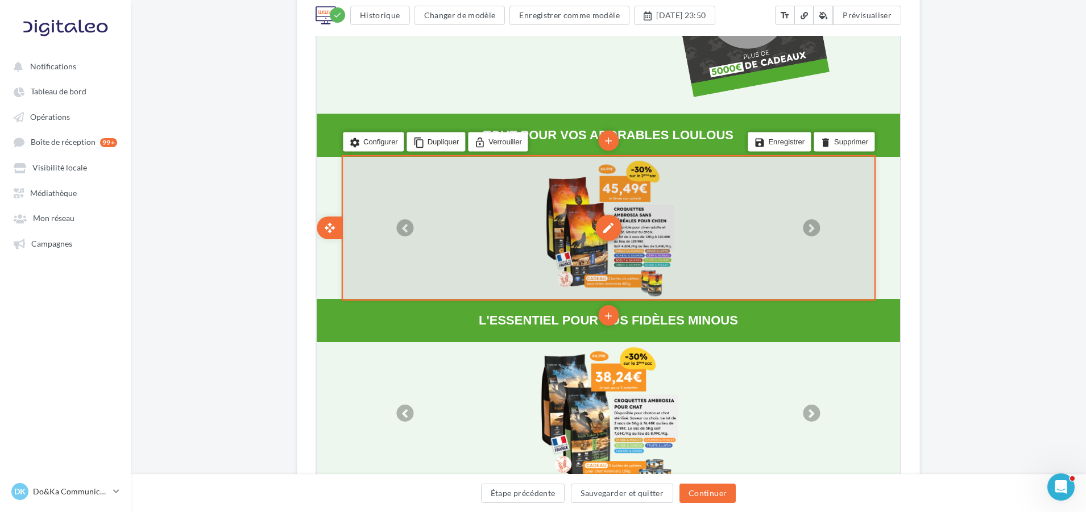
click at [604, 226] on div "edit" at bounding box center [607, 227] width 26 height 26
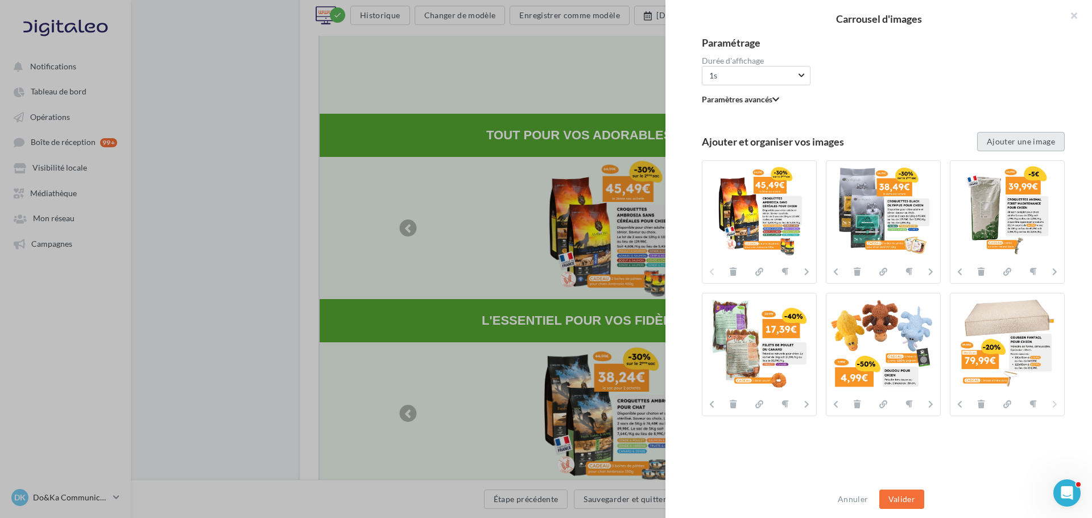
drag, startPoint x: 995, startPoint y: 140, endPoint x: 1016, endPoint y: 140, distance: 21.0
click at [995, 140] on button "Ajouter une image" at bounding box center [1021, 141] width 88 height 19
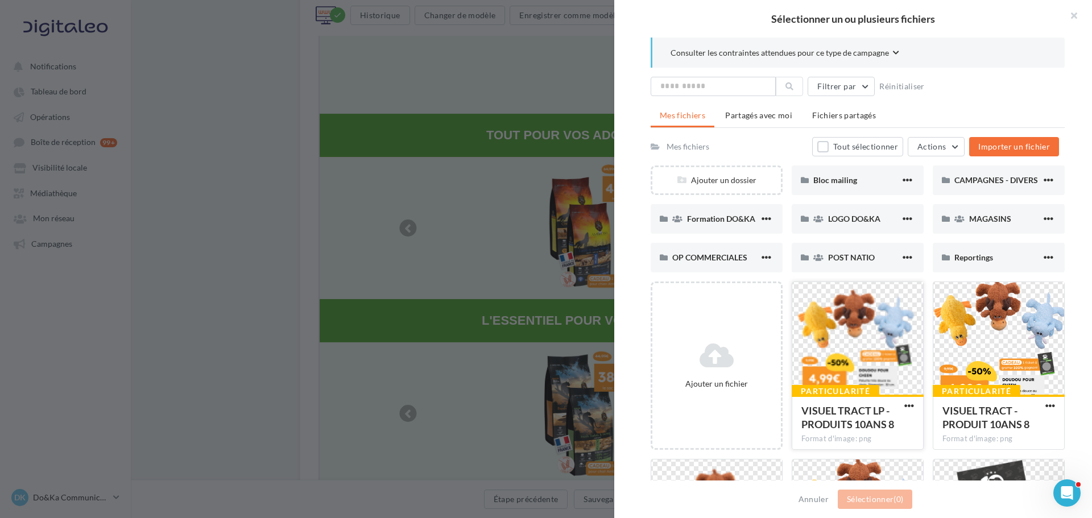
click at [834, 333] on div at bounding box center [857, 339] width 131 height 114
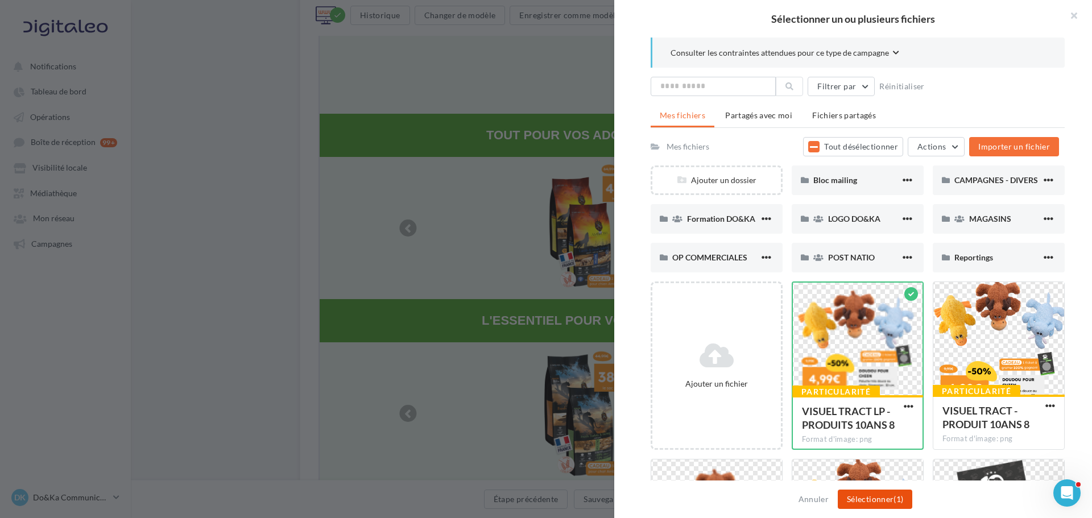
click at [865, 499] on button "Sélectionner (1)" at bounding box center [875, 499] width 75 height 19
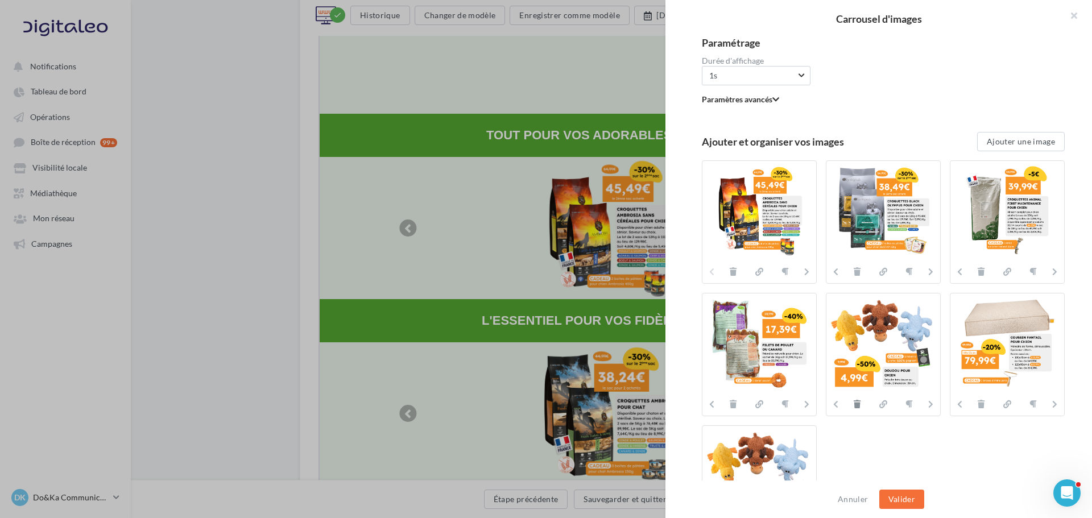
click at [855, 403] on icon at bounding box center [857, 404] width 7 height 8
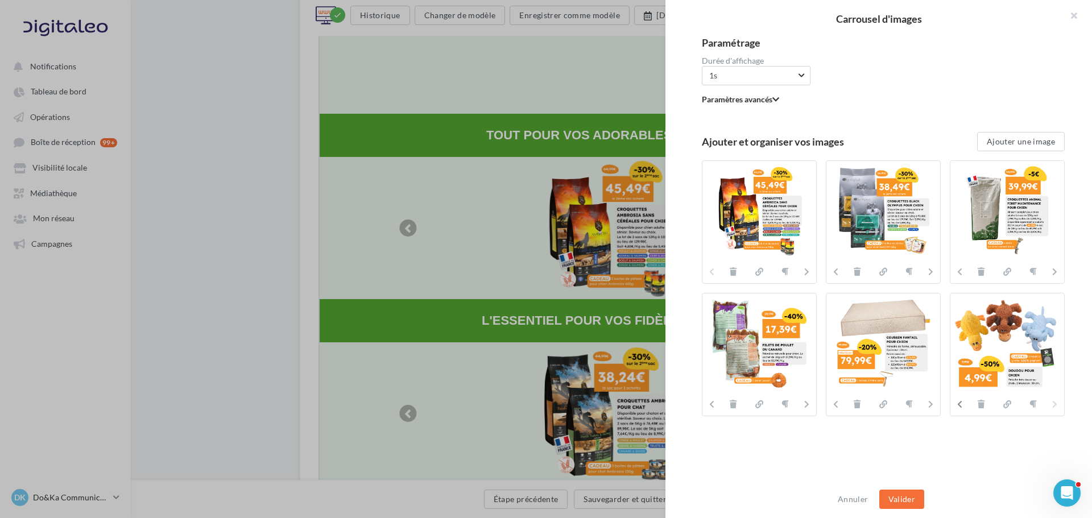
click at [957, 403] on icon at bounding box center [959, 404] width 5 height 8
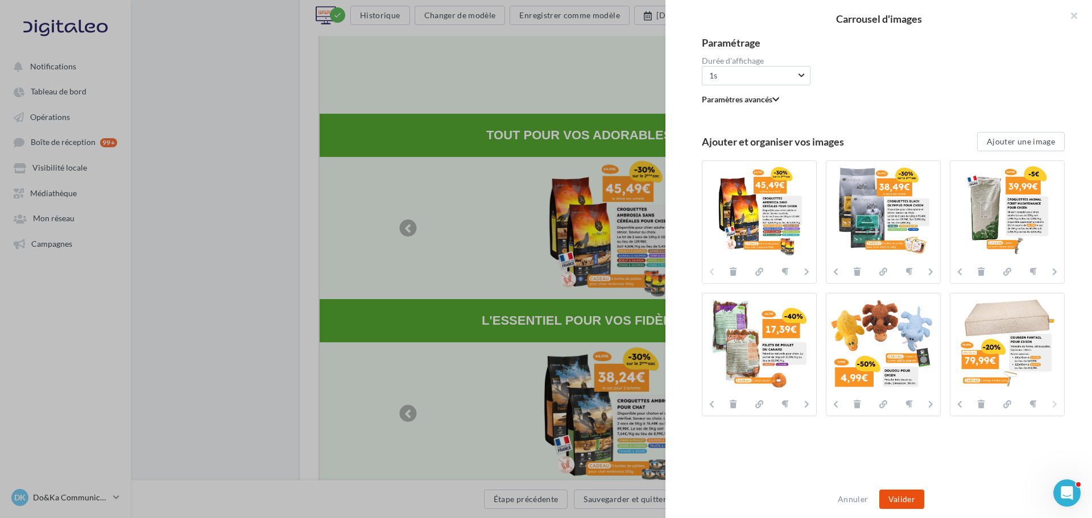
click at [919, 499] on button "Valider" at bounding box center [901, 499] width 45 height 19
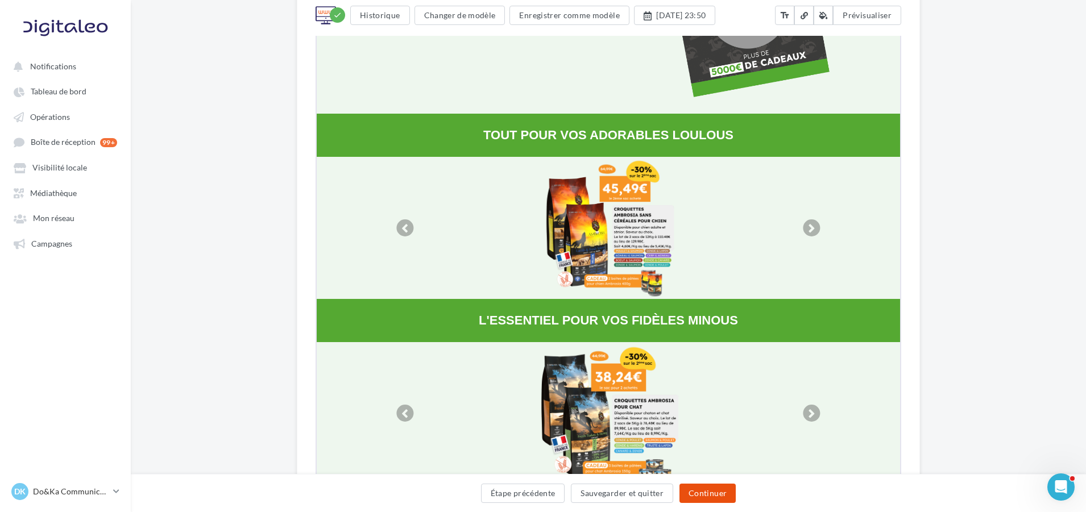
click at [720, 493] on button "Continuer" at bounding box center [708, 493] width 56 height 19
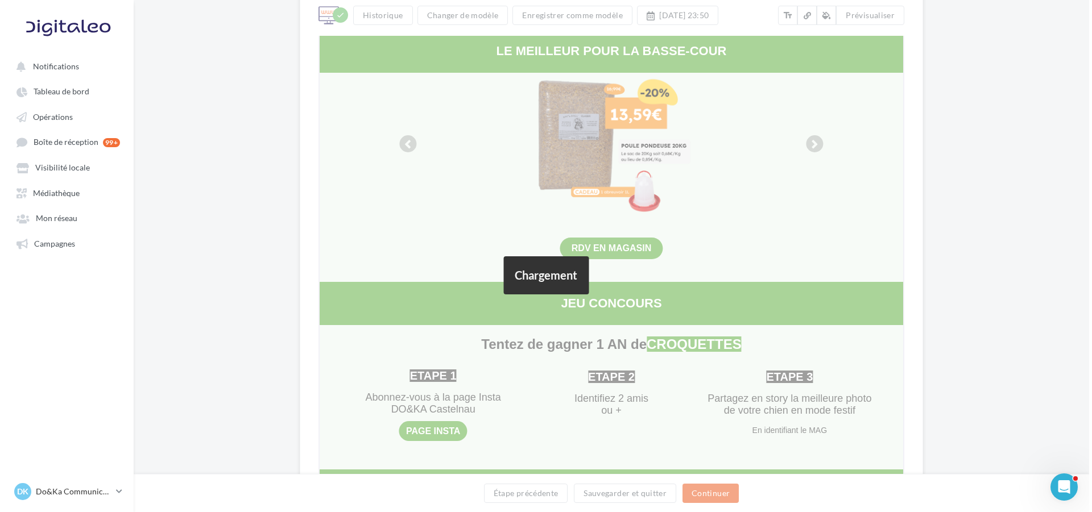
scroll to position [0, 0]
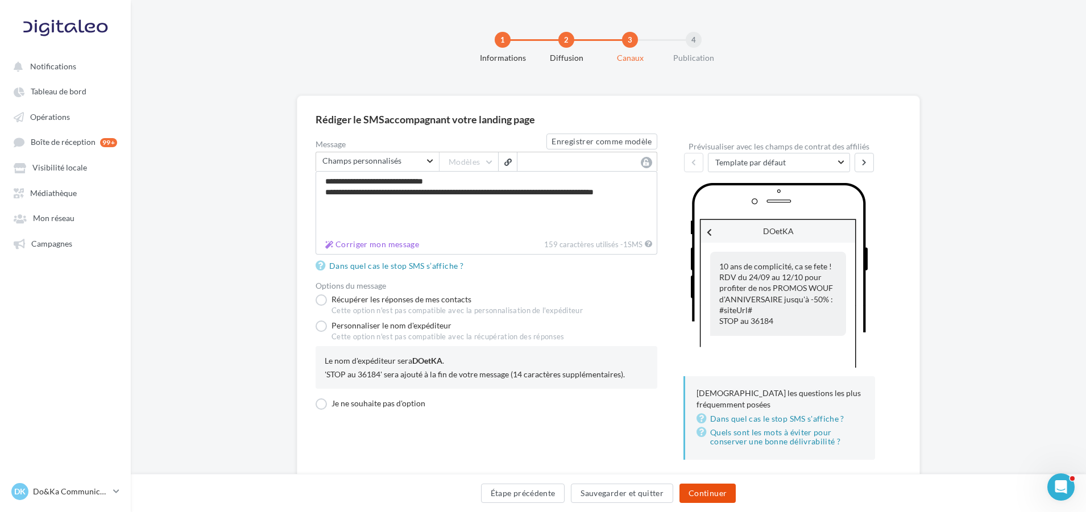
click at [716, 490] on button "Continuer" at bounding box center [708, 493] width 56 height 19
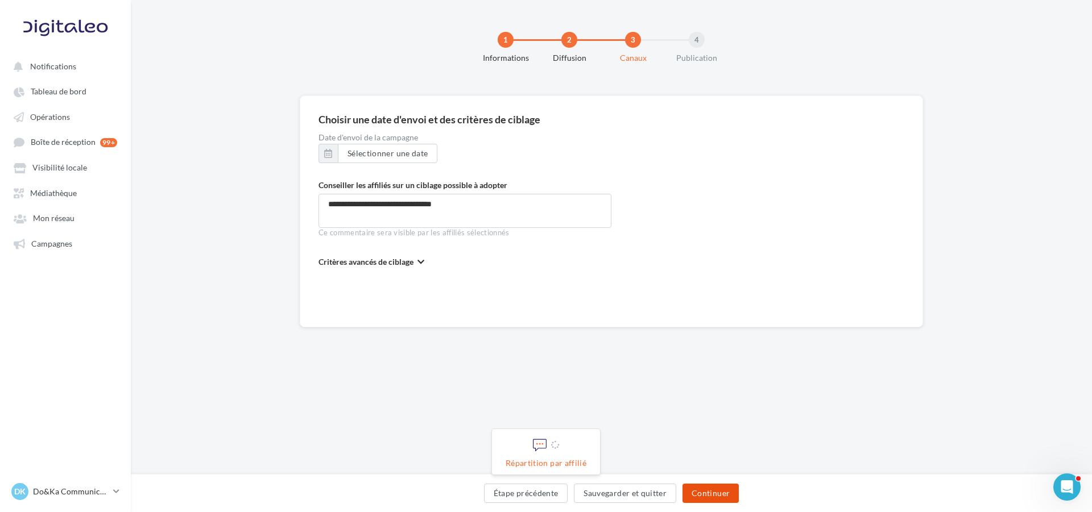
click at [715, 493] on button "Continuer" at bounding box center [711, 493] width 56 height 19
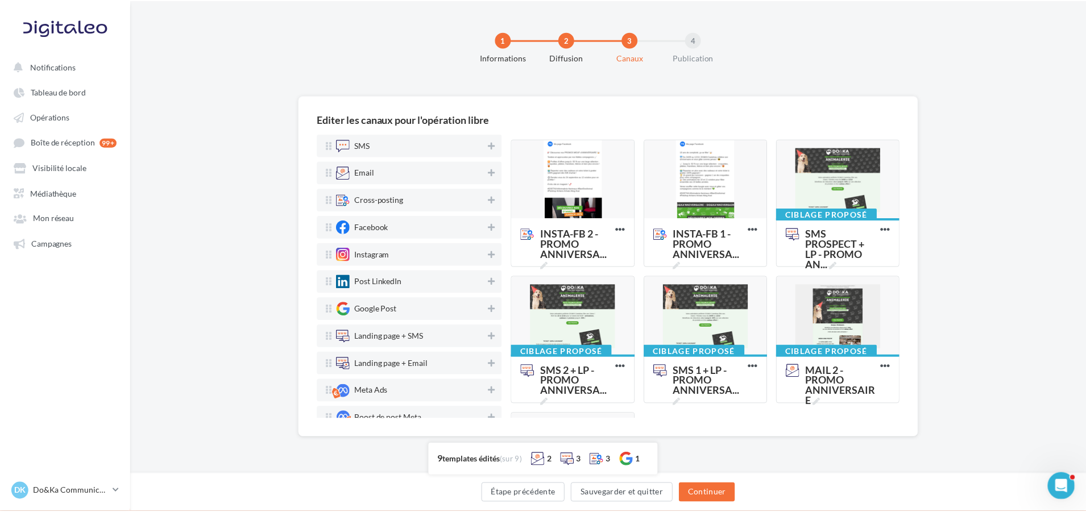
scroll to position [171, 0]
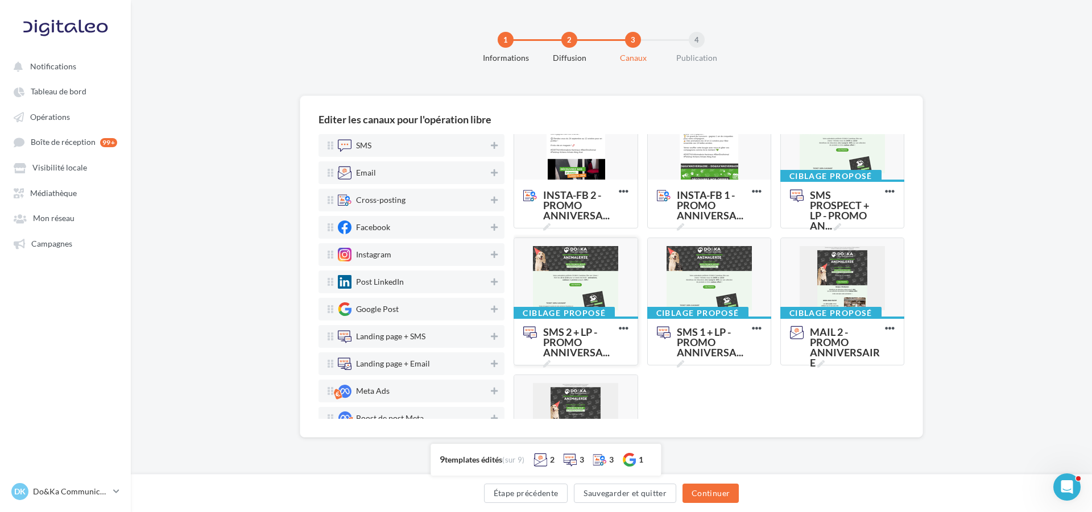
click at [578, 266] on div at bounding box center [575, 278] width 123 height 80
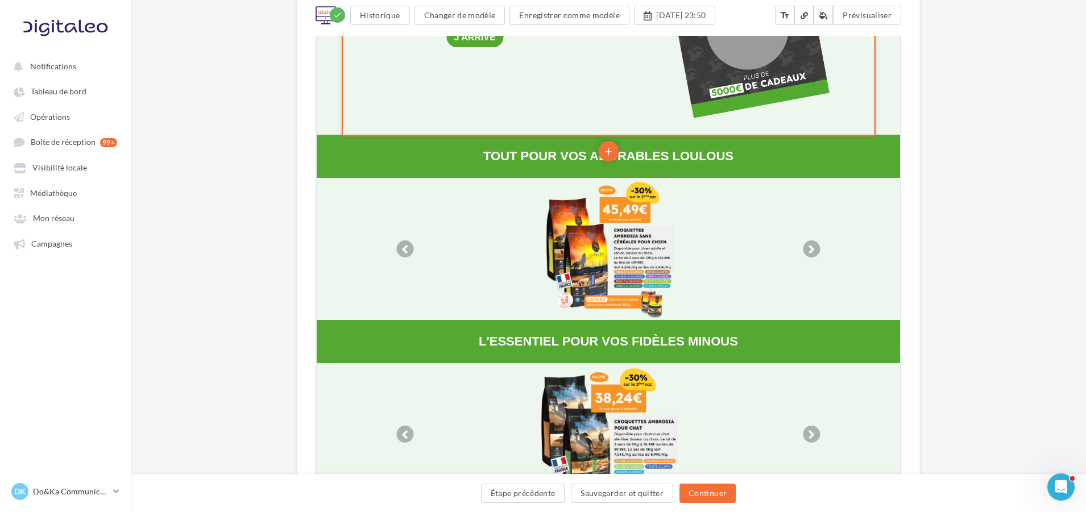
scroll to position [683, 0]
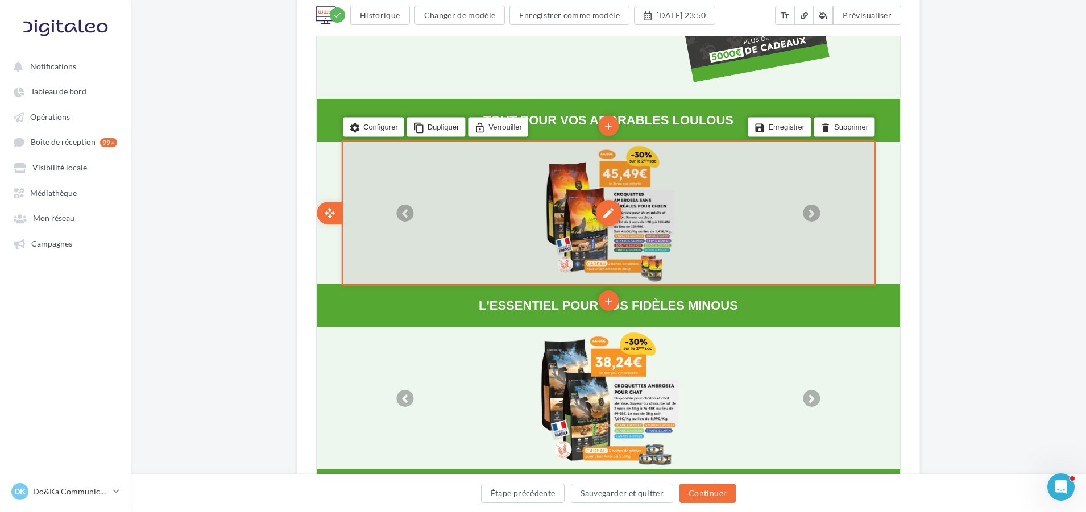
click at [603, 210] on div "edit" at bounding box center [607, 212] width 26 height 26
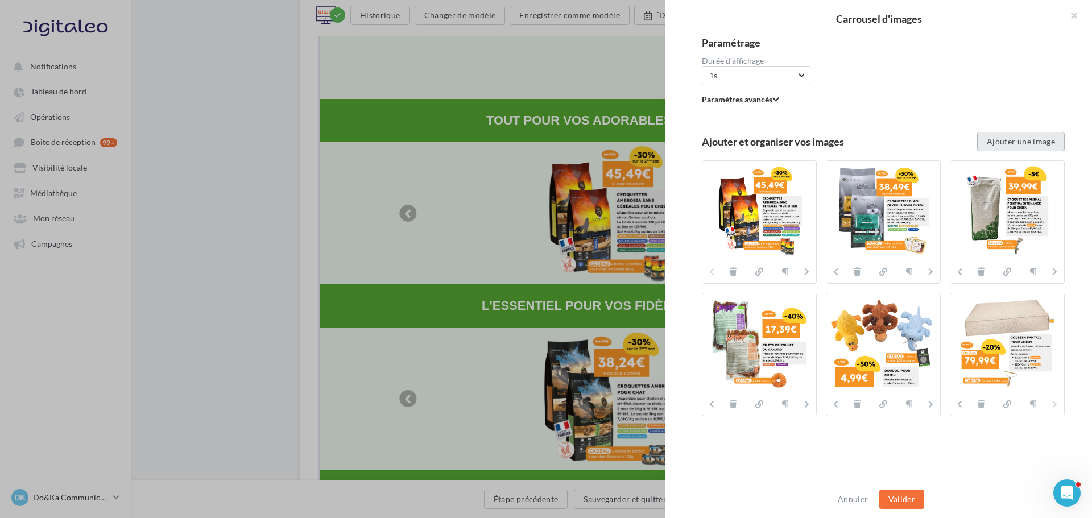
click at [999, 141] on button "Ajouter une image" at bounding box center [1021, 141] width 88 height 19
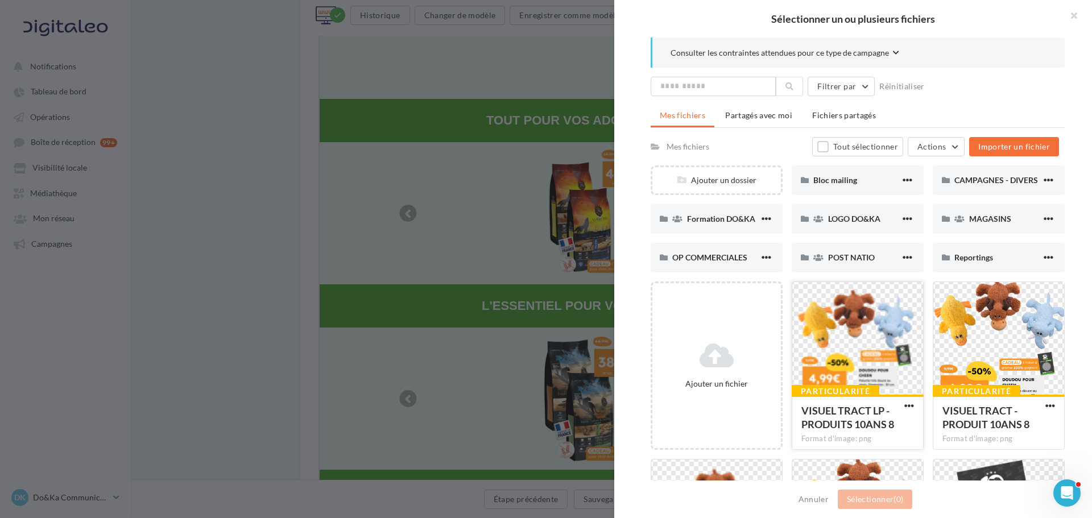
click at [818, 329] on div at bounding box center [857, 339] width 131 height 114
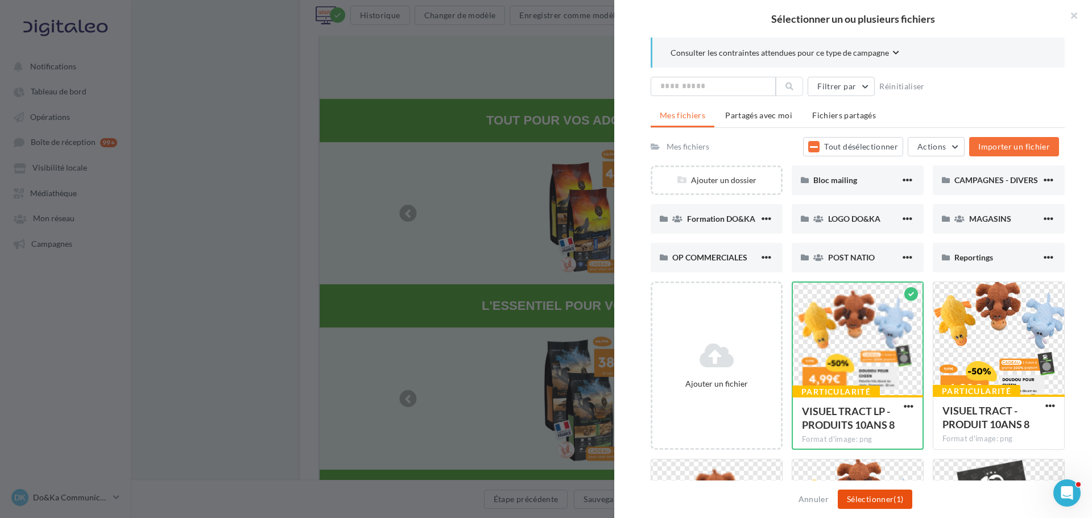
click at [873, 505] on button "Sélectionner (1)" at bounding box center [875, 499] width 75 height 19
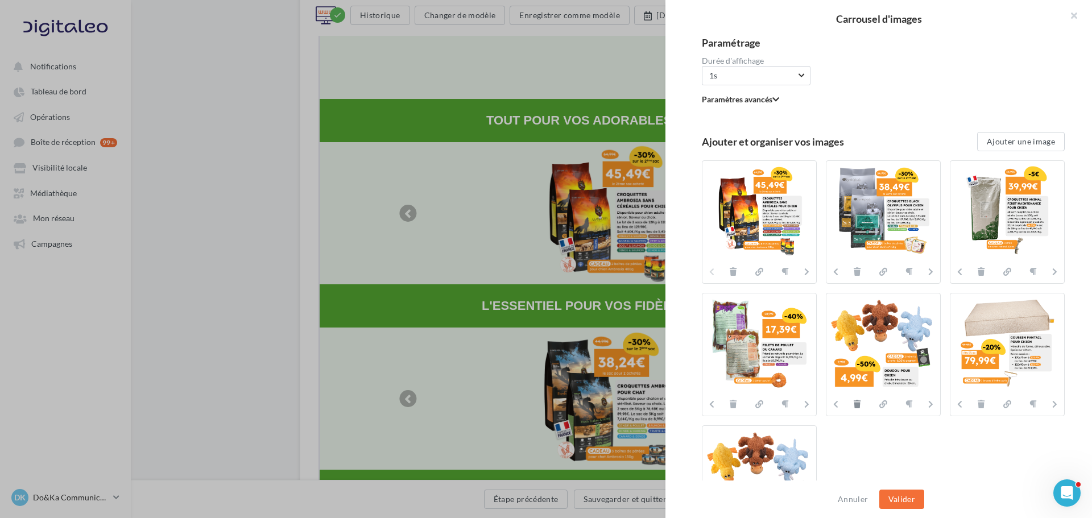
click at [855, 406] on icon at bounding box center [857, 404] width 7 height 8
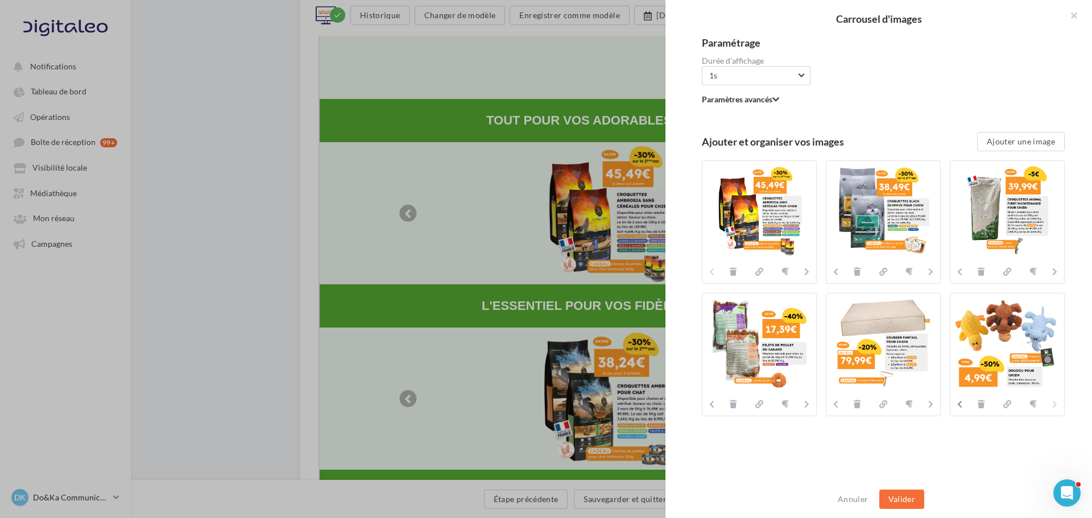
click at [960, 407] on button at bounding box center [957, 405] width 14 height 14
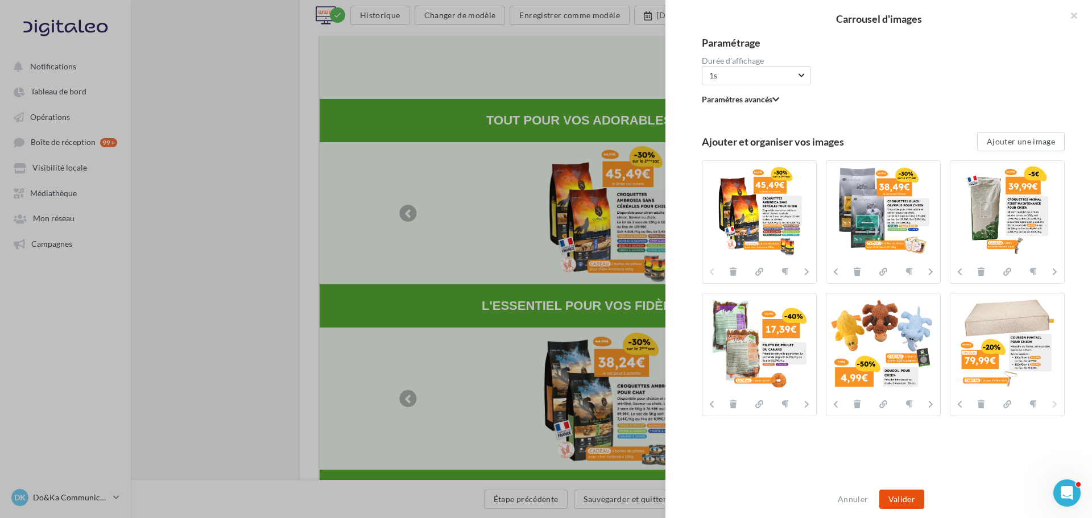
click at [912, 495] on button "Valider" at bounding box center [901, 499] width 45 height 19
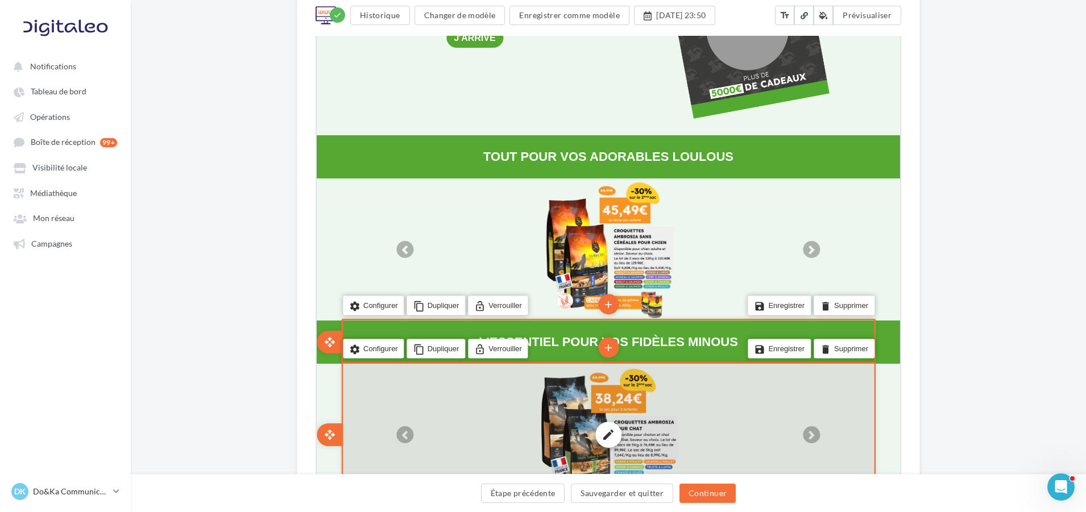
scroll to position [626, 0]
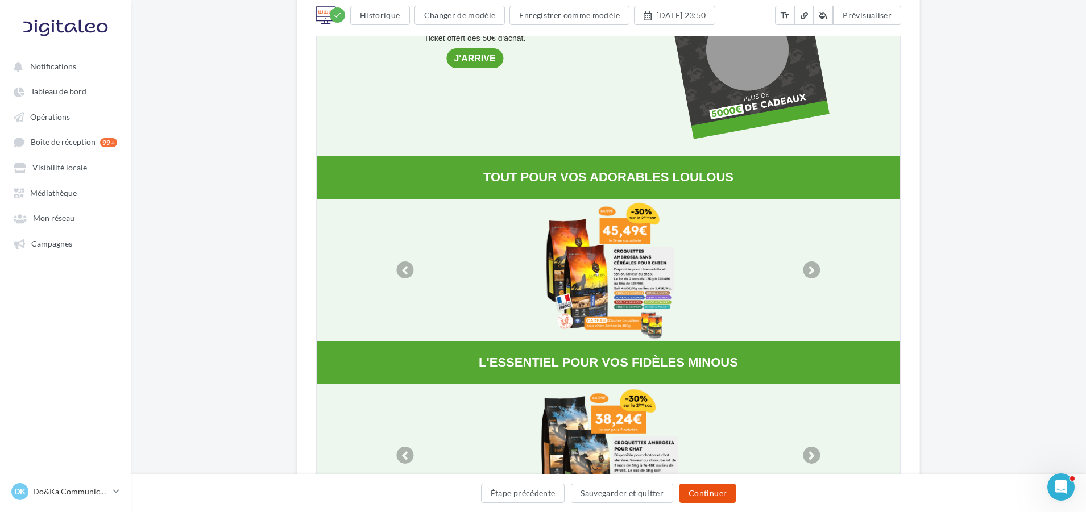
click at [728, 496] on button "Continuer" at bounding box center [708, 493] width 56 height 19
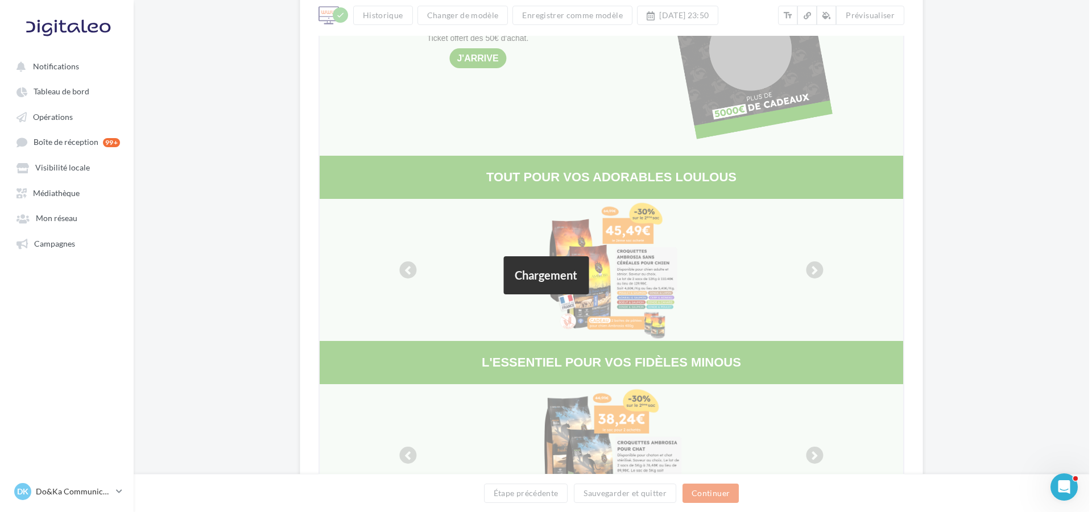
scroll to position [0, 0]
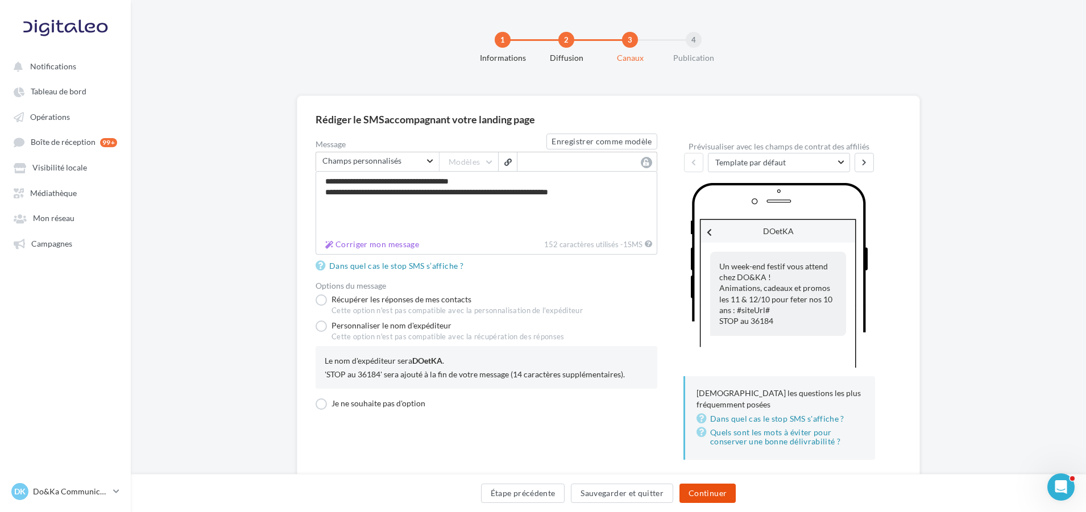
click at [708, 486] on button "Continuer" at bounding box center [708, 493] width 56 height 19
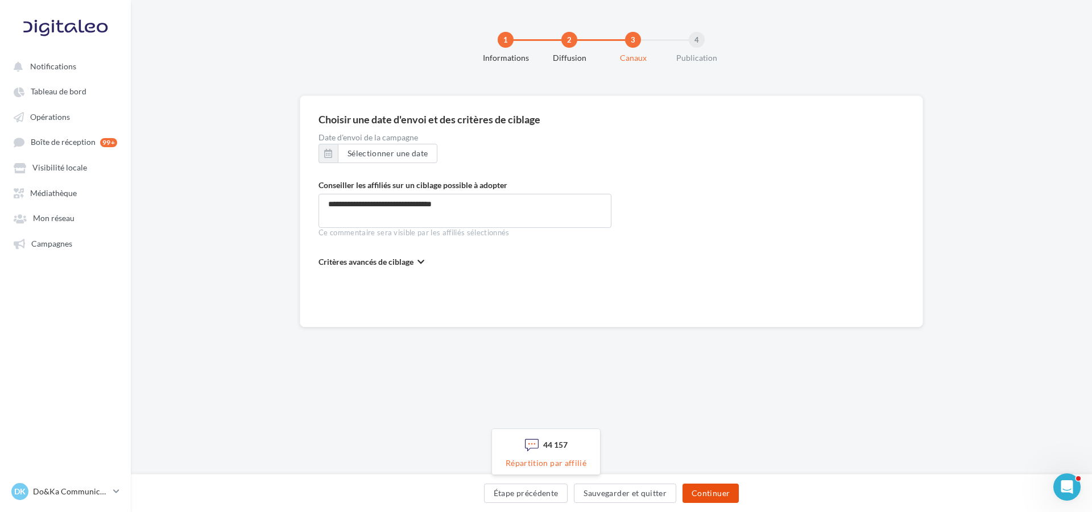
click at [714, 488] on button "Continuer" at bounding box center [711, 493] width 56 height 19
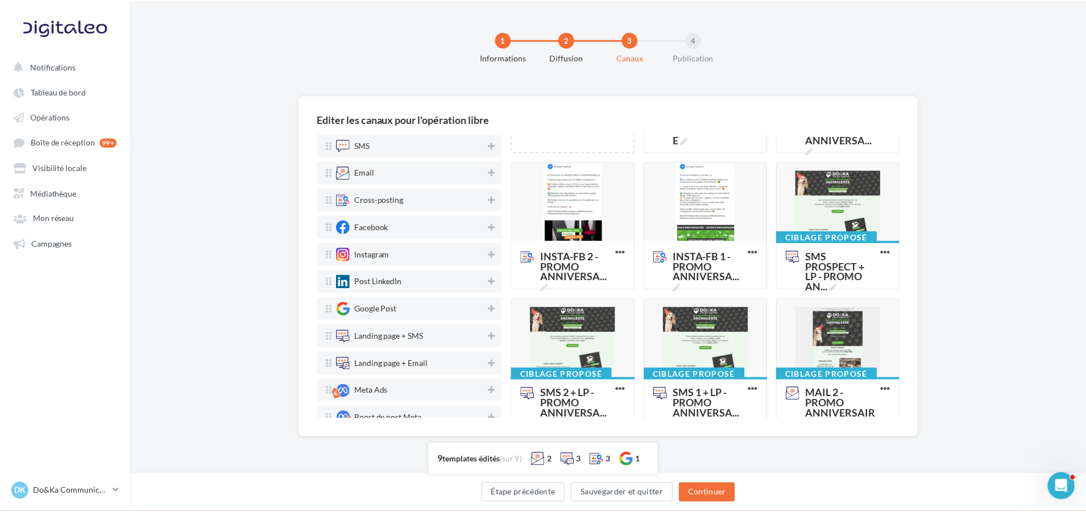
scroll to position [114, 0]
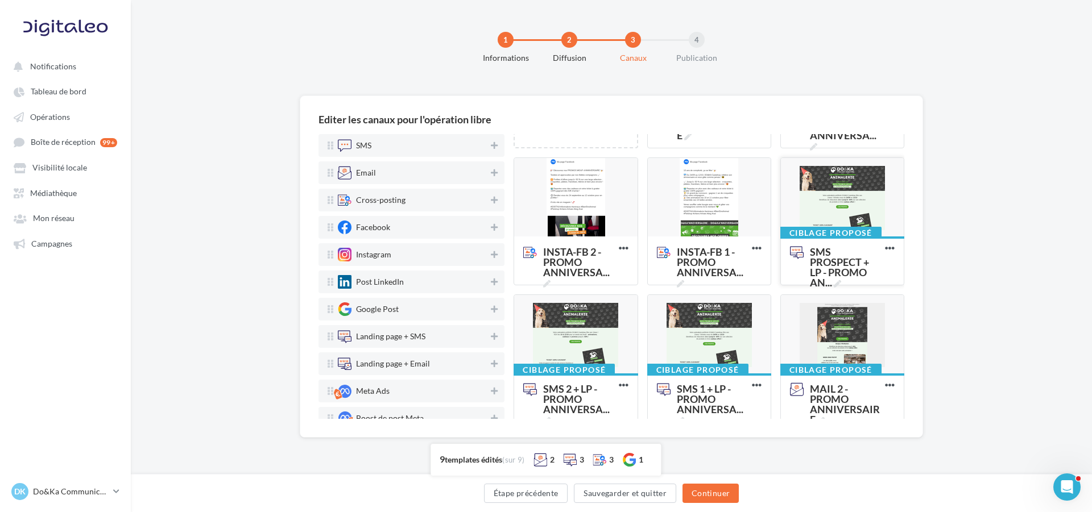
click at [829, 191] on div at bounding box center [842, 198] width 123 height 80
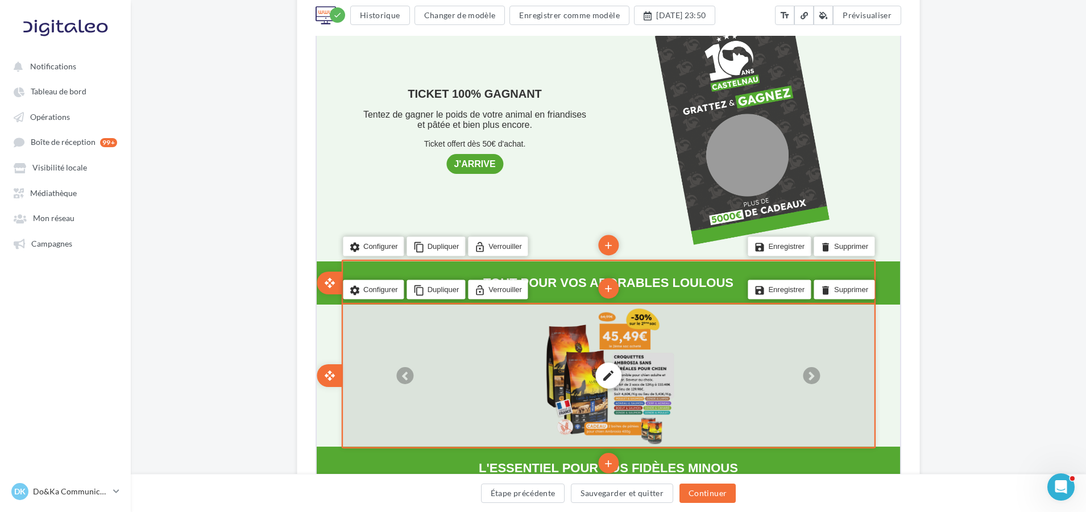
scroll to position [569, 0]
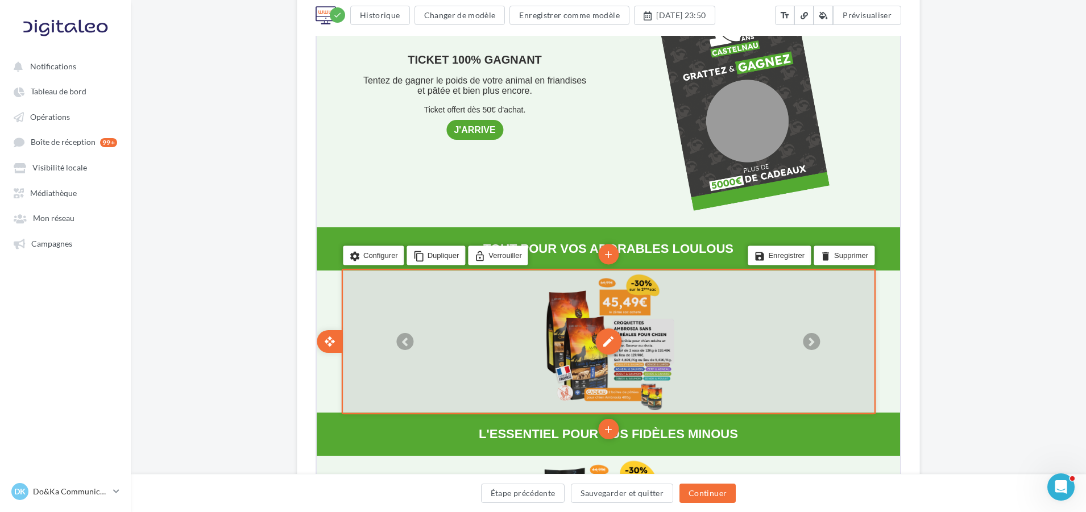
click at [615, 343] on div "edit" at bounding box center [607, 341] width 26 height 26
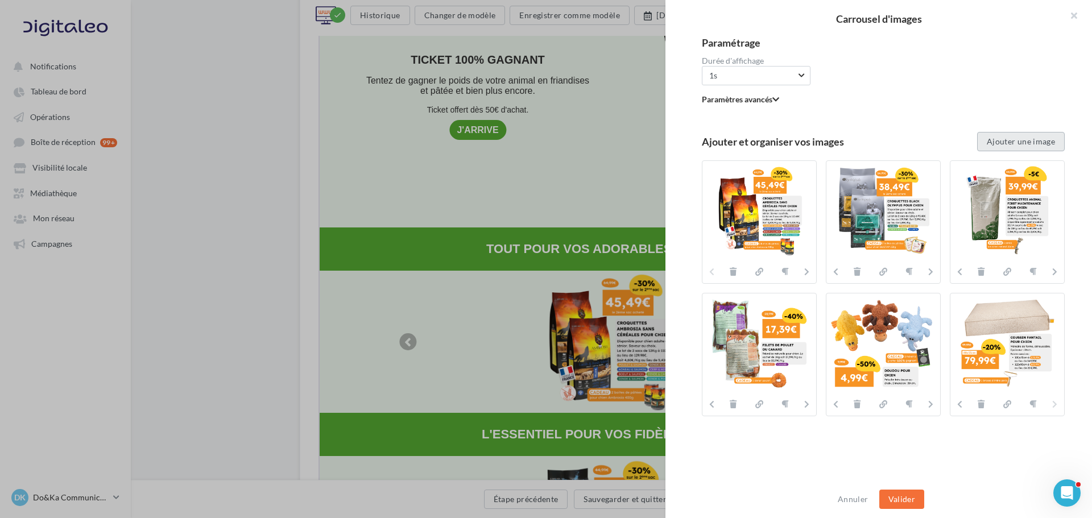
click at [987, 137] on button "Ajouter une image" at bounding box center [1021, 141] width 88 height 19
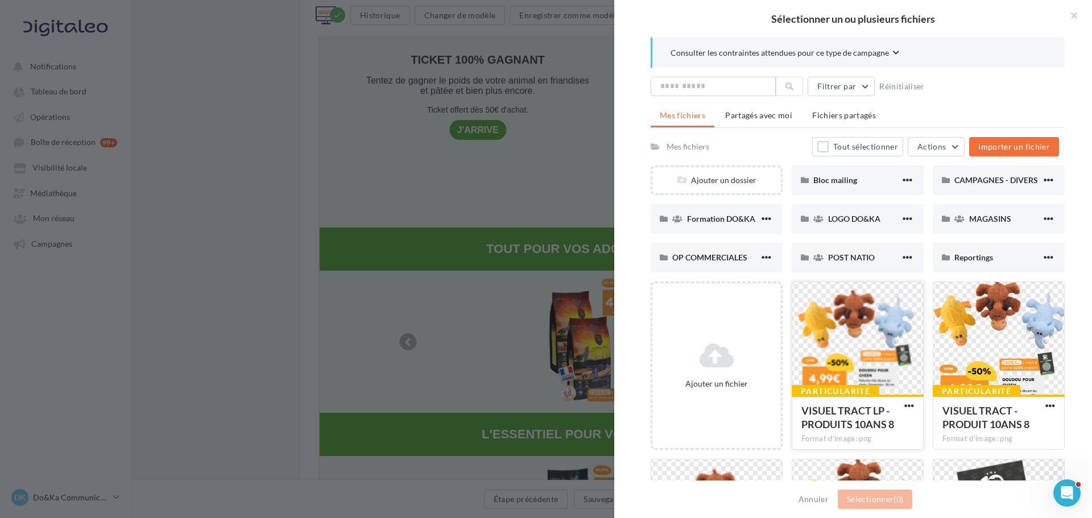
click at [830, 332] on div at bounding box center [857, 339] width 131 height 114
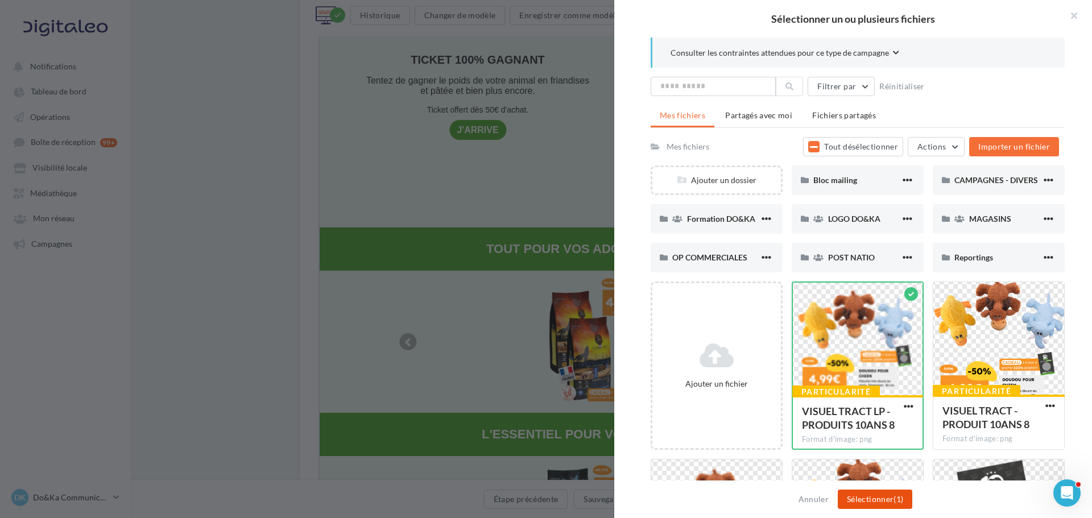
click at [892, 502] on button "Sélectionner (1)" at bounding box center [875, 499] width 75 height 19
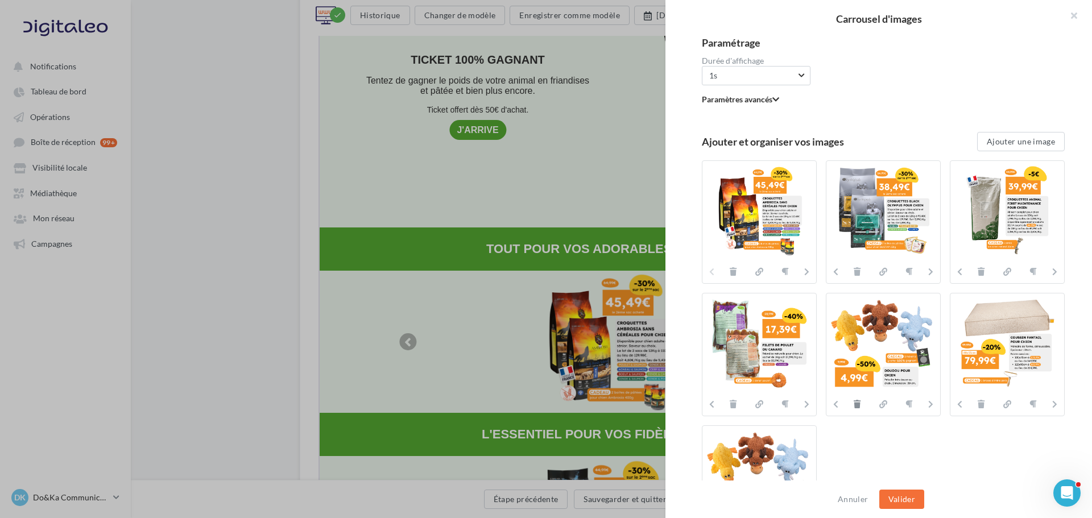
click at [854, 404] on icon at bounding box center [857, 404] width 7 height 8
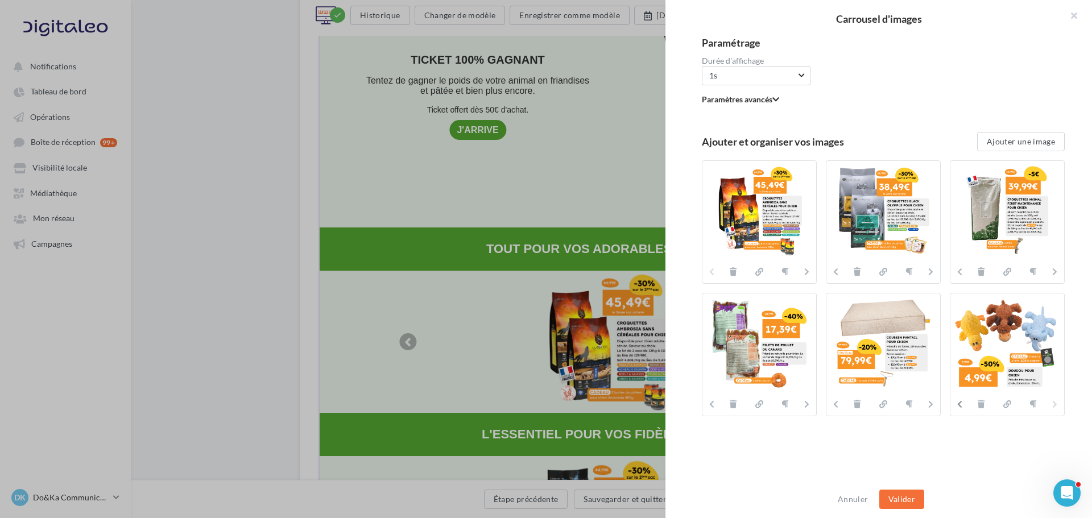
click at [953, 403] on button at bounding box center [957, 405] width 14 height 14
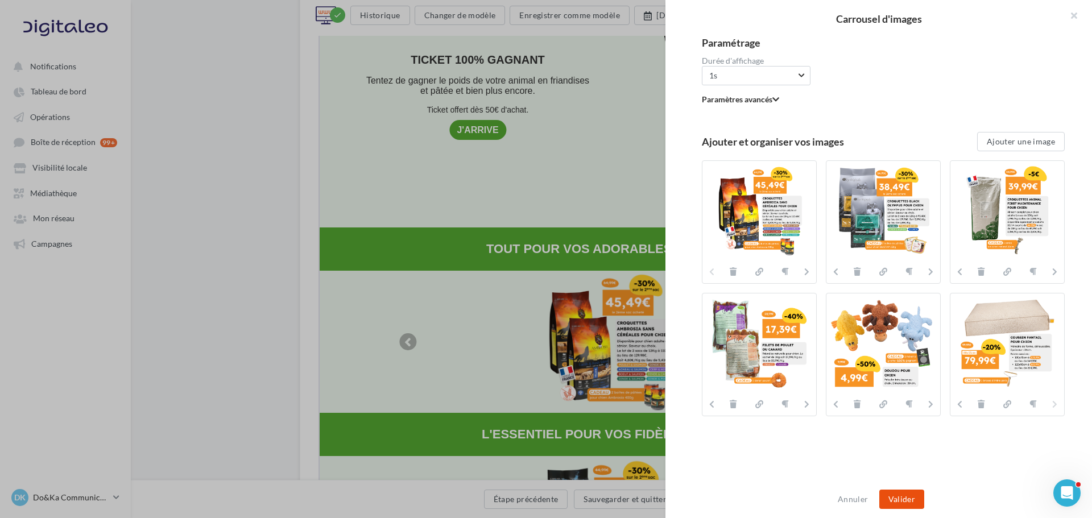
click at [917, 497] on button "Valider" at bounding box center [901, 499] width 45 height 19
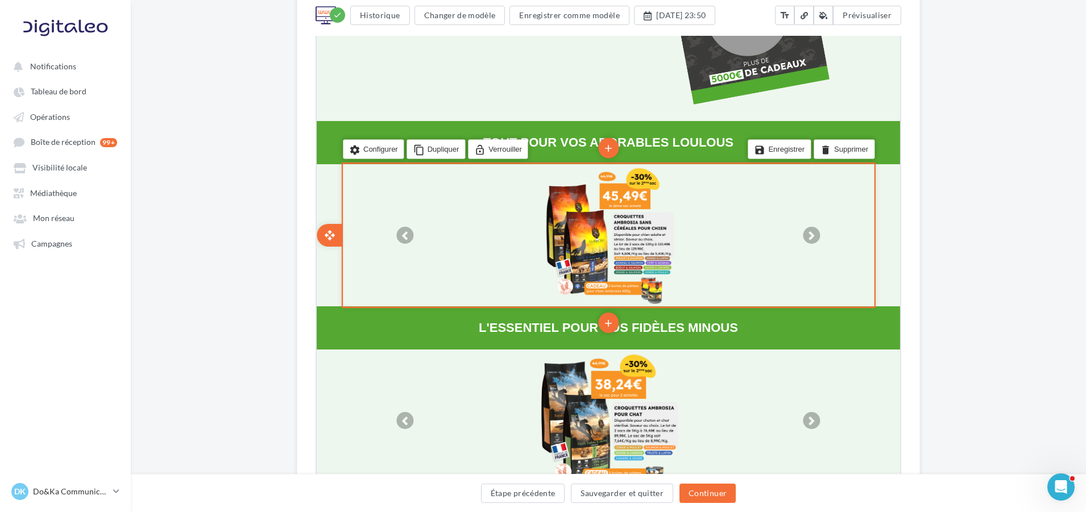
scroll to position [683, 0]
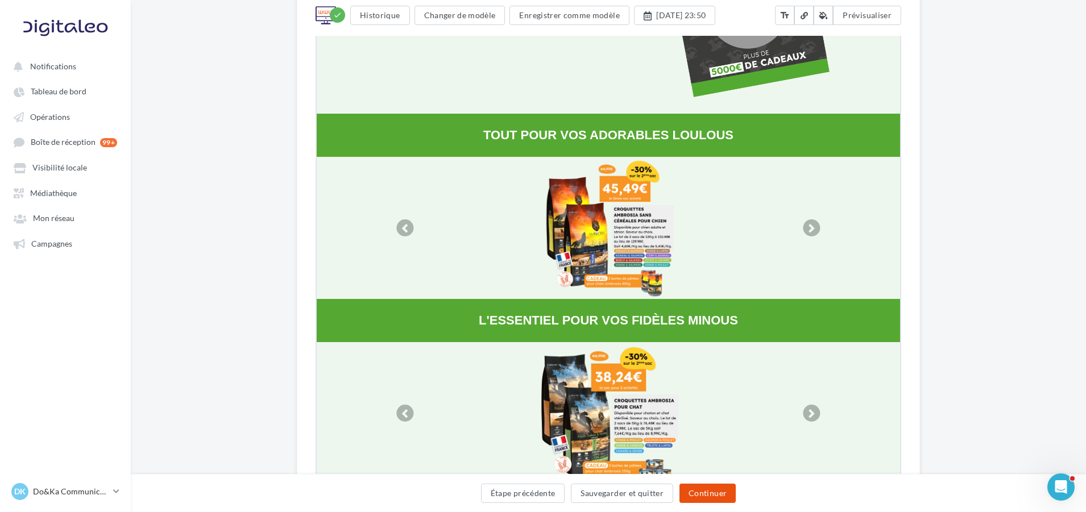
click at [723, 489] on button "Continuer" at bounding box center [708, 493] width 56 height 19
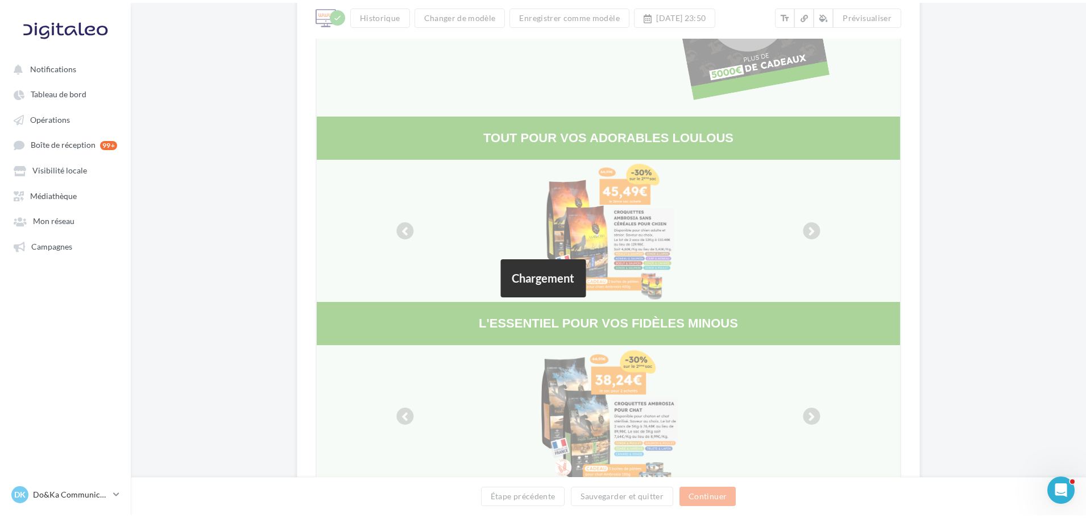
scroll to position [0, 0]
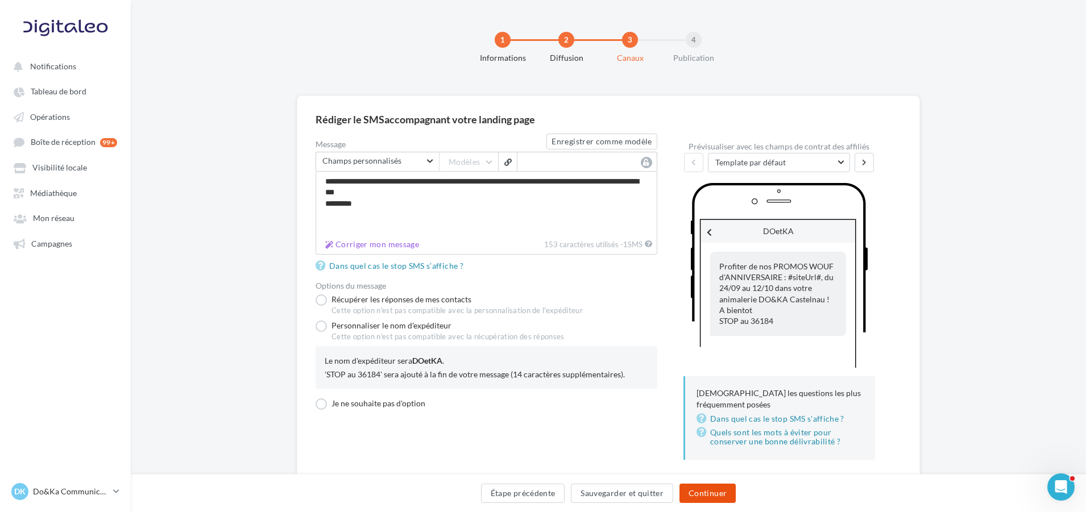
click at [712, 491] on button "Continuer" at bounding box center [708, 493] width 56 height 19
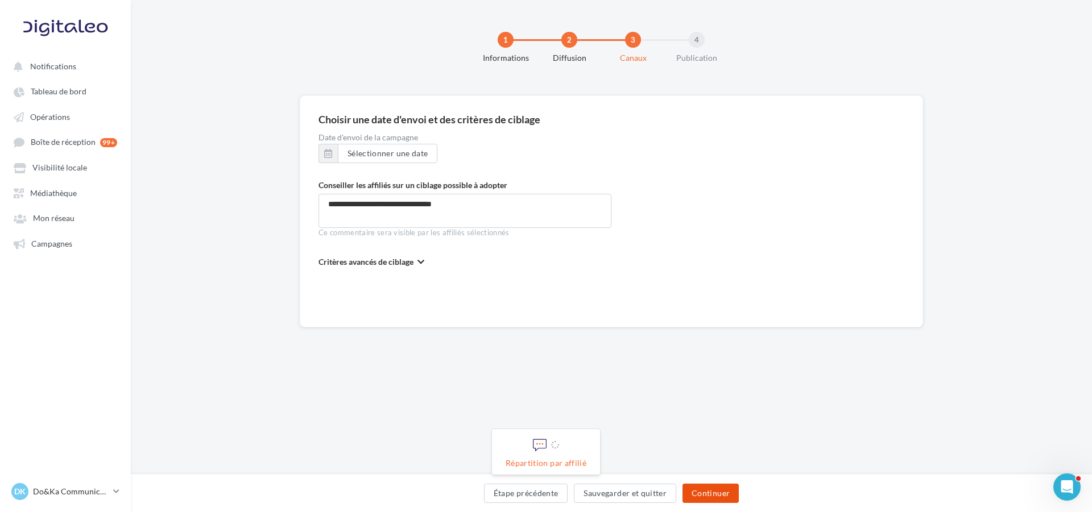
click at [717, 495] on button "Continuer" at bounding box center [711, 493] width 56 height 19
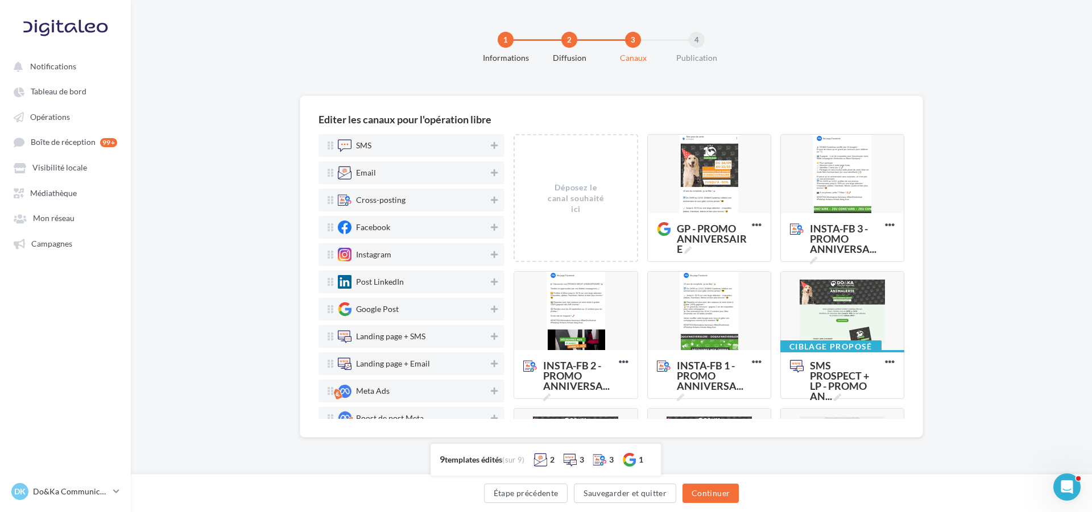
click at [957, 143] on div "Editer les canaux pour l'opération libre SMS Email Cross-posting Facebook Insta…" at bounding box center [611, 285] width 961 height 379
click at [643, 494] on button "Sauvegarder et quitter" at bounding box center [625, 493] width 102 height 19
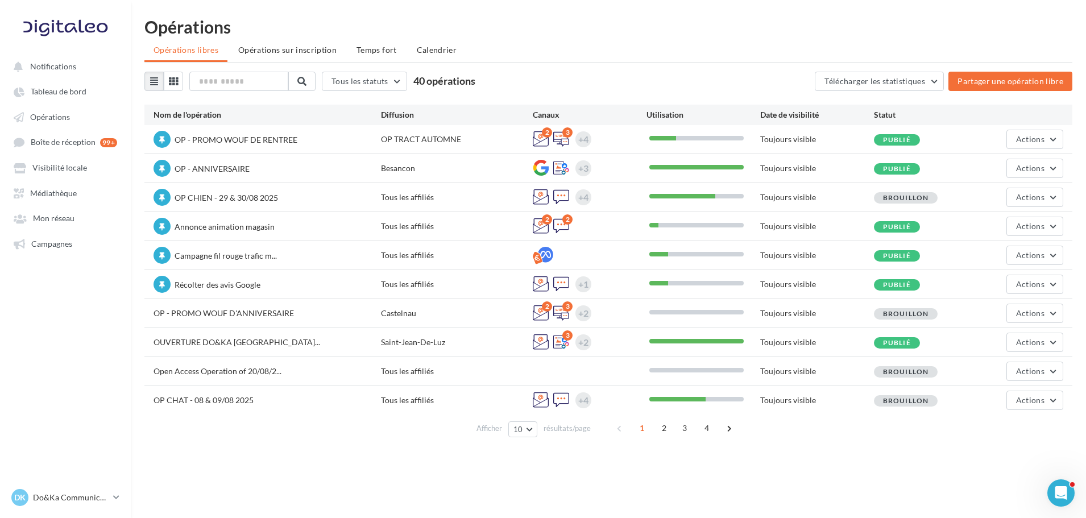
click at [675, 36] on div "Opérations Opérations libres Opérations sur inscription Temps fort Calendrier T…" at bounding box center [609, 232] width 956 height 428
